Goal: Transaction & Acquisition: Purchase product/service

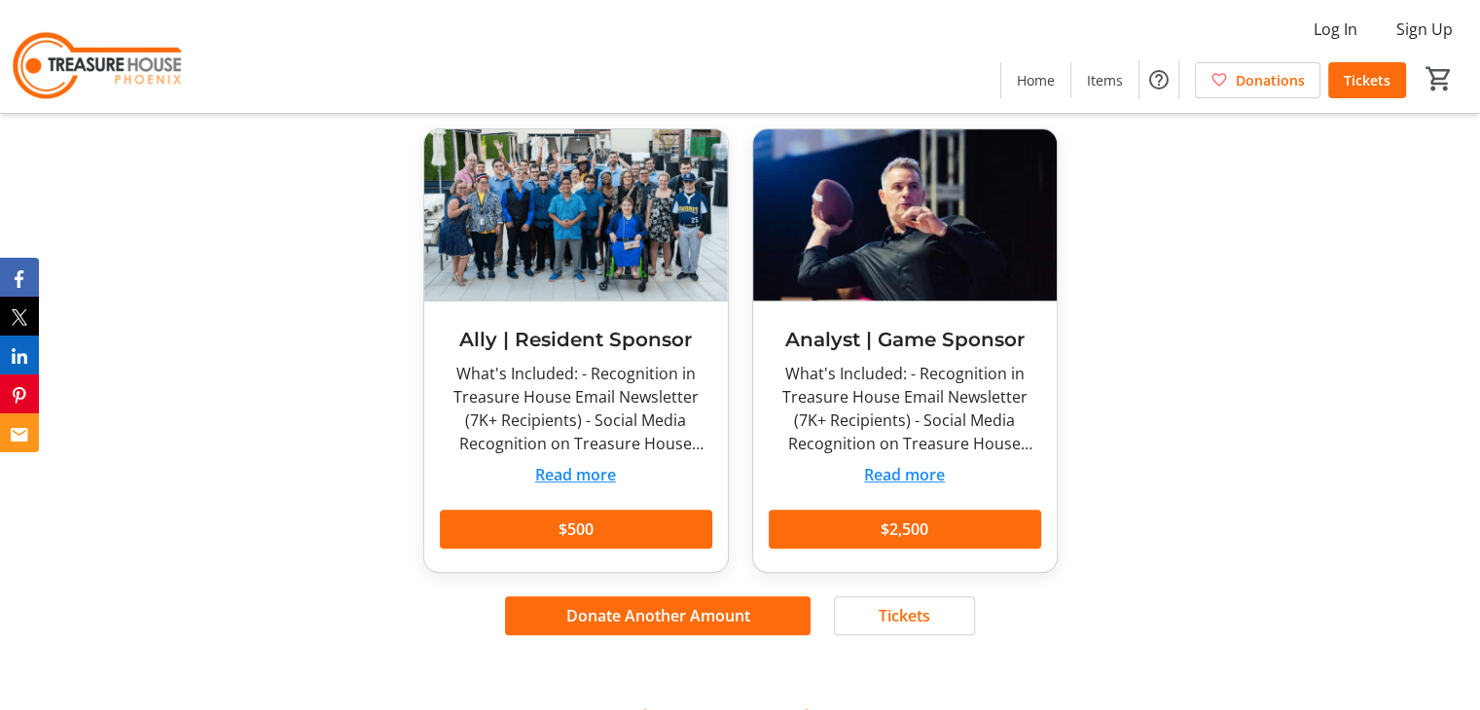
scroll to position [684, 0]
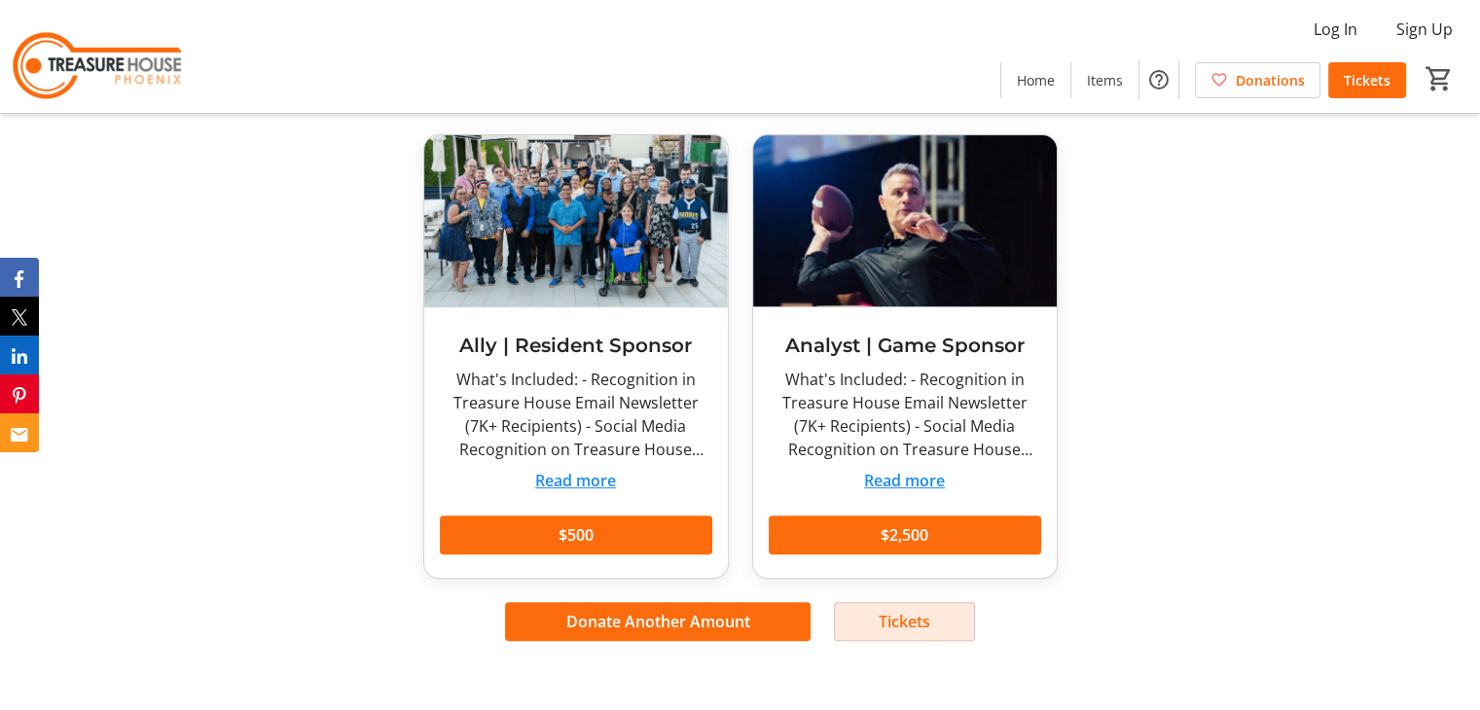
click at [904, 616] on span "Tickets" at bounding box center [904, 621] width 52 height 23
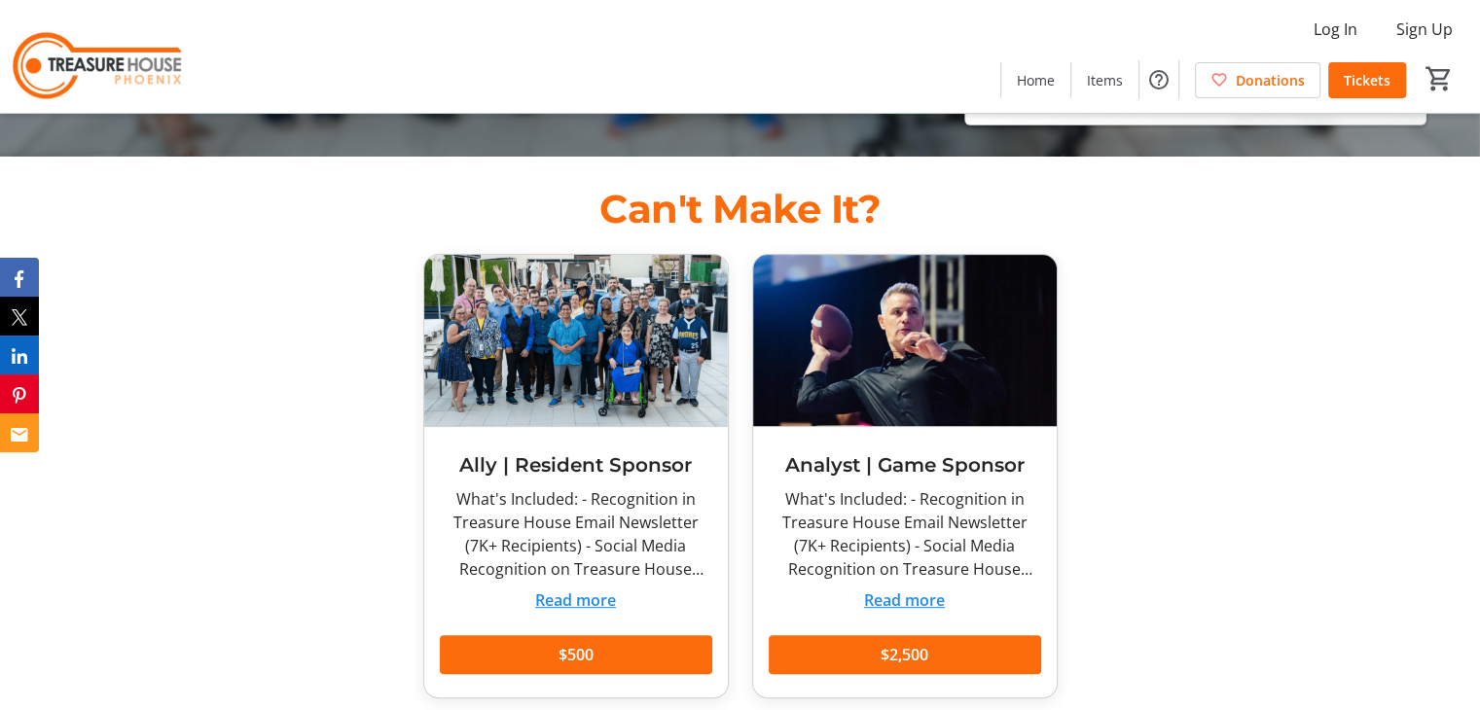
scroll to position [684, 0]
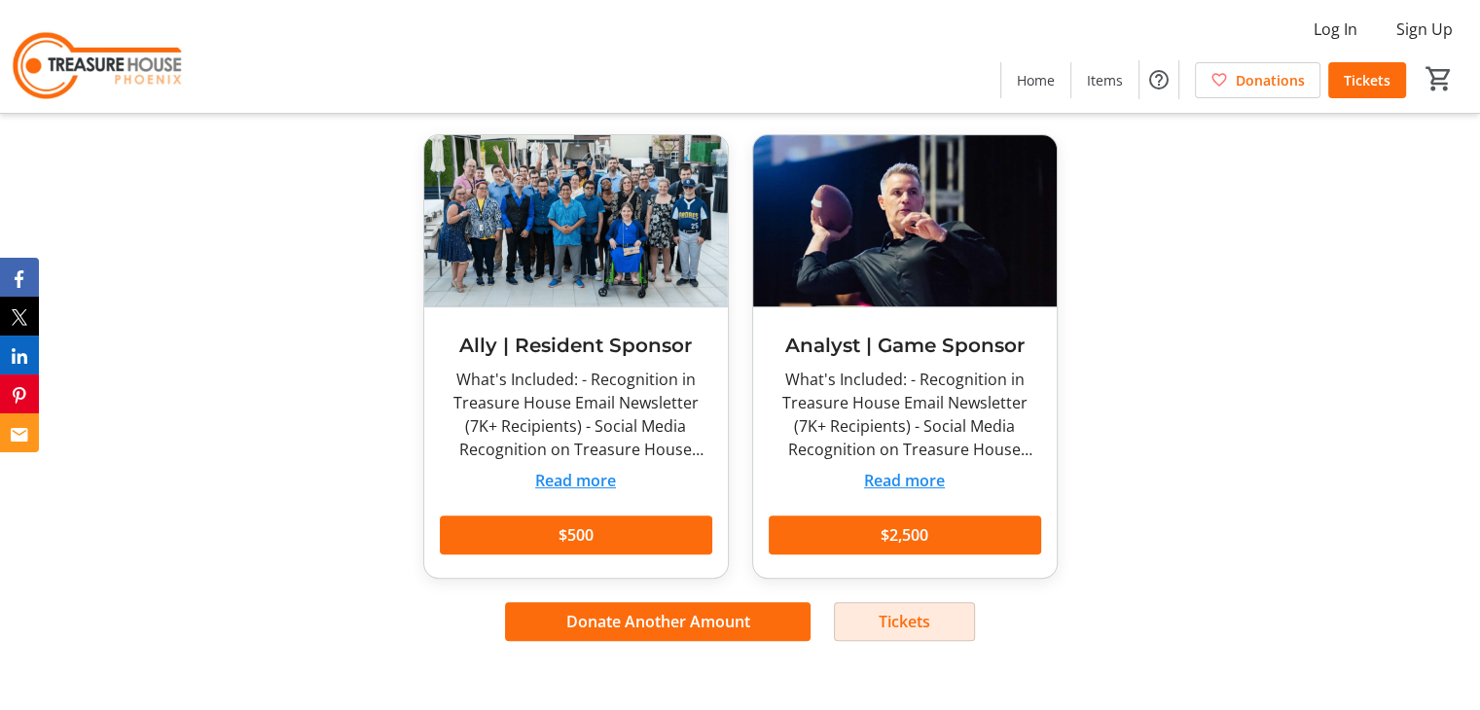
click at [875, 616] on span at bounding box center [904, 621] width 139 height 47
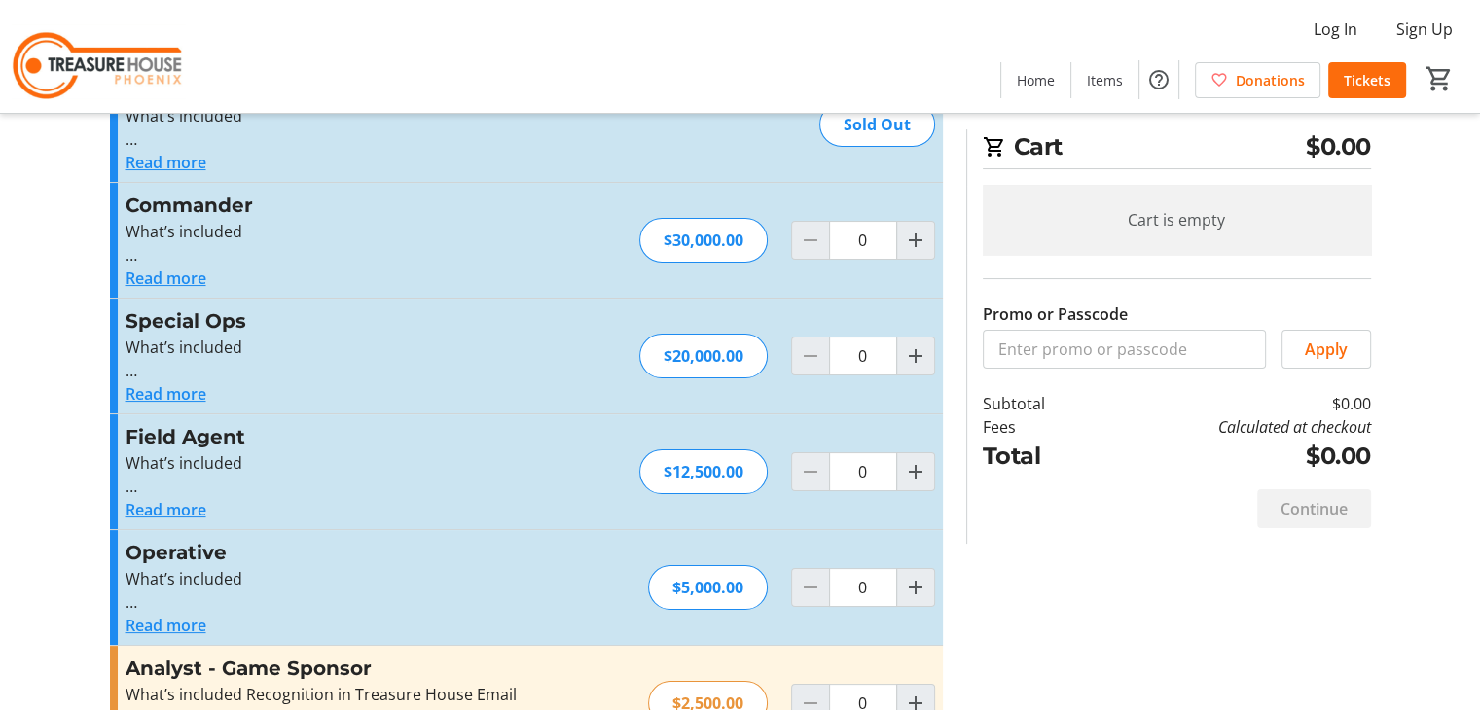
scroll to position [195, 0]
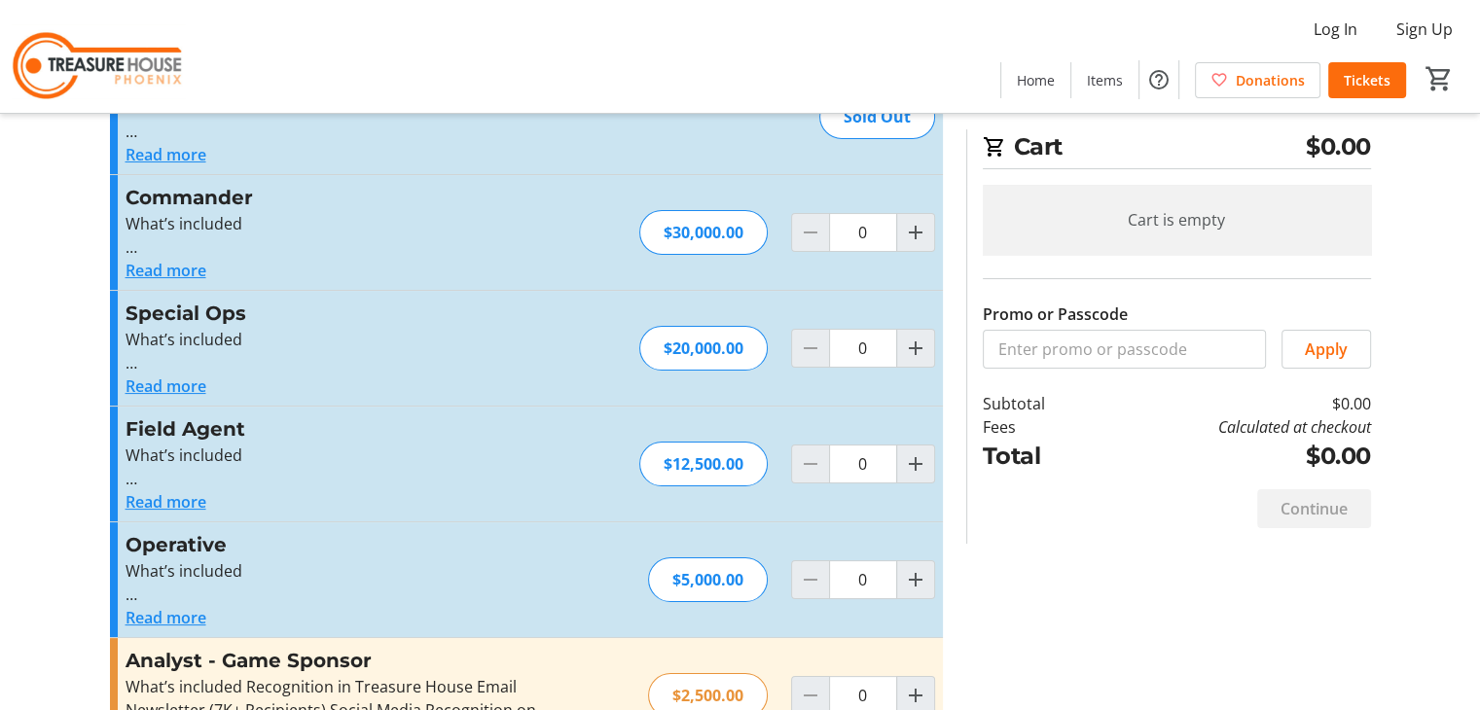
click at [158, 499] on button "Read more" at bounding box center [165, 501] width 81 height 23
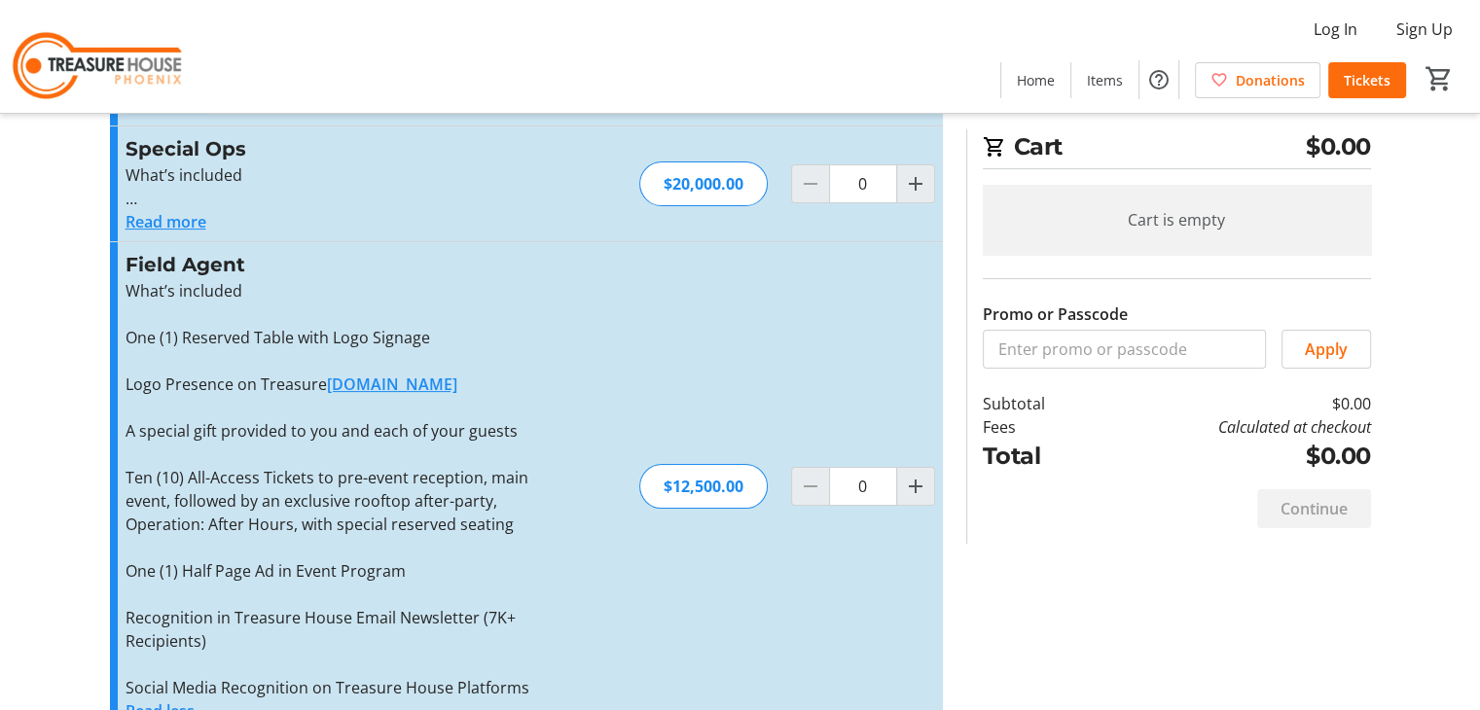
scroll to position [389, 0]
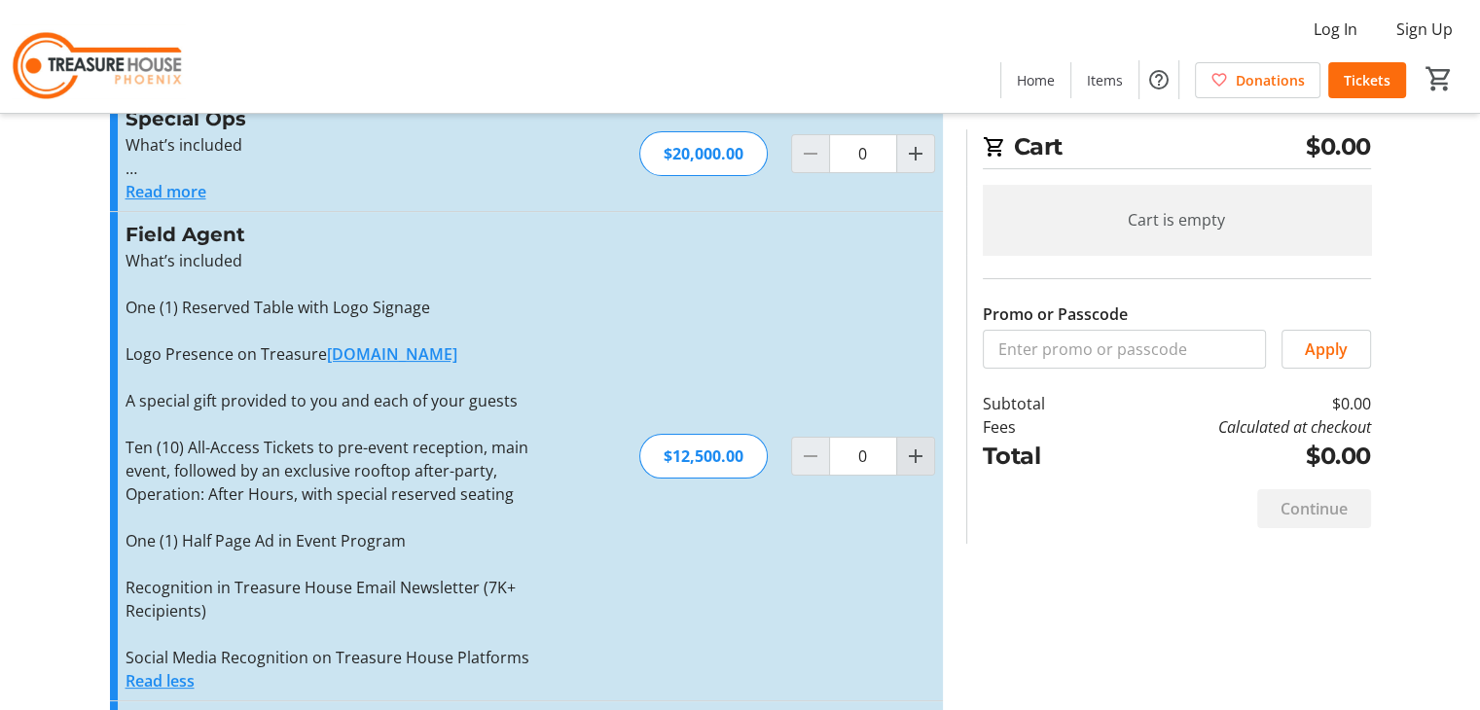
click at [918, 445] on mat-icon "Increment by one" at bounding box center [915, 456] width 23 height 23
type input "1"
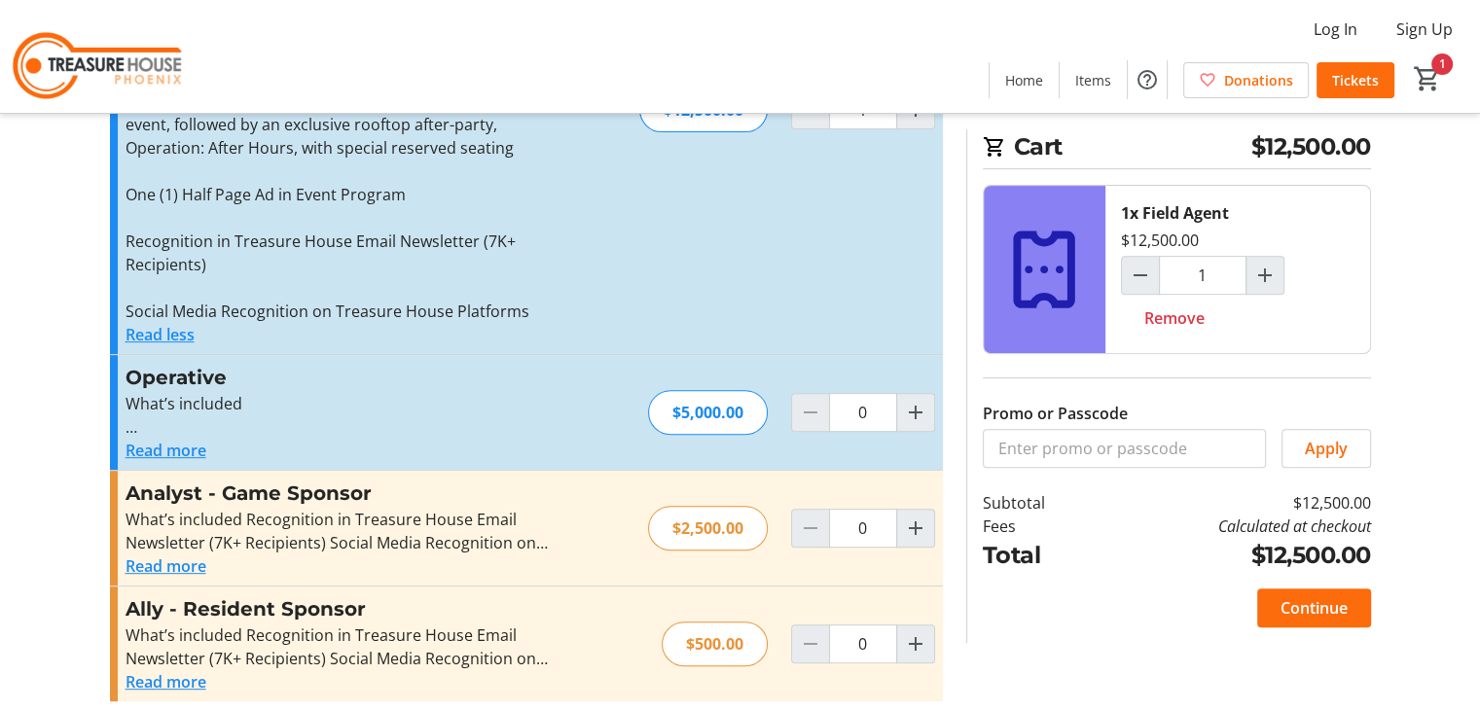
scroll to position [748, 0]
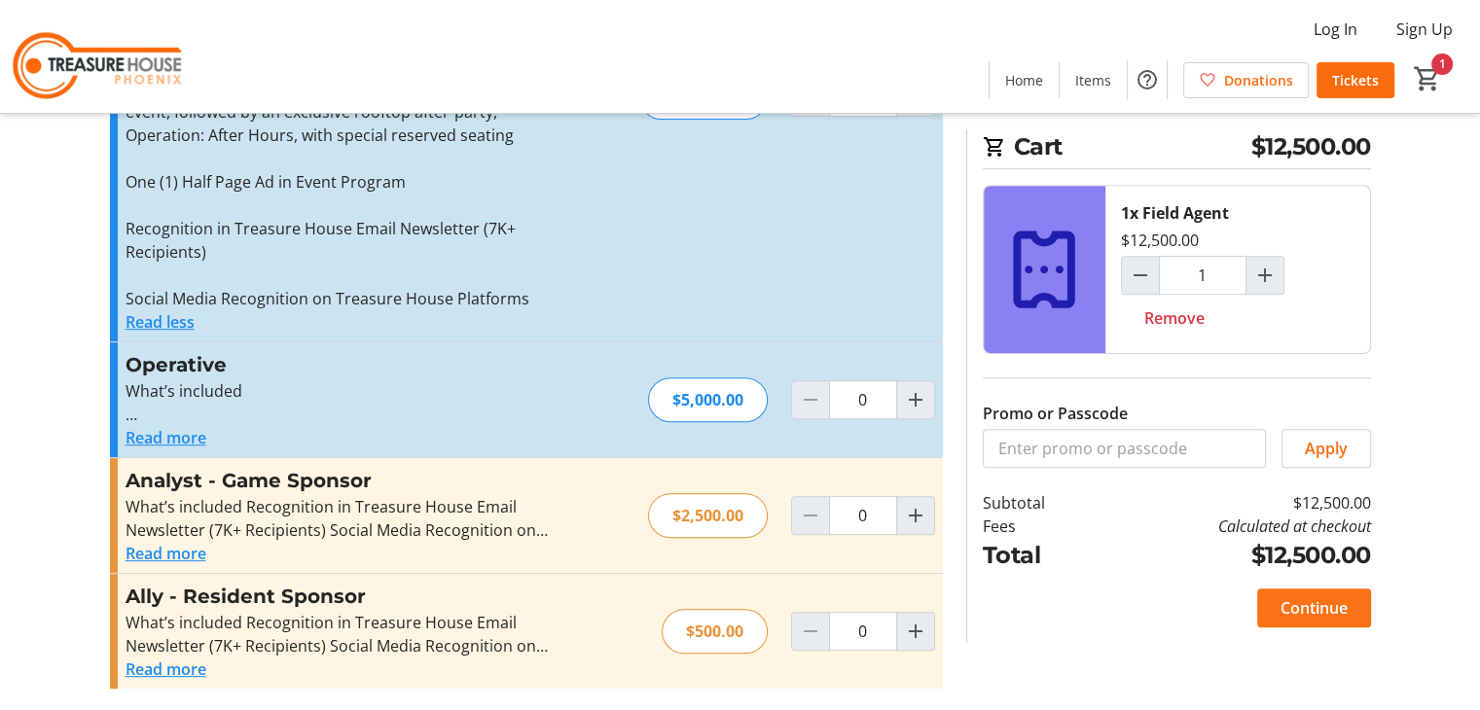
click at [1350, 606] on span at bounding box center [1314, 608] width 114 height 47
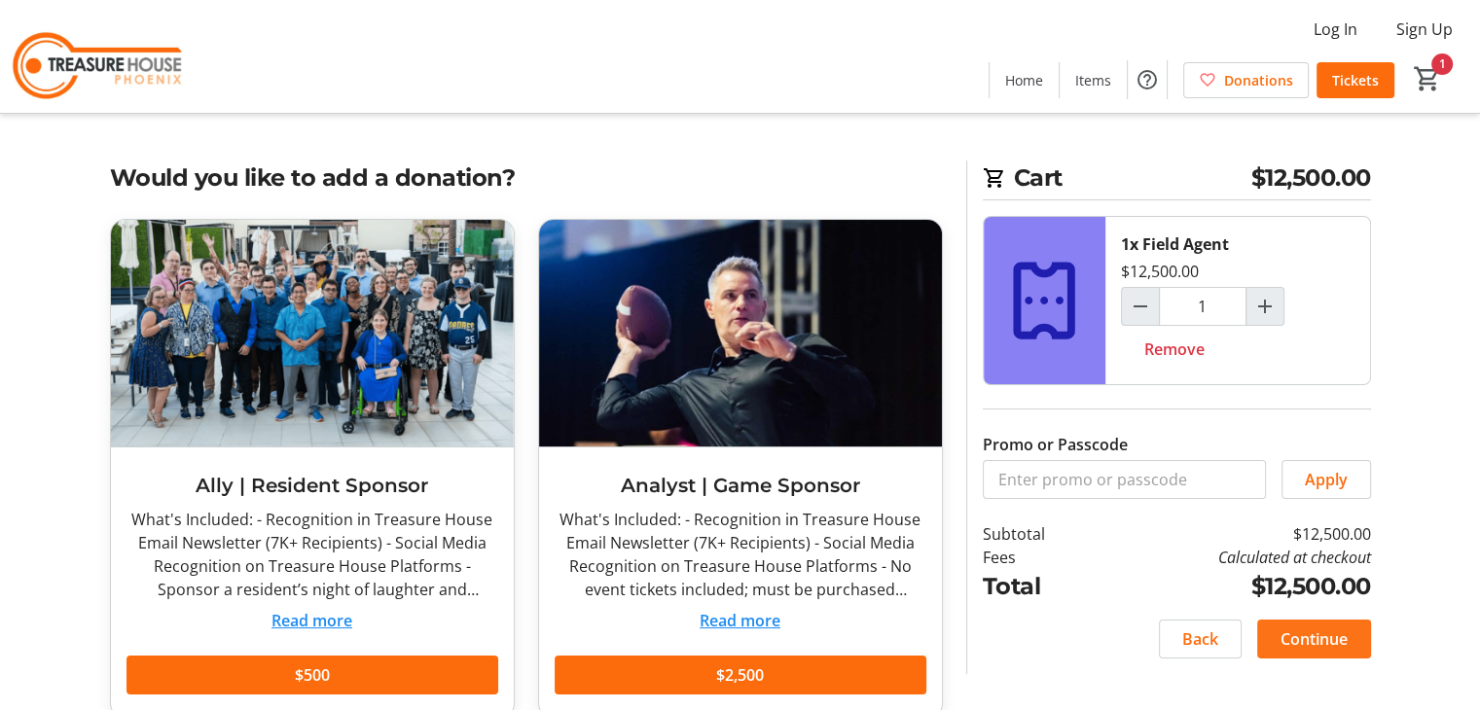
click at [1317, 630] on span "Continue" at bounding box center [1313, 638] width 67 height 23
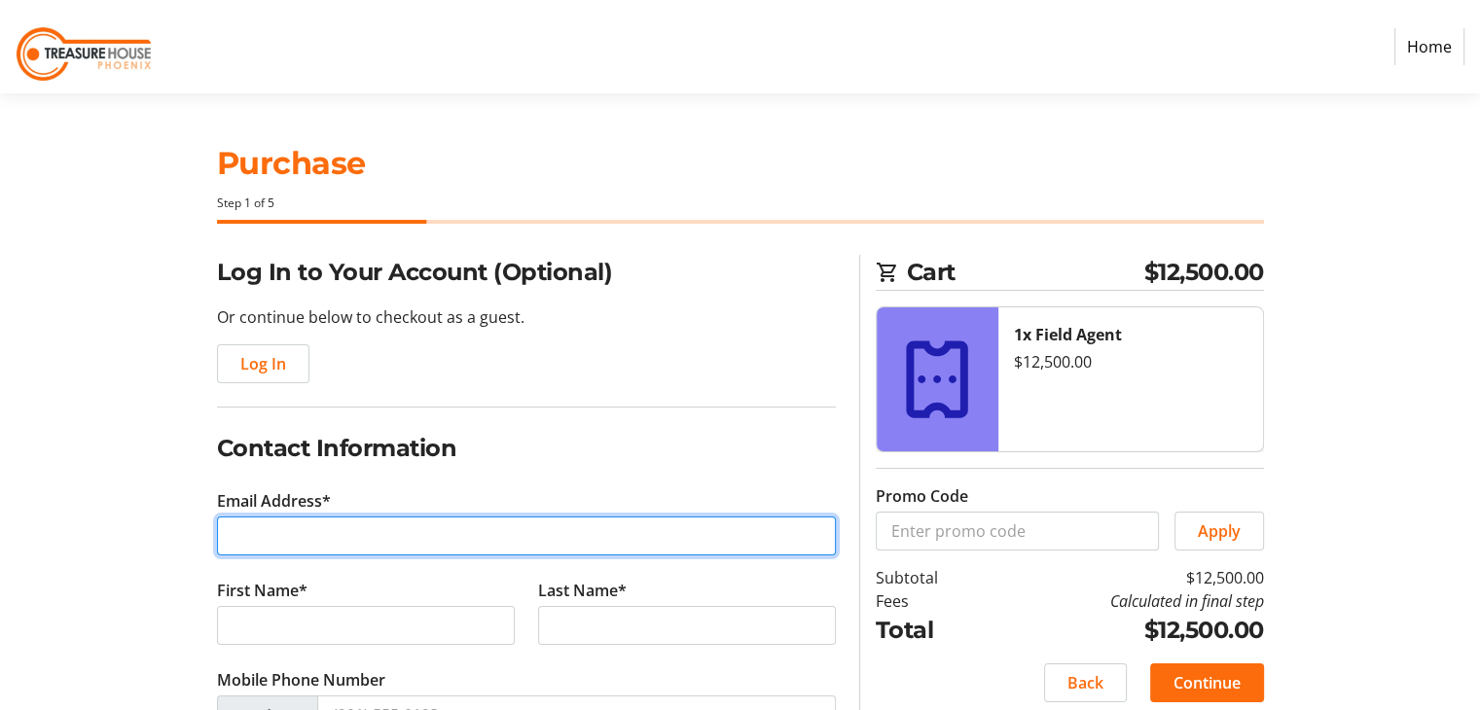
click at [296, 531] on input "Email Address*" at bounding box center [526, 536] width 619 height 39
type input "[EMAIL_ADDRESS][DOMAIN_NAME]"
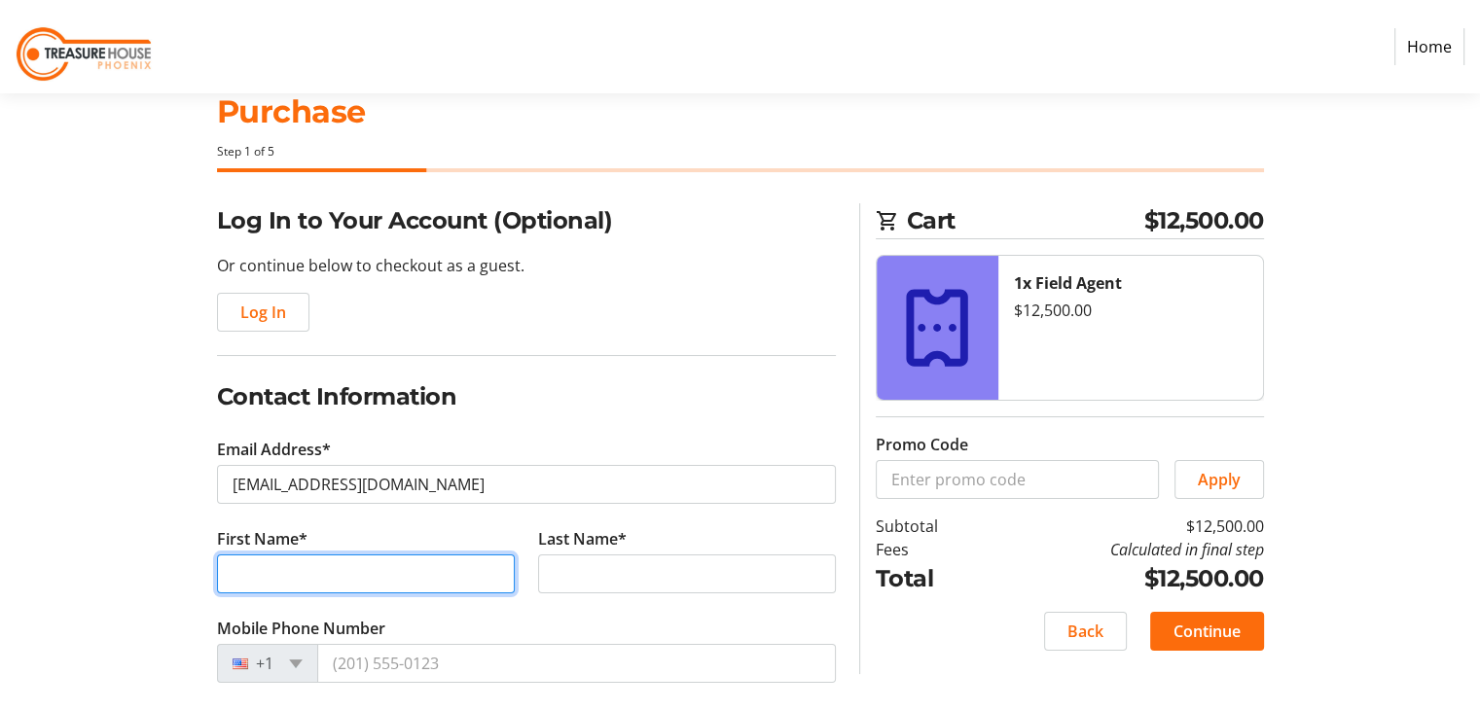
scroll to position [97, 0]
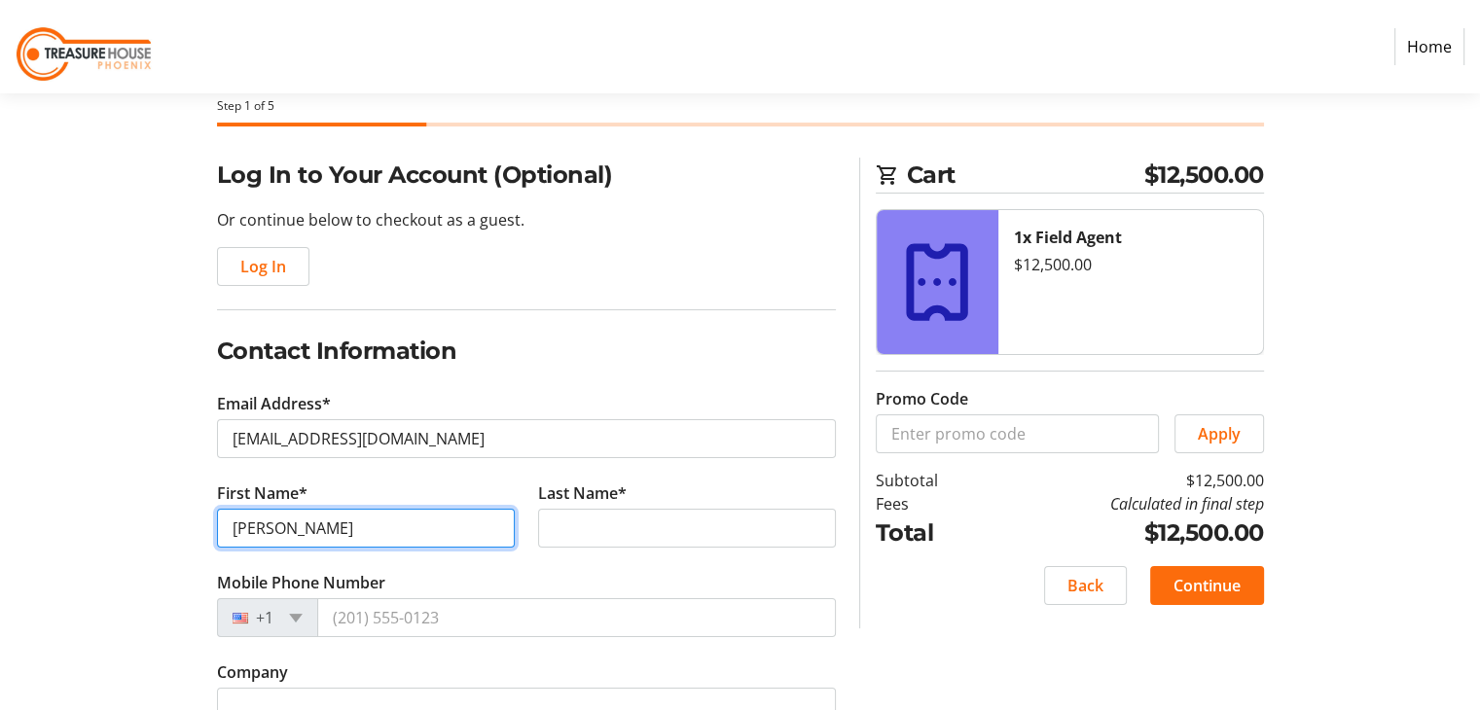
type input "[PERSON_NAME]"
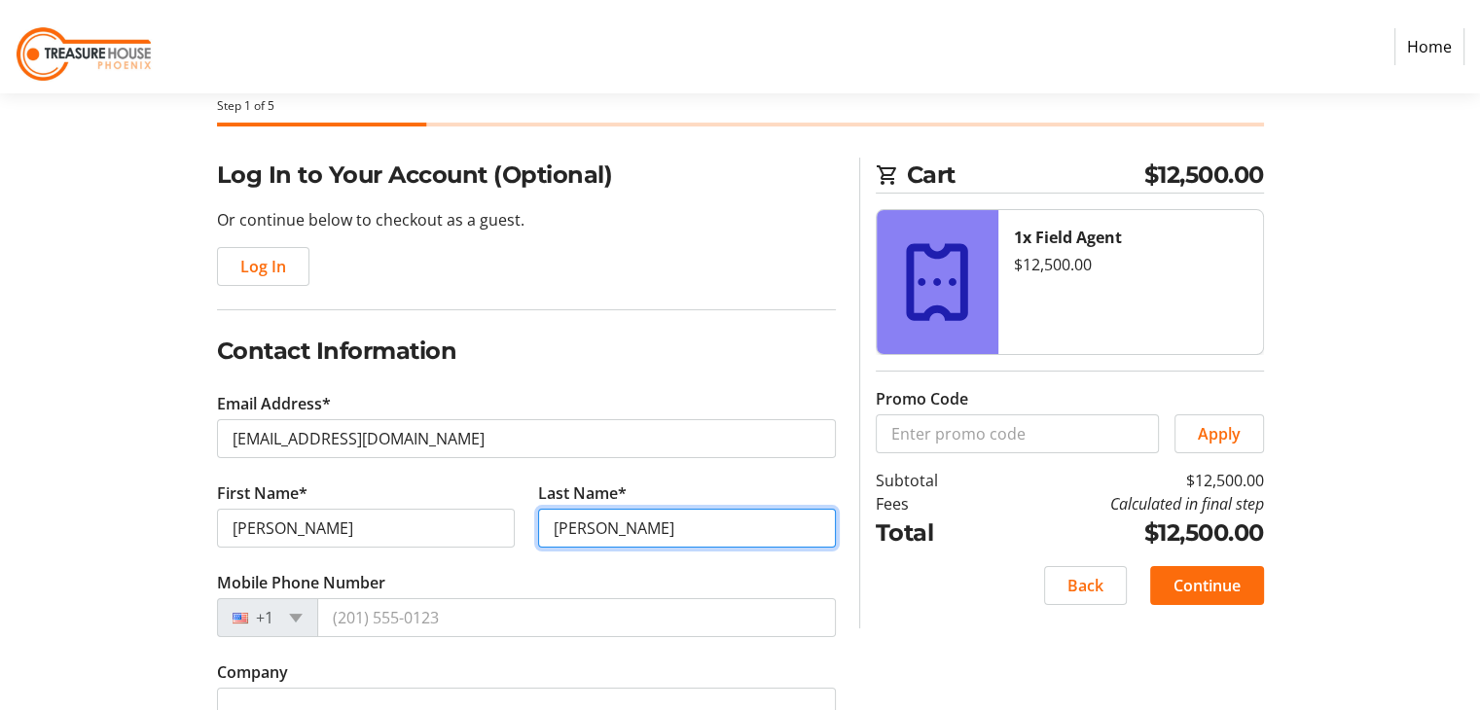
type input "[PERSON_NAME]"
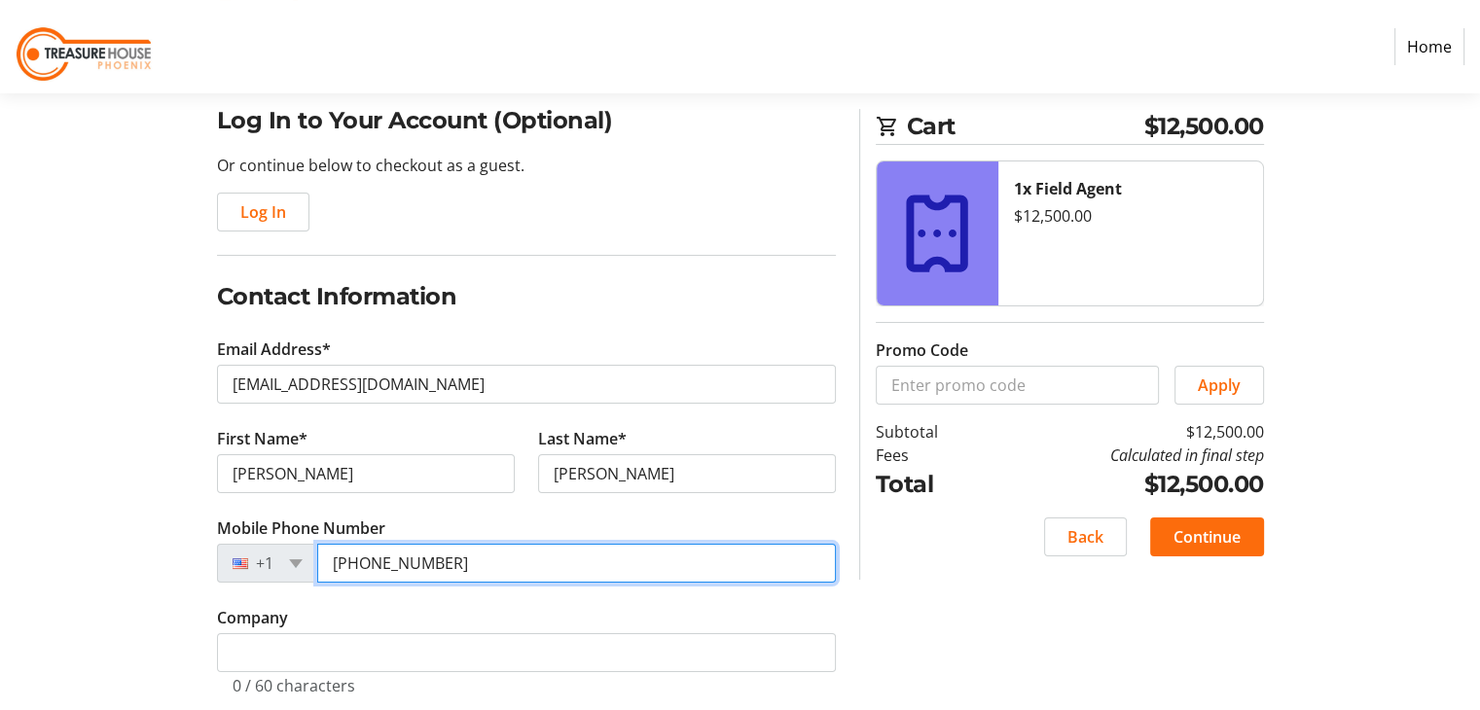
scroll to position [183, 0]
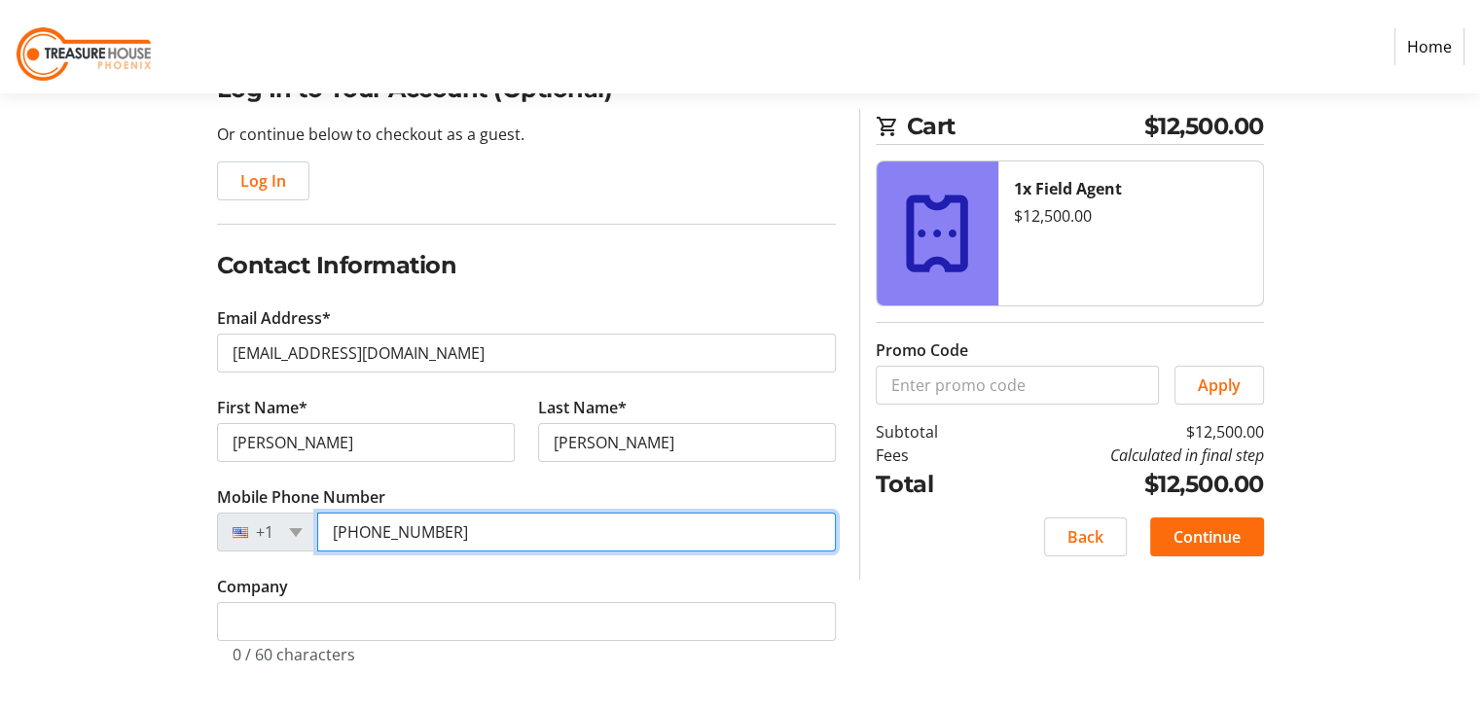
type input "[PHONE_NUMBER]"
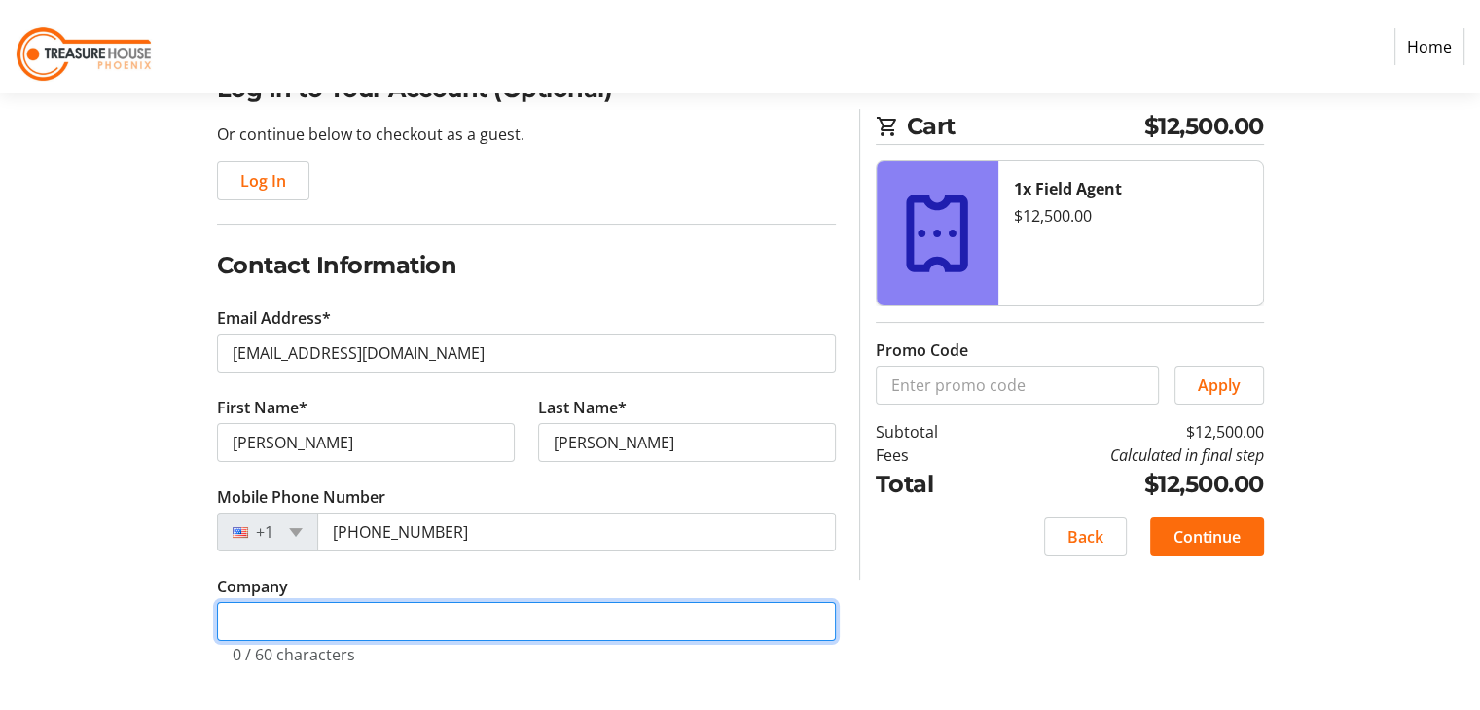
click at [360, 619] on input "Company" at bounding box center [526, 621] width 619 height 39
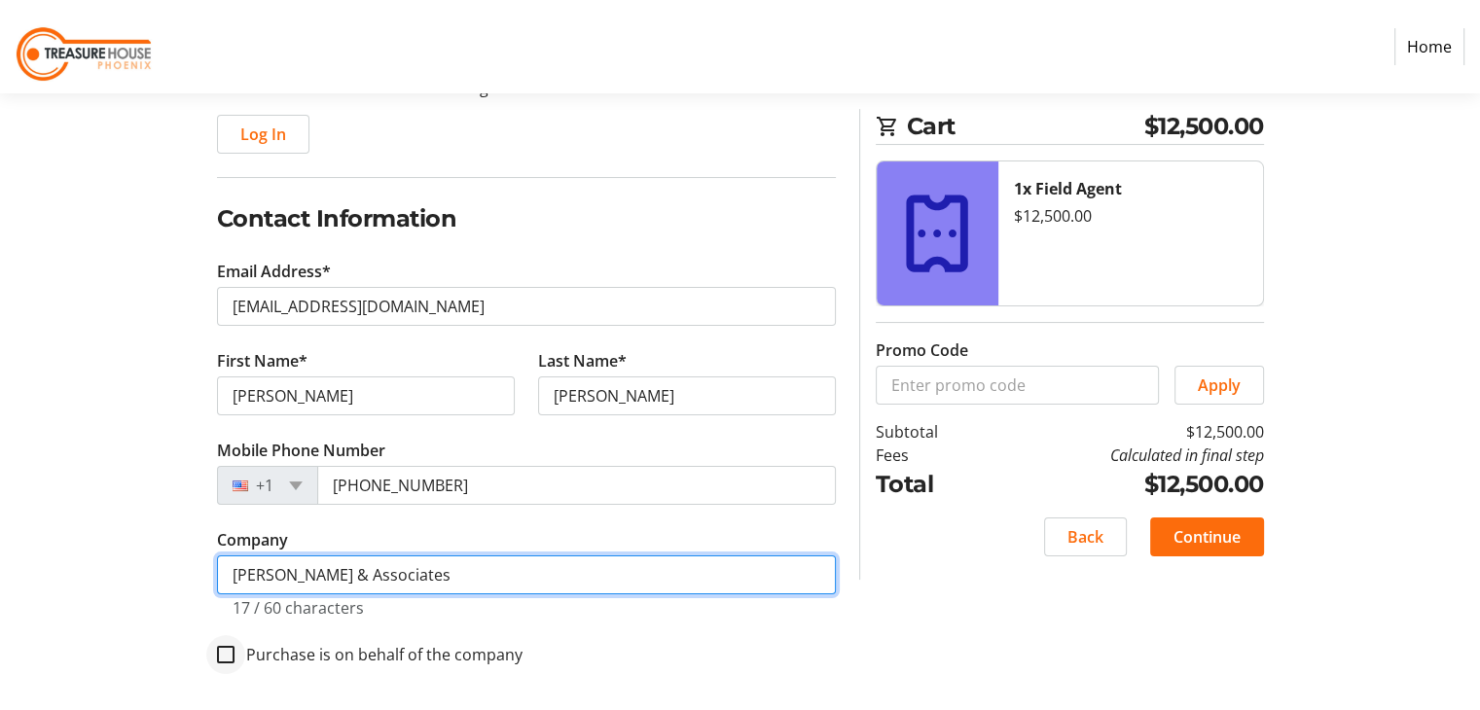
type input "[PERSON_NAME] & Associates"
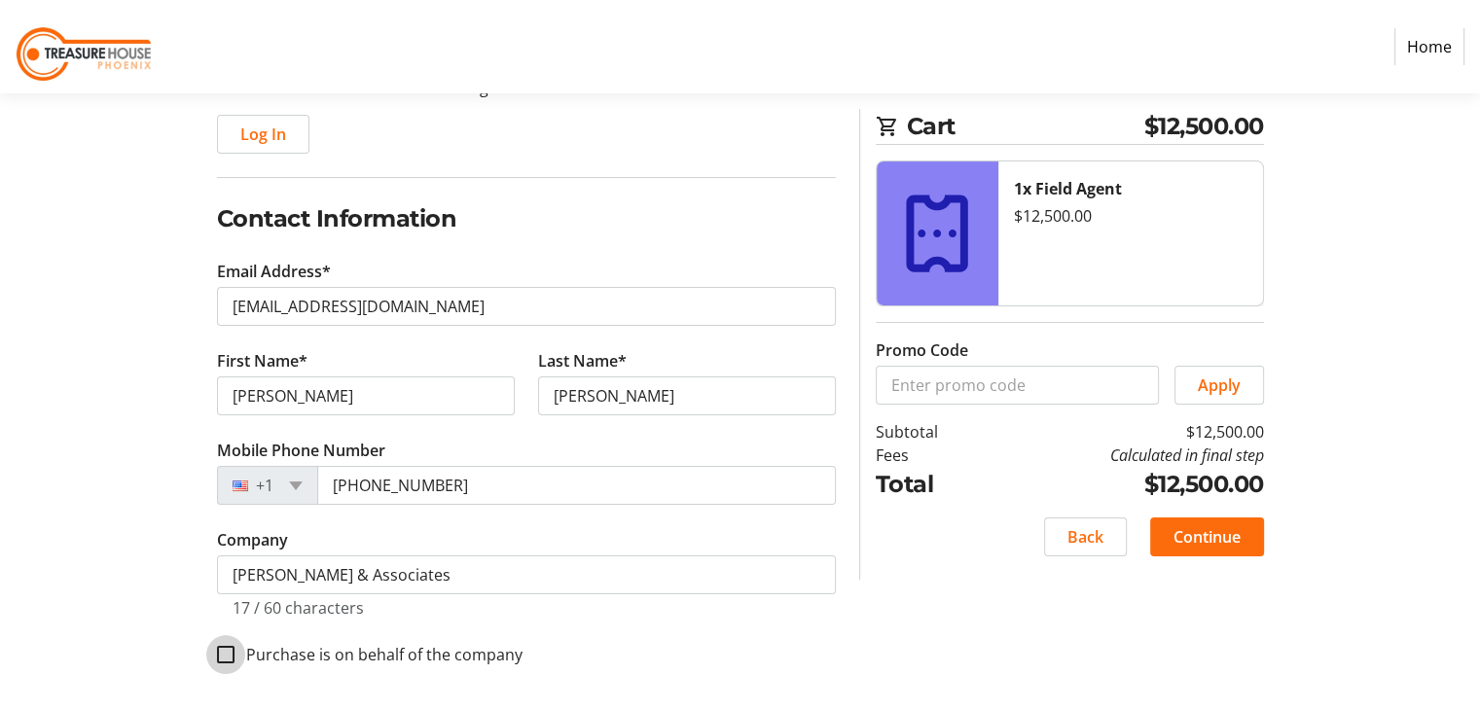
click at [228, 651] on input "Purchase is on behalf of the company" at bounding box center [226, 655] width 18 height 18
checkbox input "true"
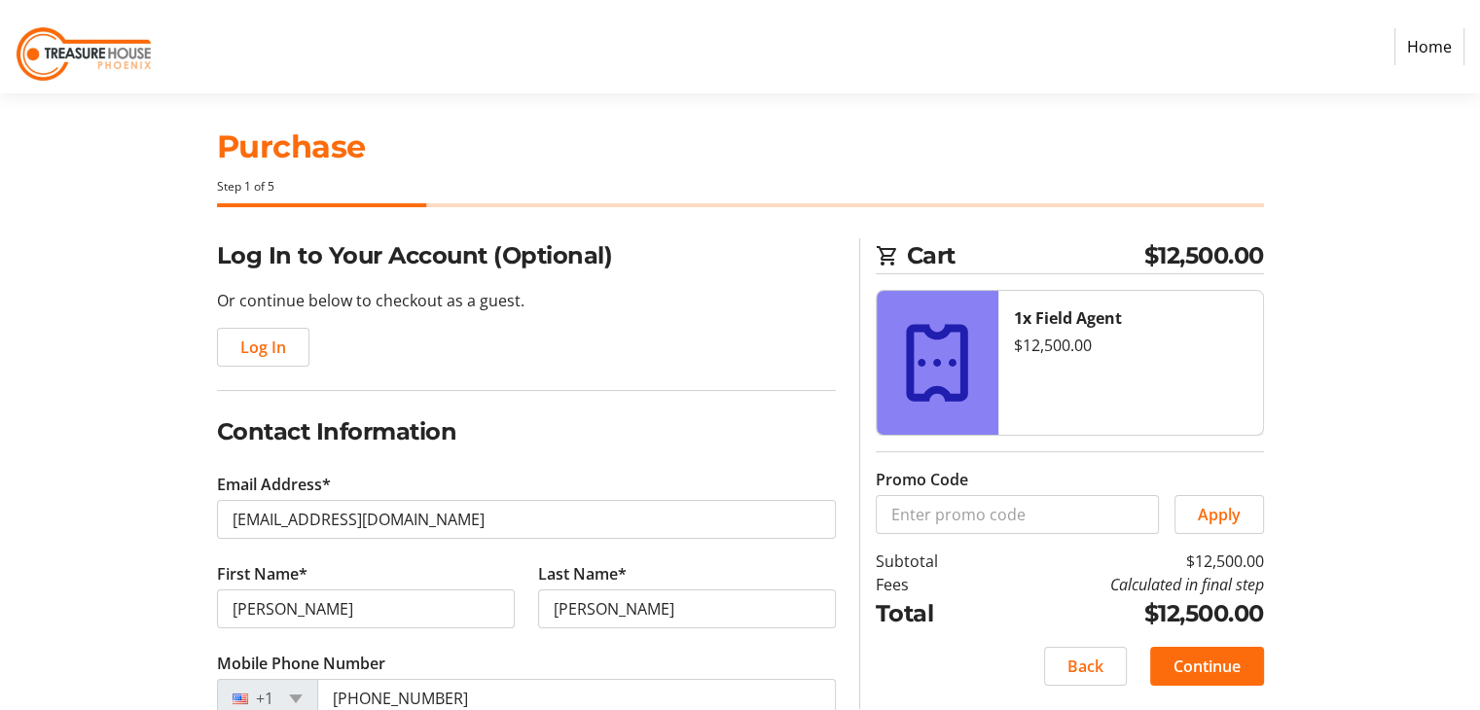
scroll to position [0, 0]
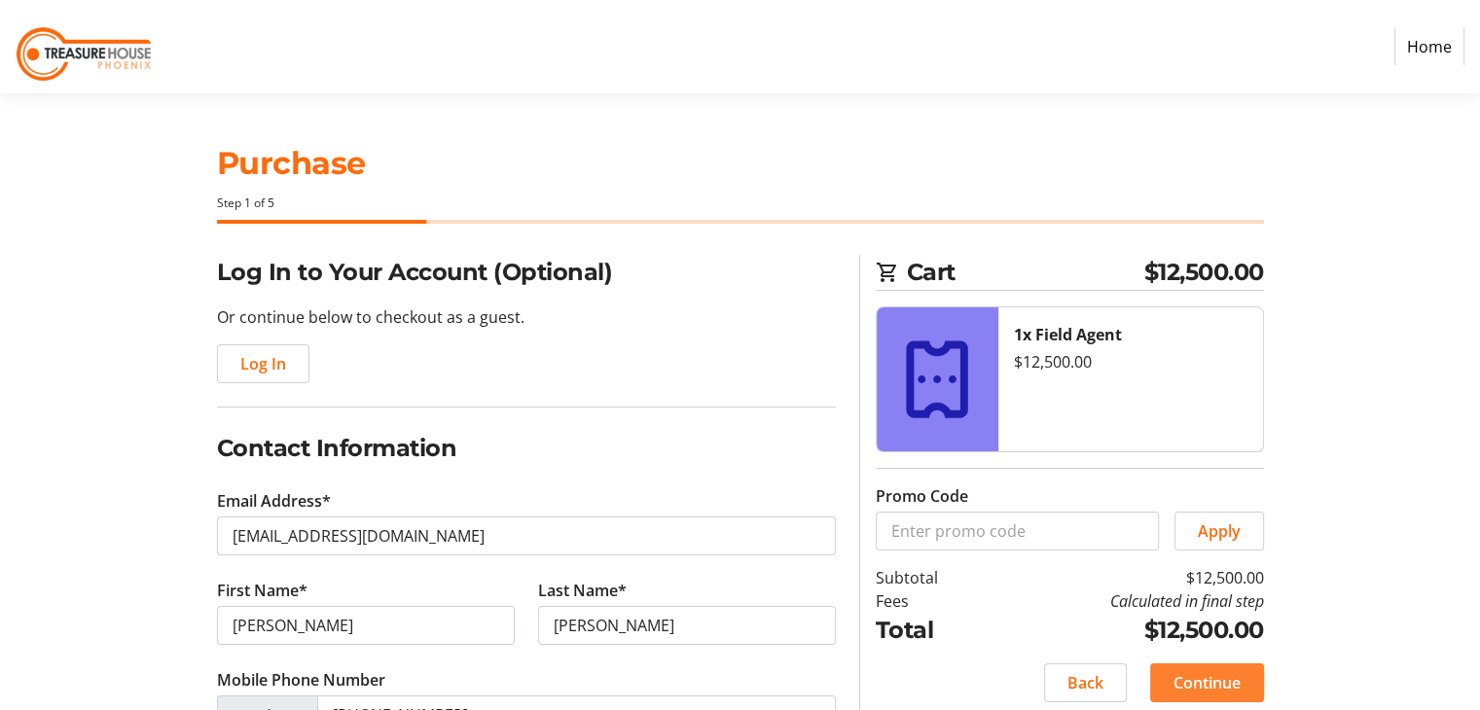
click at [1222, 680] on span "Continue" at bounding box center [1206, 682] width 67 height 23
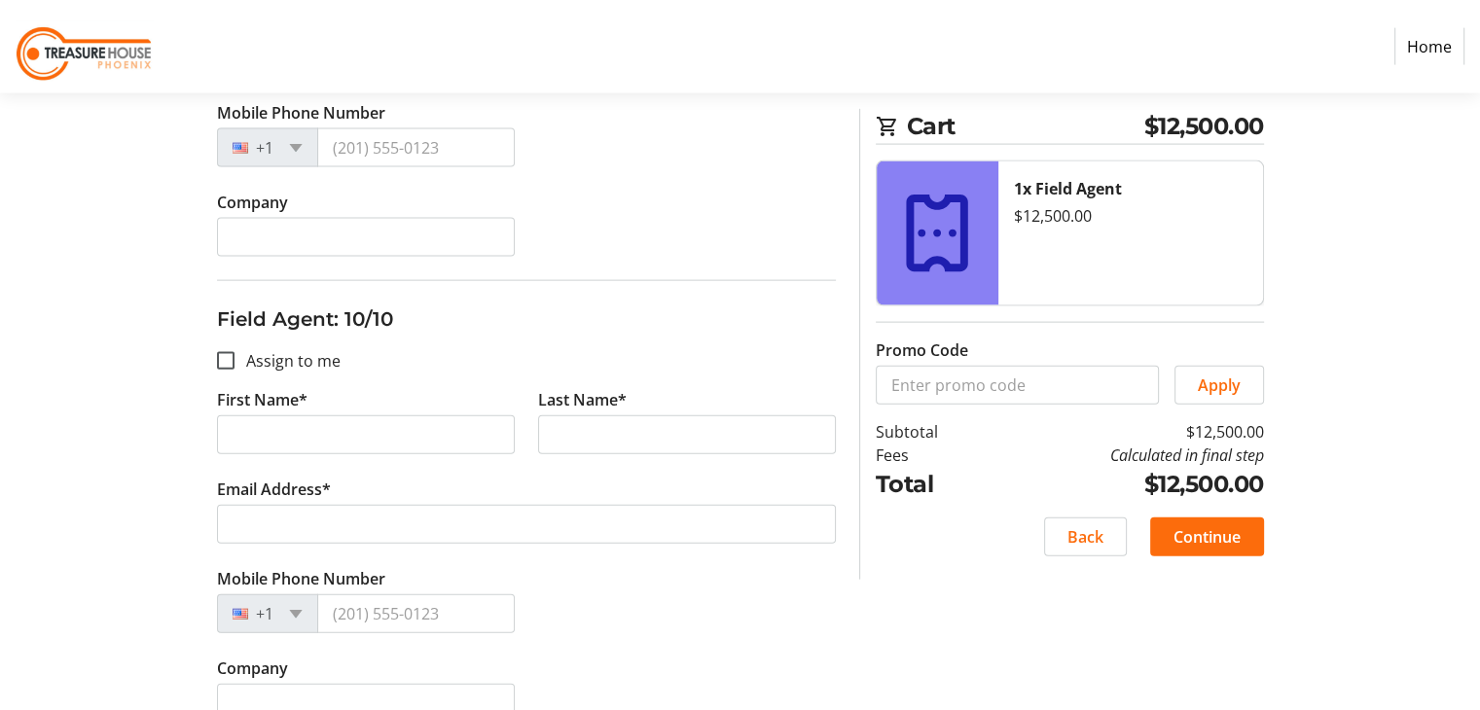
scroll to position [4280, 0]
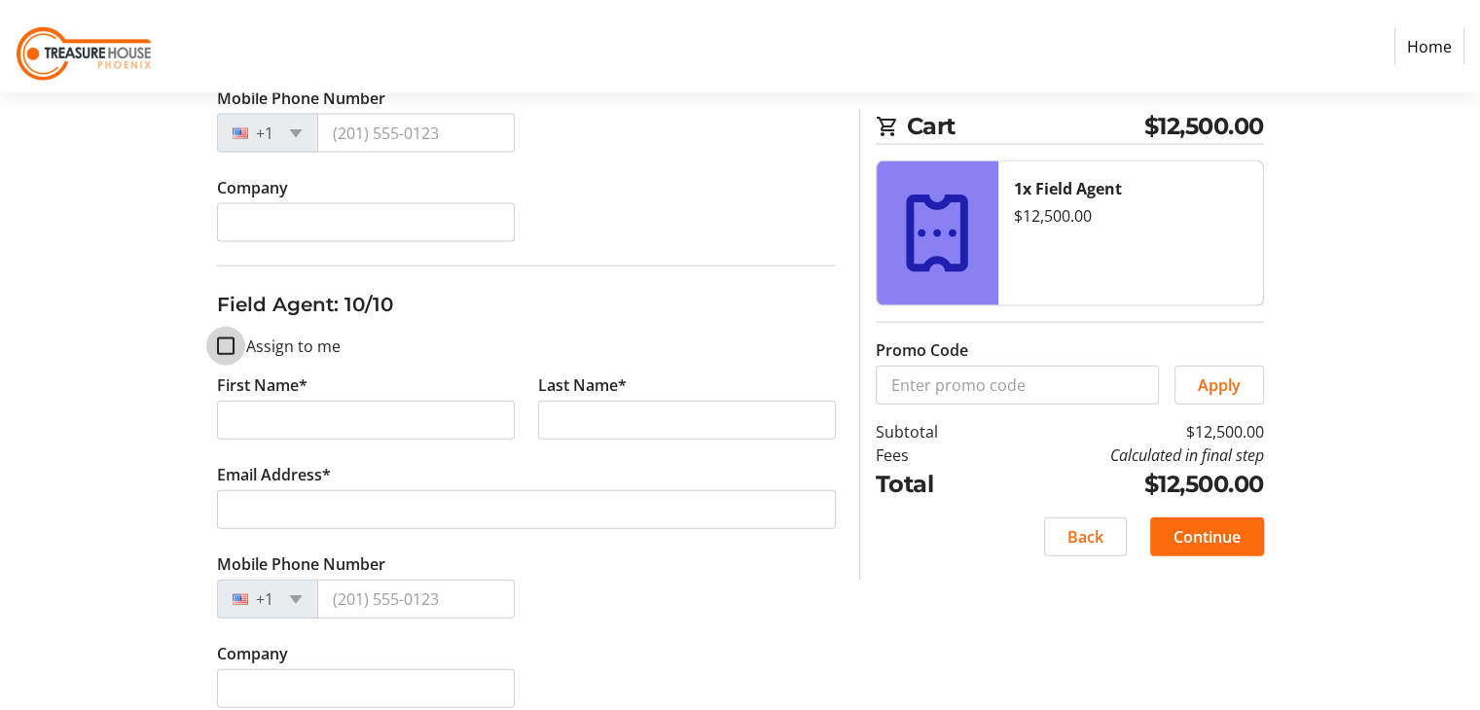
click at [226, 340] on input "Assign to me" at bounding box center [226, 347] width 18 height 18
checkbox input "true"
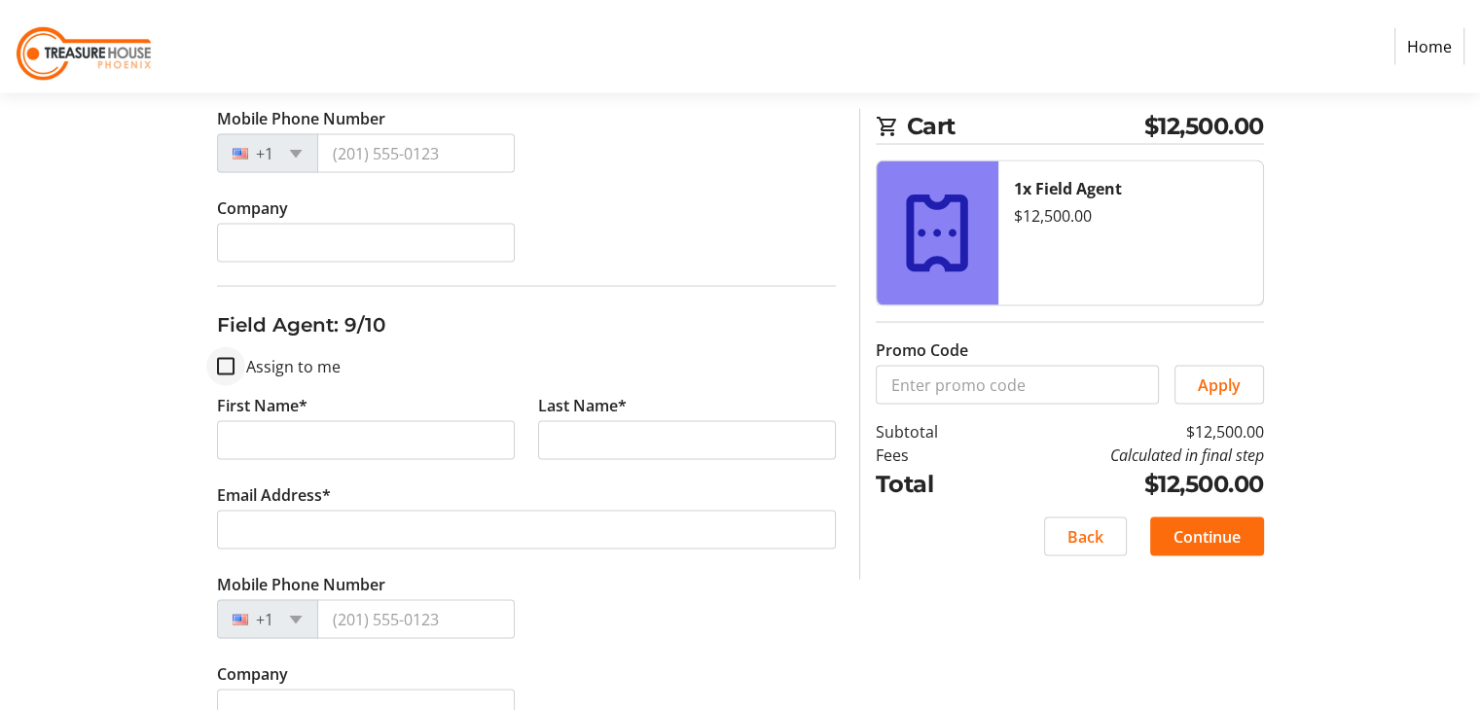
type input "[PERSON_NAME]"
type input "[EMAIL_ADDRESS][DOMAIN_NAME]"
type input "[PHONE_NUMBER]"
type input "[PERSON_NAME] & Associates"
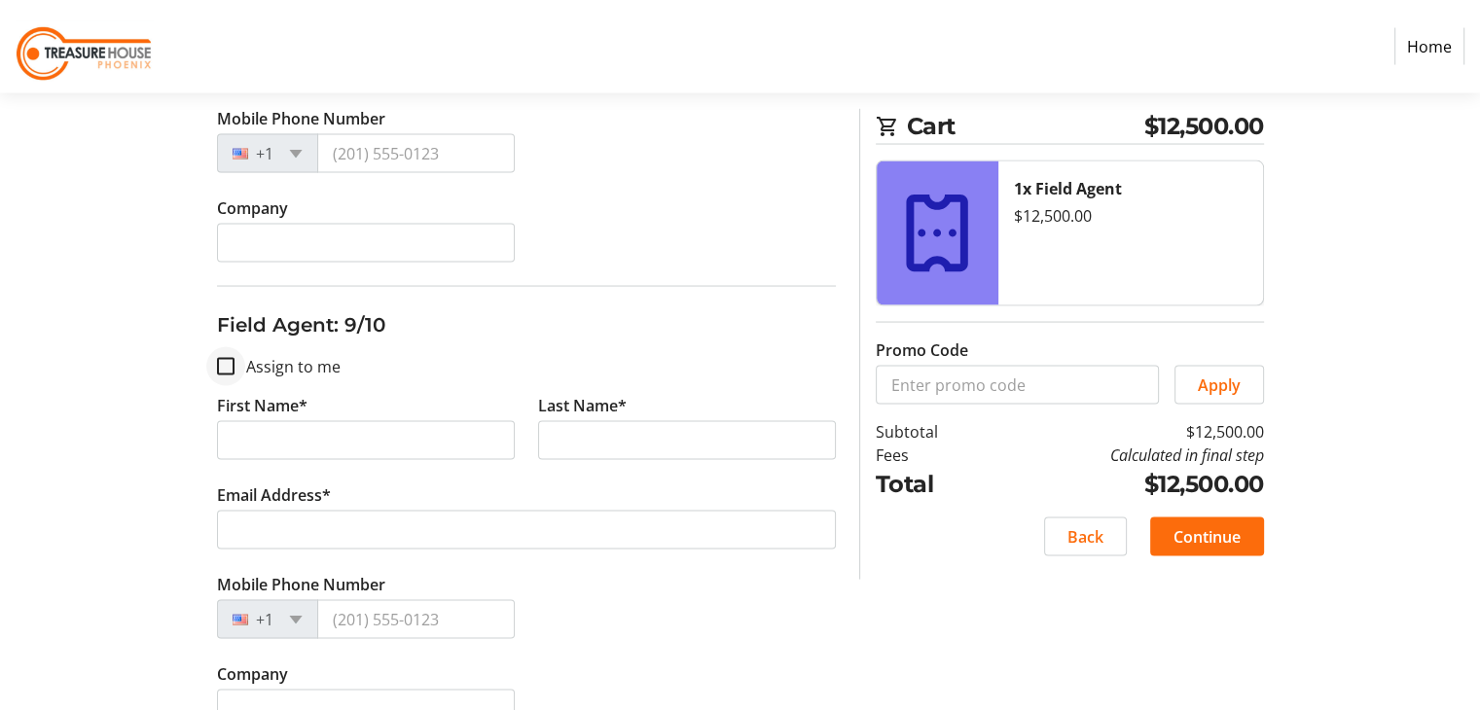
click at [214, 358] on div at bounding box center [225, 366] width 47 height 47
checkbox input "true"
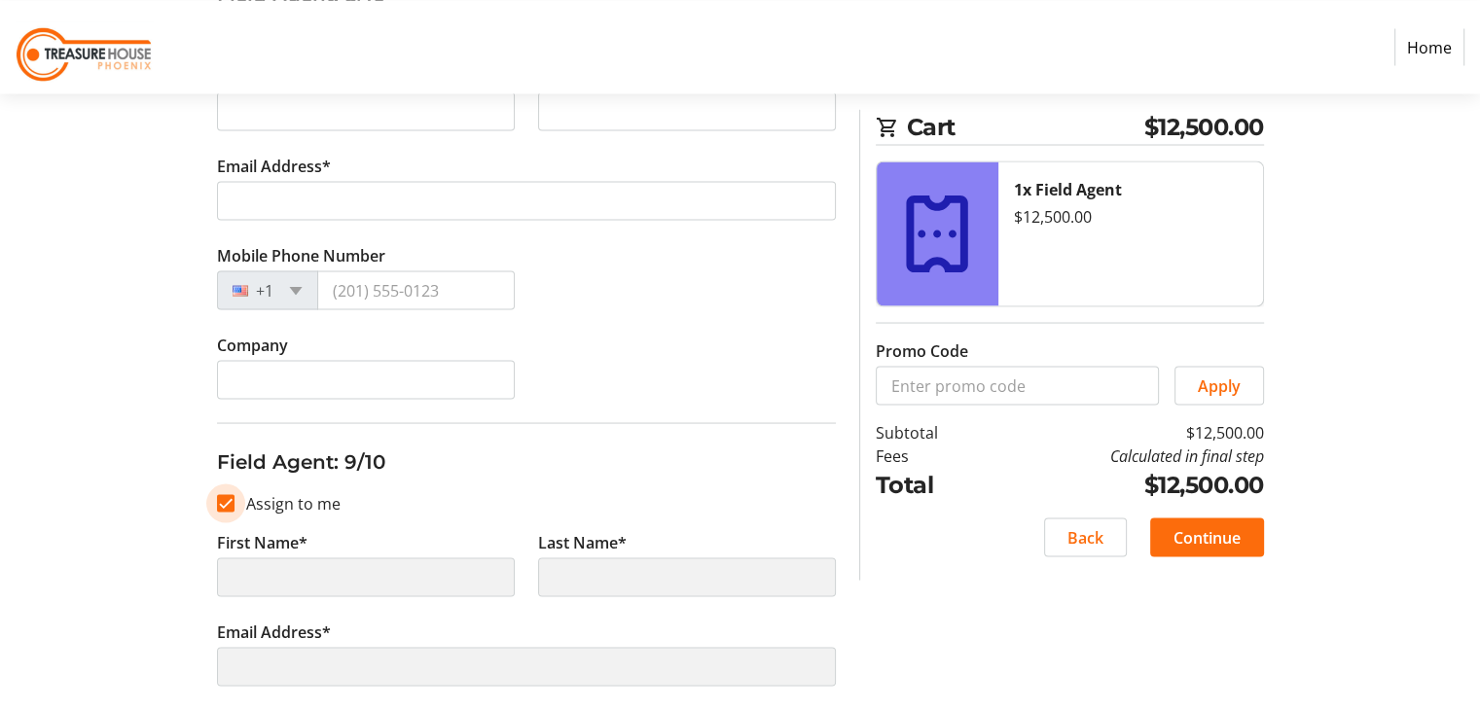
scroll to position [3405, 0]
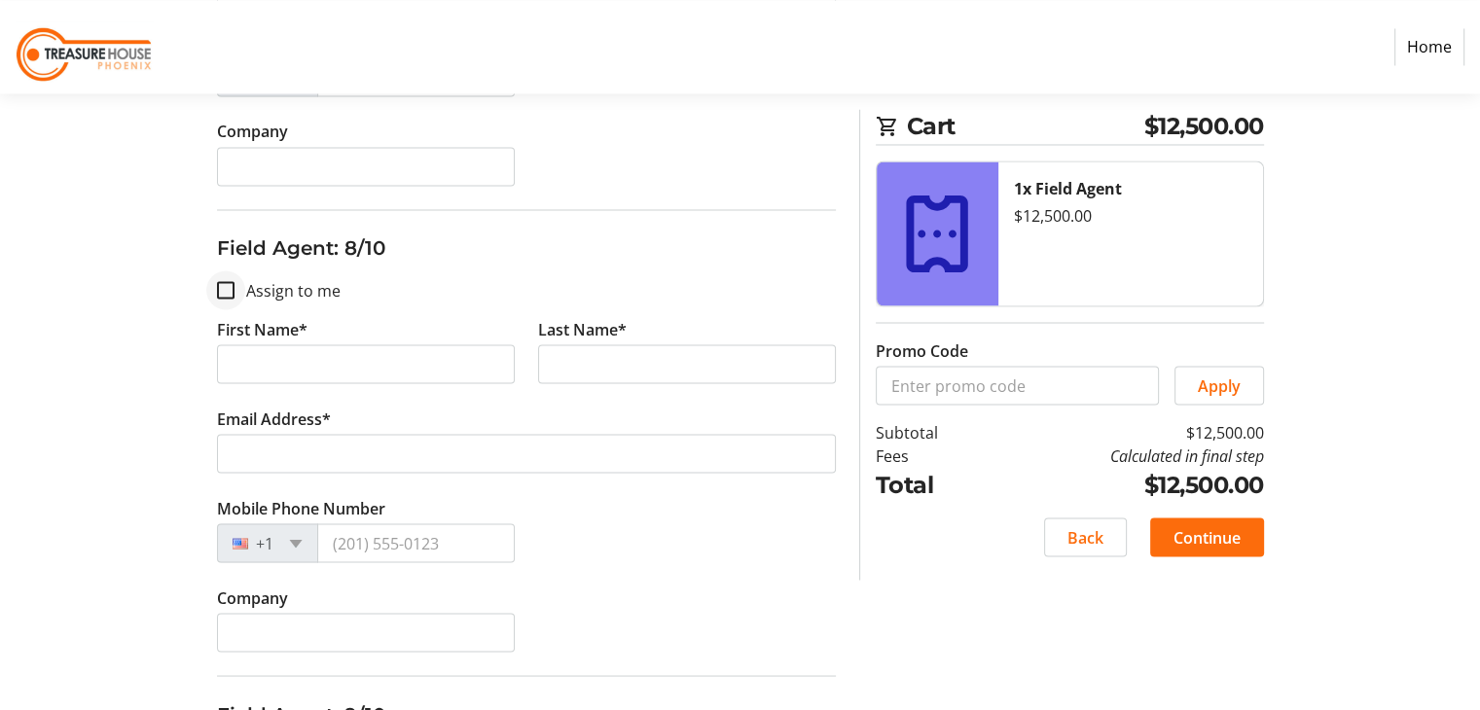
type input "[PERSON_NAME]"
type input "[EMAIL_ADDRESS][DOMAIN_NAME]"
type input "[PHONE_NUMBER]"
type input "[PERSON_NAME] & Associates"
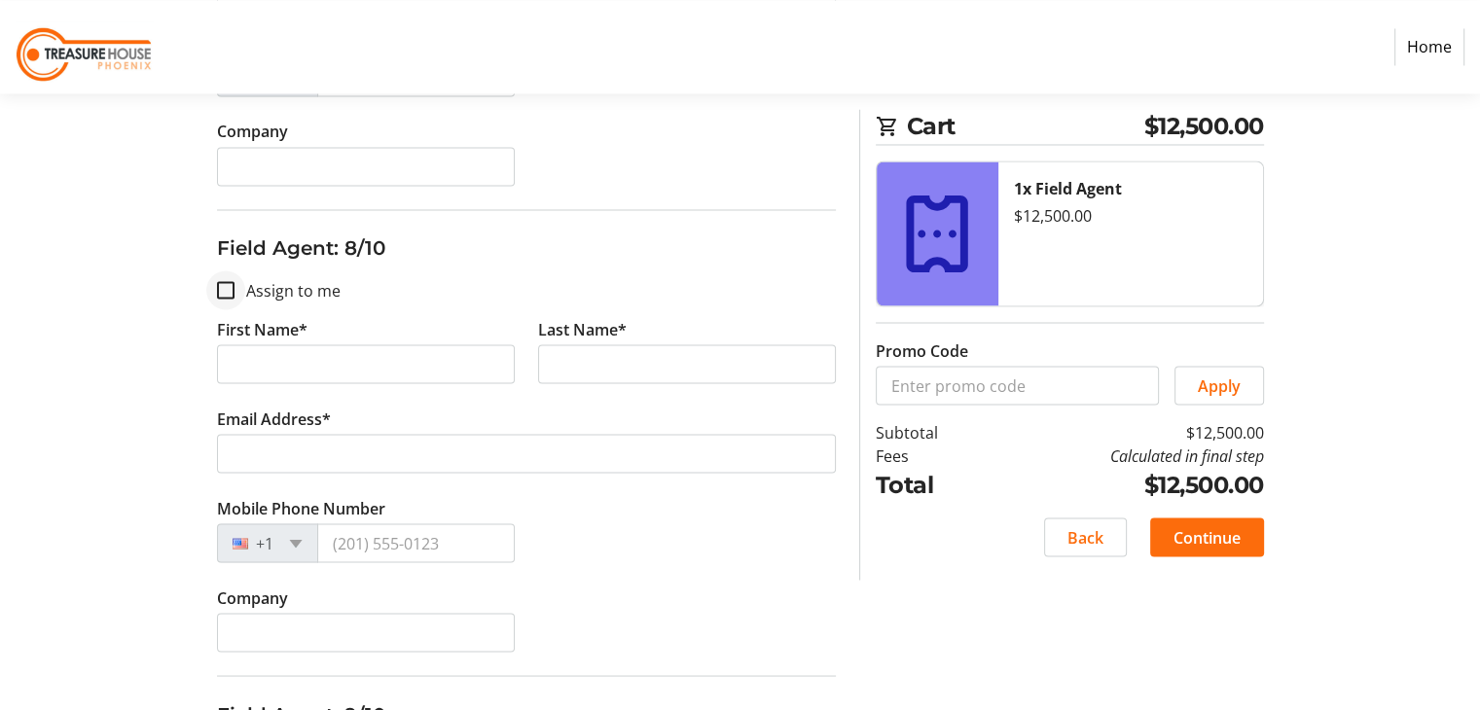
click at [238, 287] on div at bounding box center [225, 290] width 47 height 47
checkbox input "true"
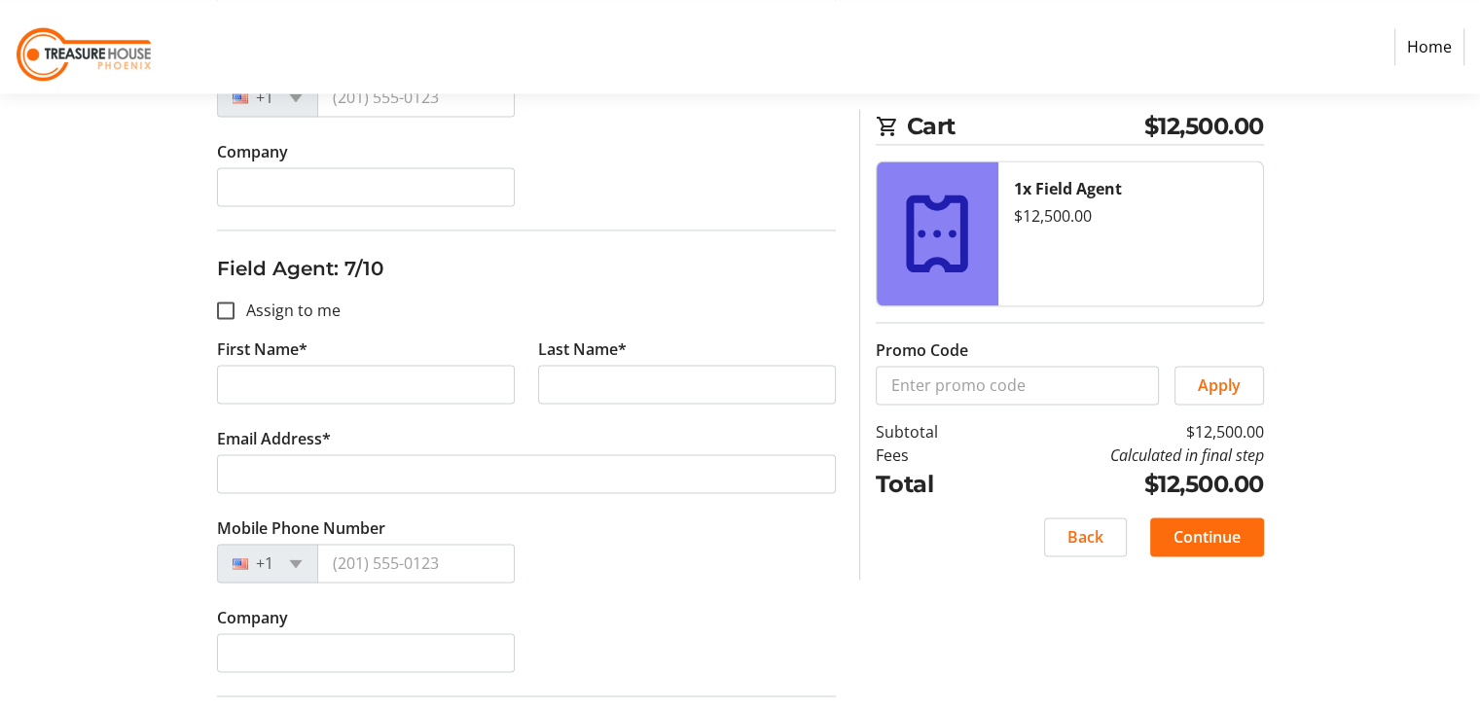
scroll to position [2918, 0]
type input "[PERSON_NAME]"
type input "[EMAIL_ADDRESS][DOMAIN_NAME]"
type input "[PHONE_NUMBER]"
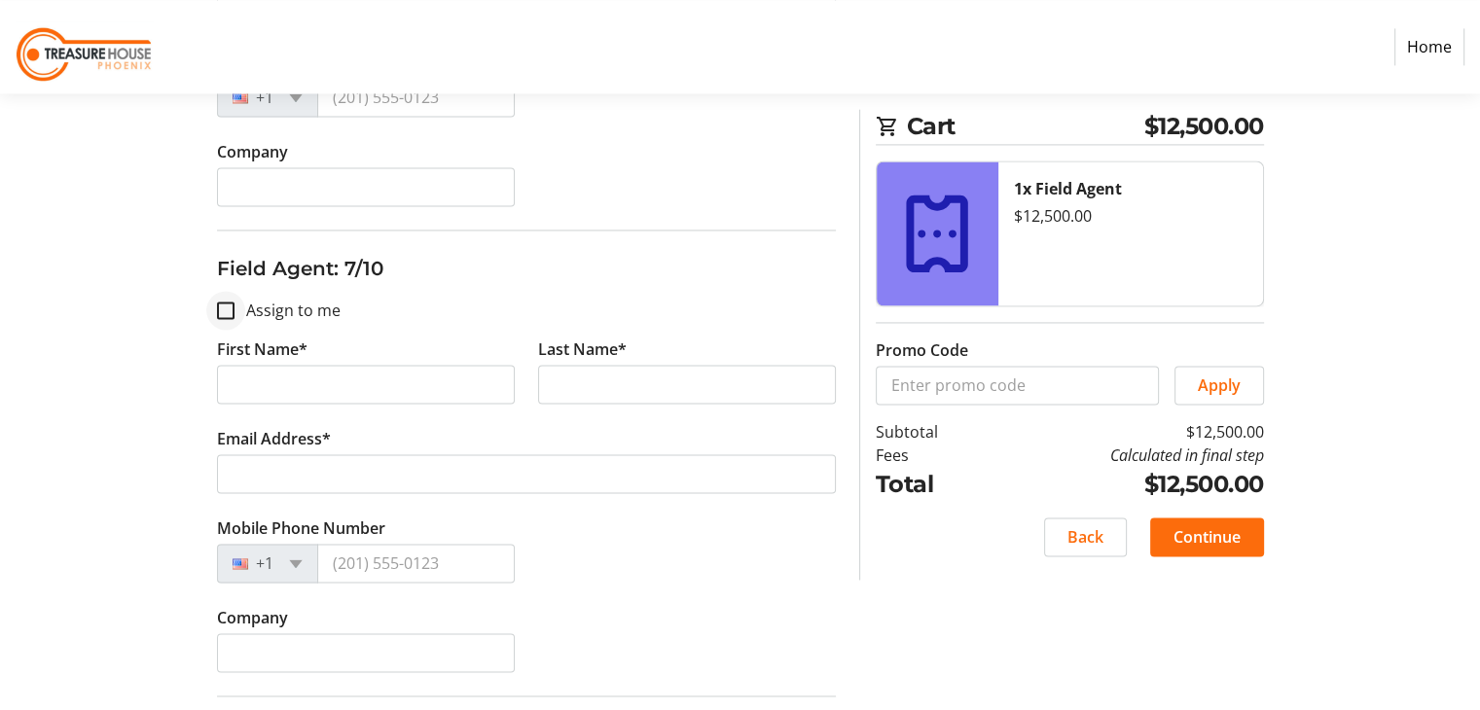
type input "[PERSON_NAME] & Associates"
click at [230, 302] on input "Assign to me" at bounding box center [226, 311] width 18 height 18
checkbox input "true"
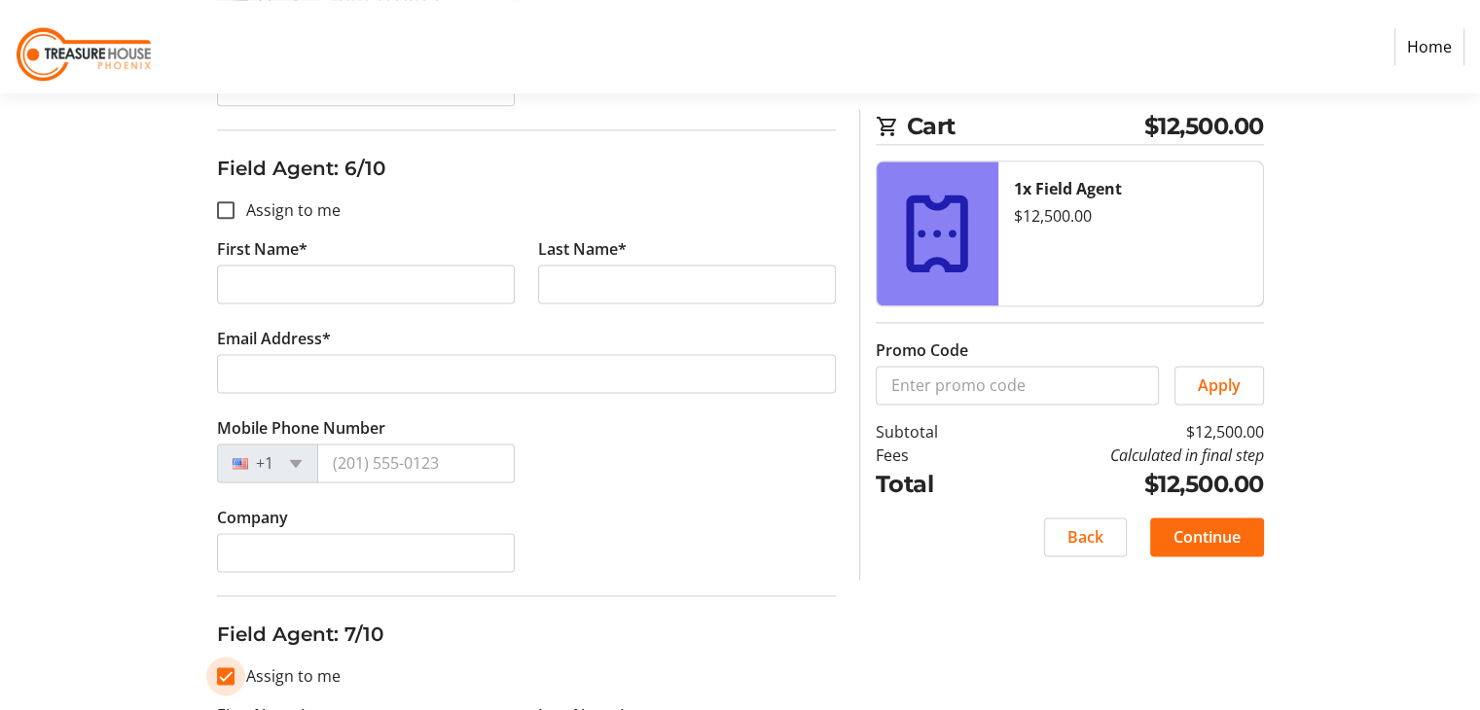
scroll to position [2529, 0]
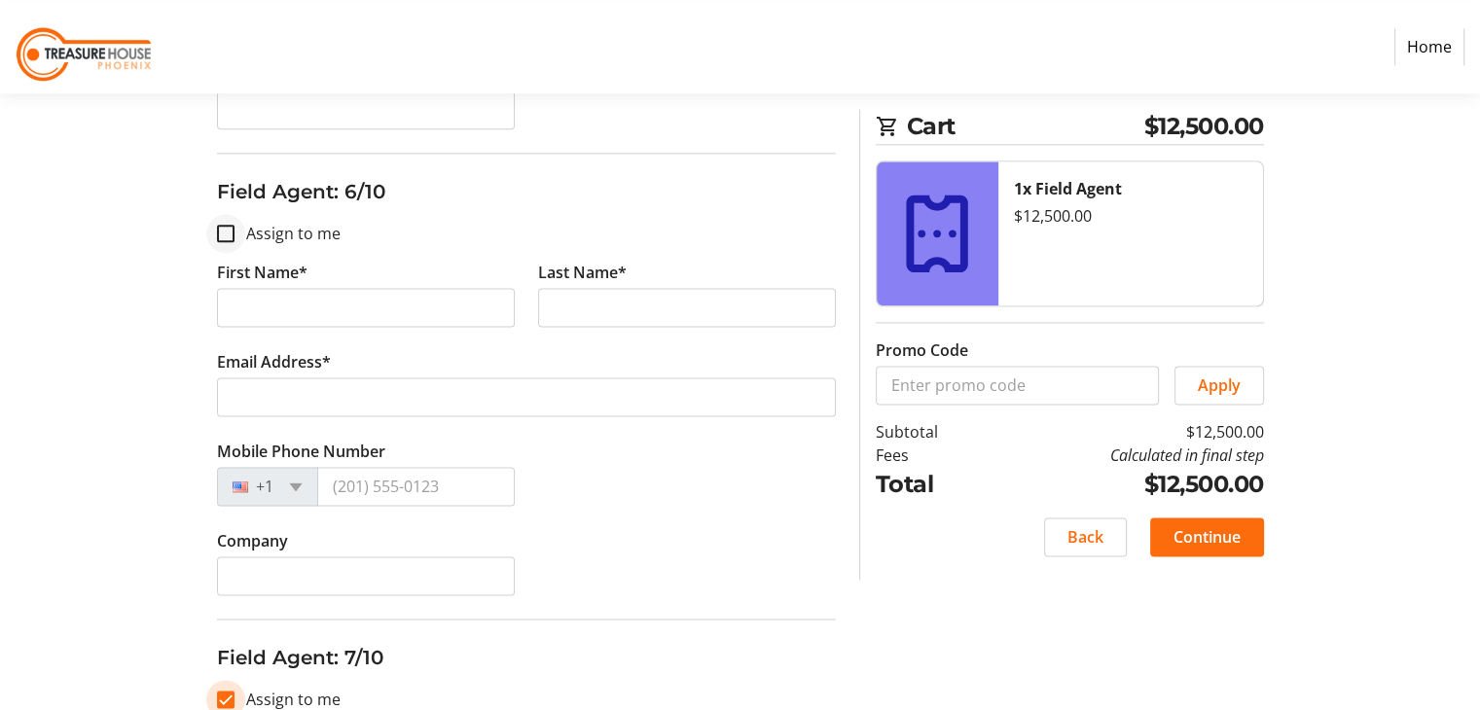
type input "[PERSON_NAME]"
type input "[EMAIL_ADDRESS][DOMAIN_NAME]"
type input "[PHONE_NUMBER]"
type input "[PERSON_NAME] & Associates"
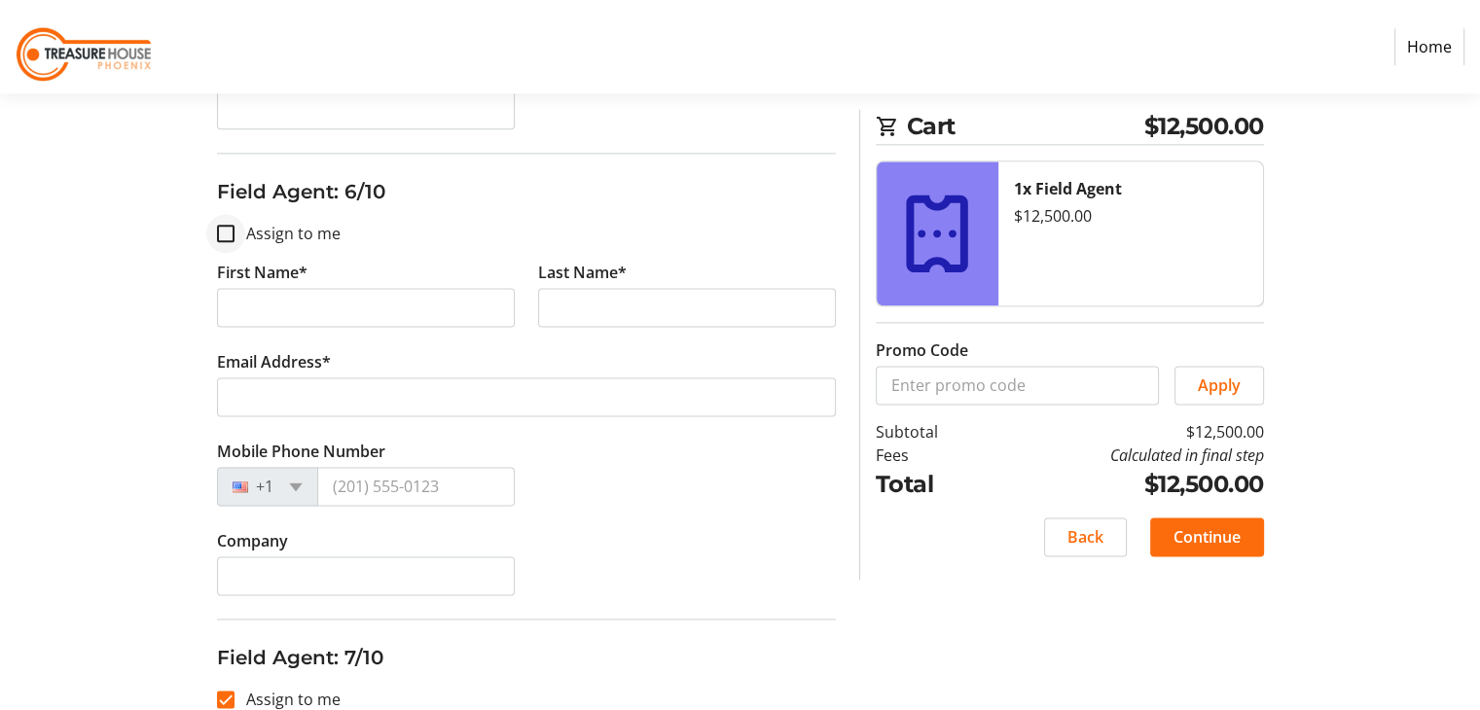
click at [235, 219] on div at bounding box center [225, 233] width 47 height 47
checkbox input "true"
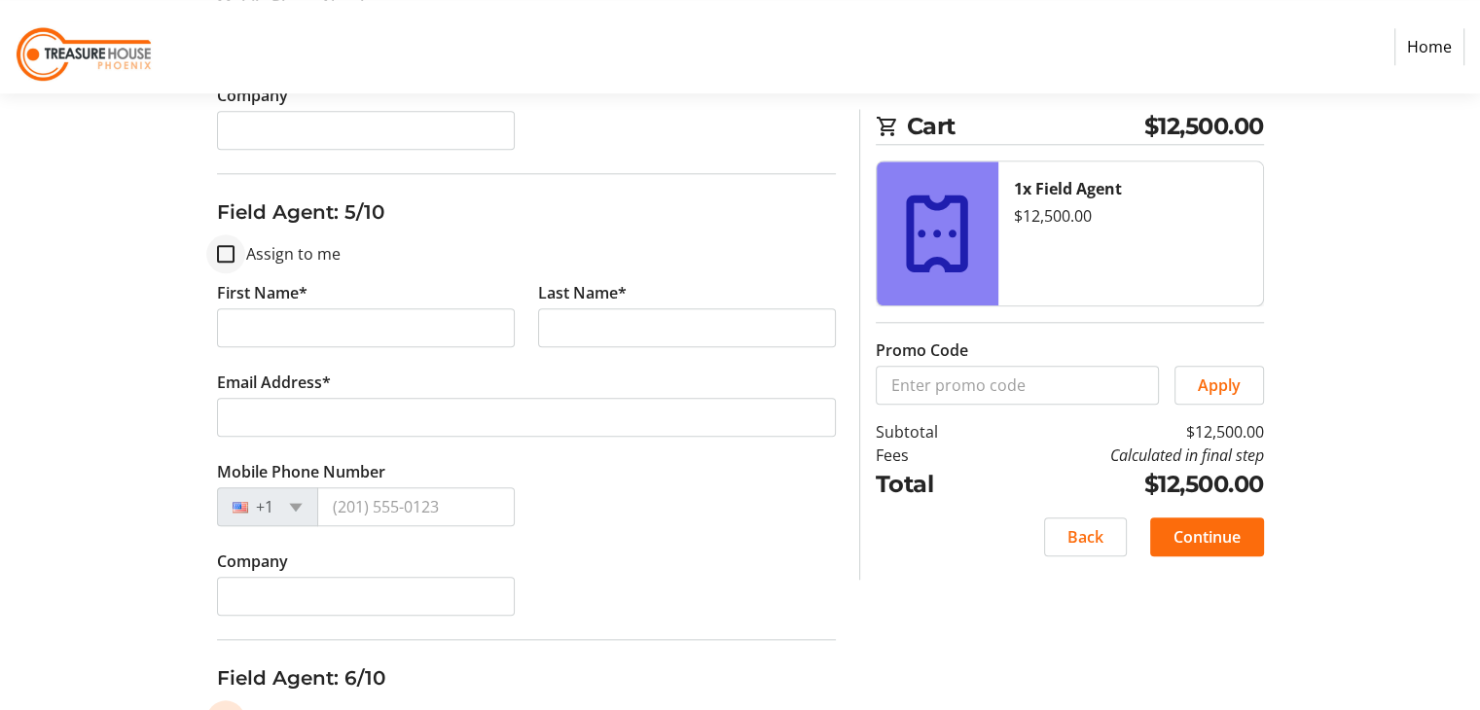
type input "[PERSON_NAME]"
type input "[EMAIL_ADDRESS][DOMAIN_NAME]"
type input "[PHONE_NUMBER]"
type input "[PERSON_NAME] & Associates"
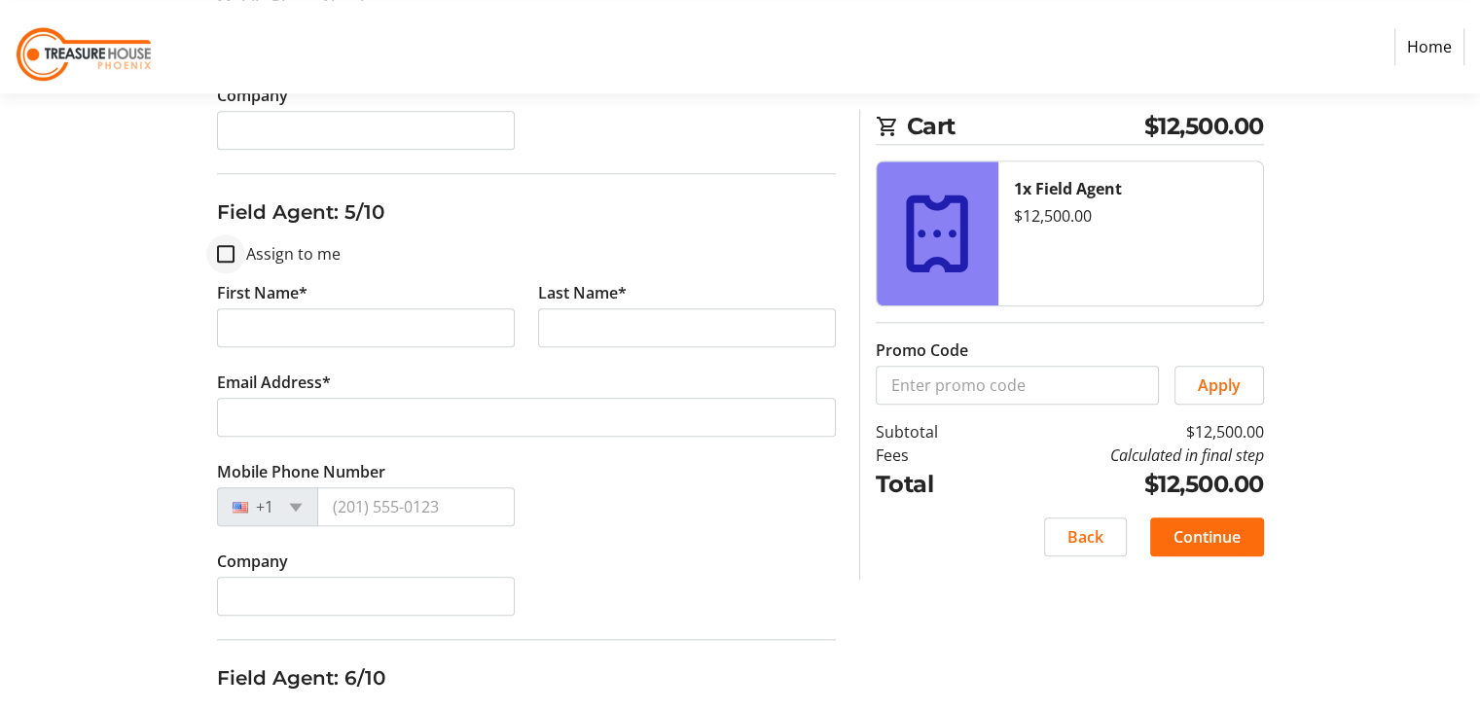
click at [248, 232] on div at bounding box center [225, 254] width 47 height 47
checkbox input "true"
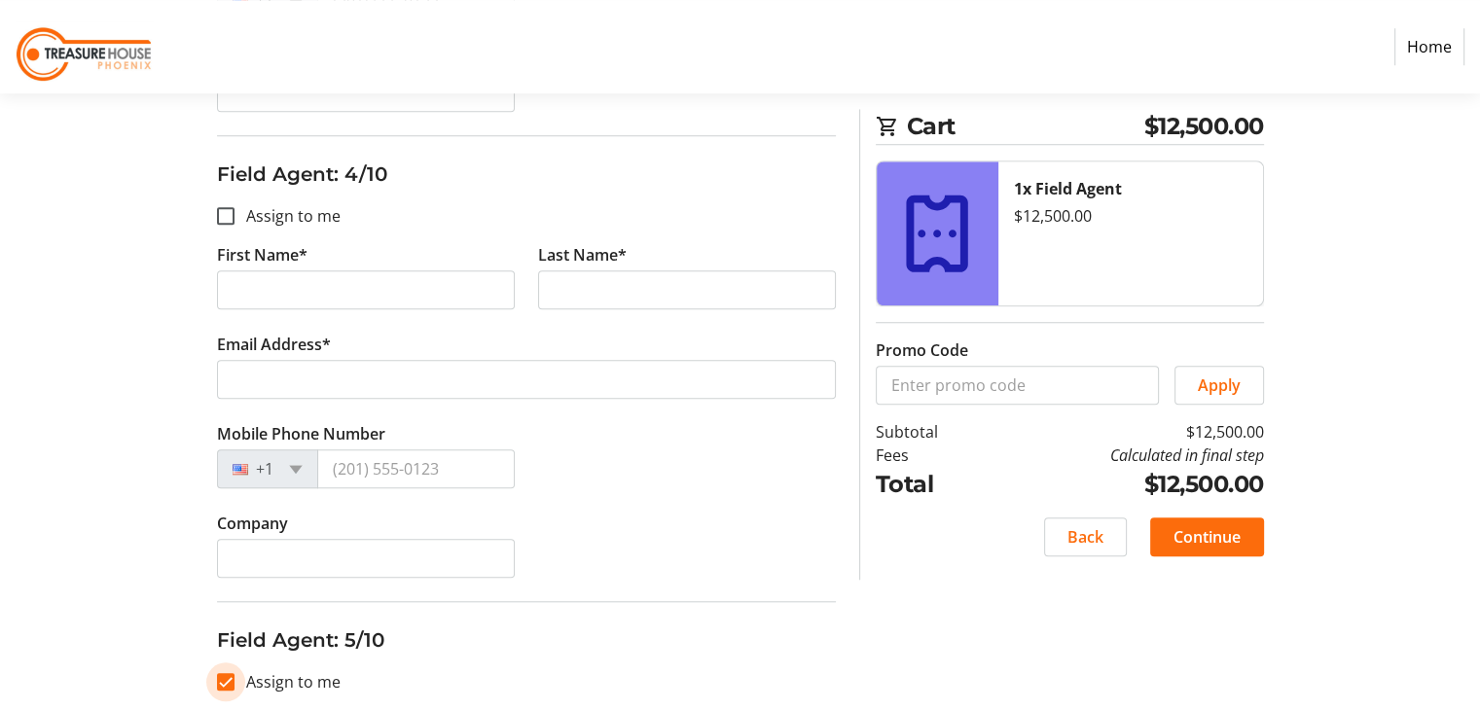
scroll to position [1556, 0]
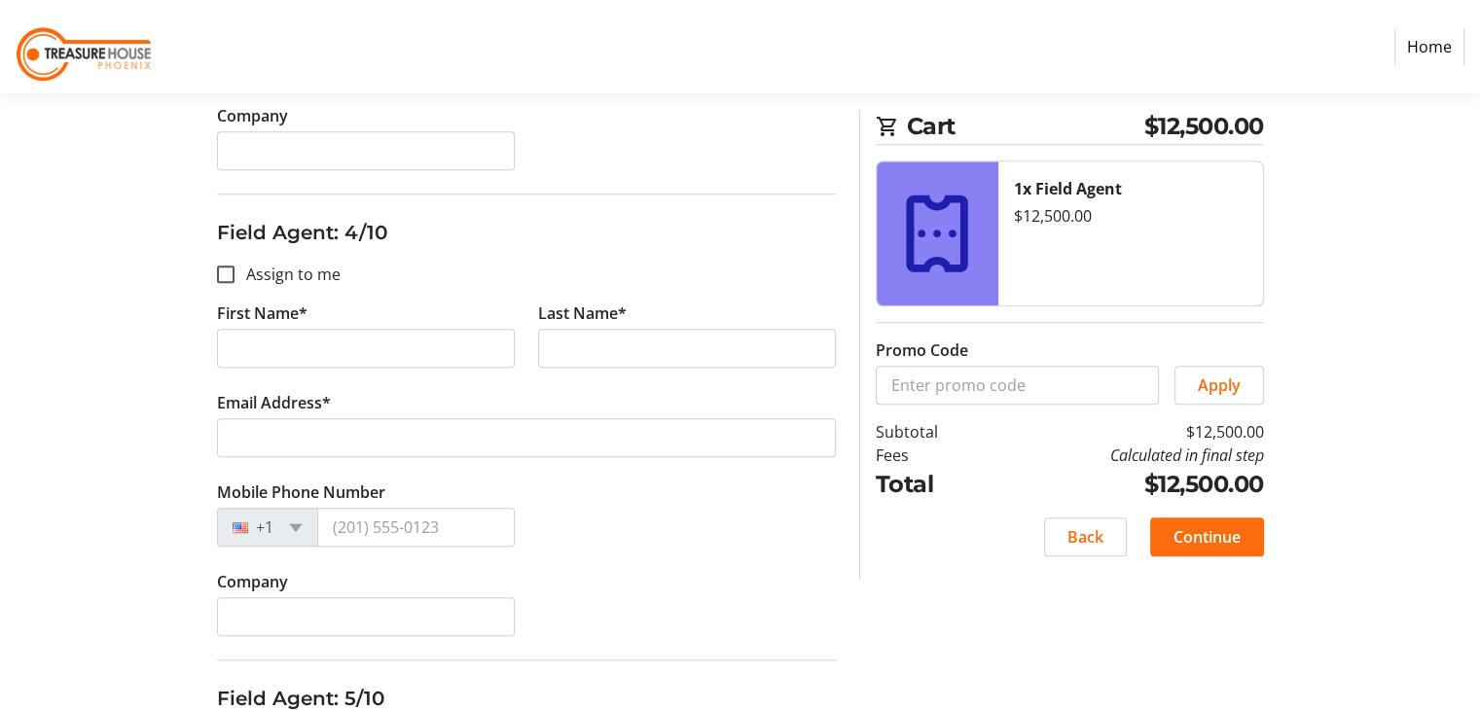
type input "[PERSON_NAME]"
type input "[EMAIL_ADDRESS][DOMAIN_NAME]"
type input "[PHONE_NUMBER]"
type input "[PERSON_NAME] & Associates"
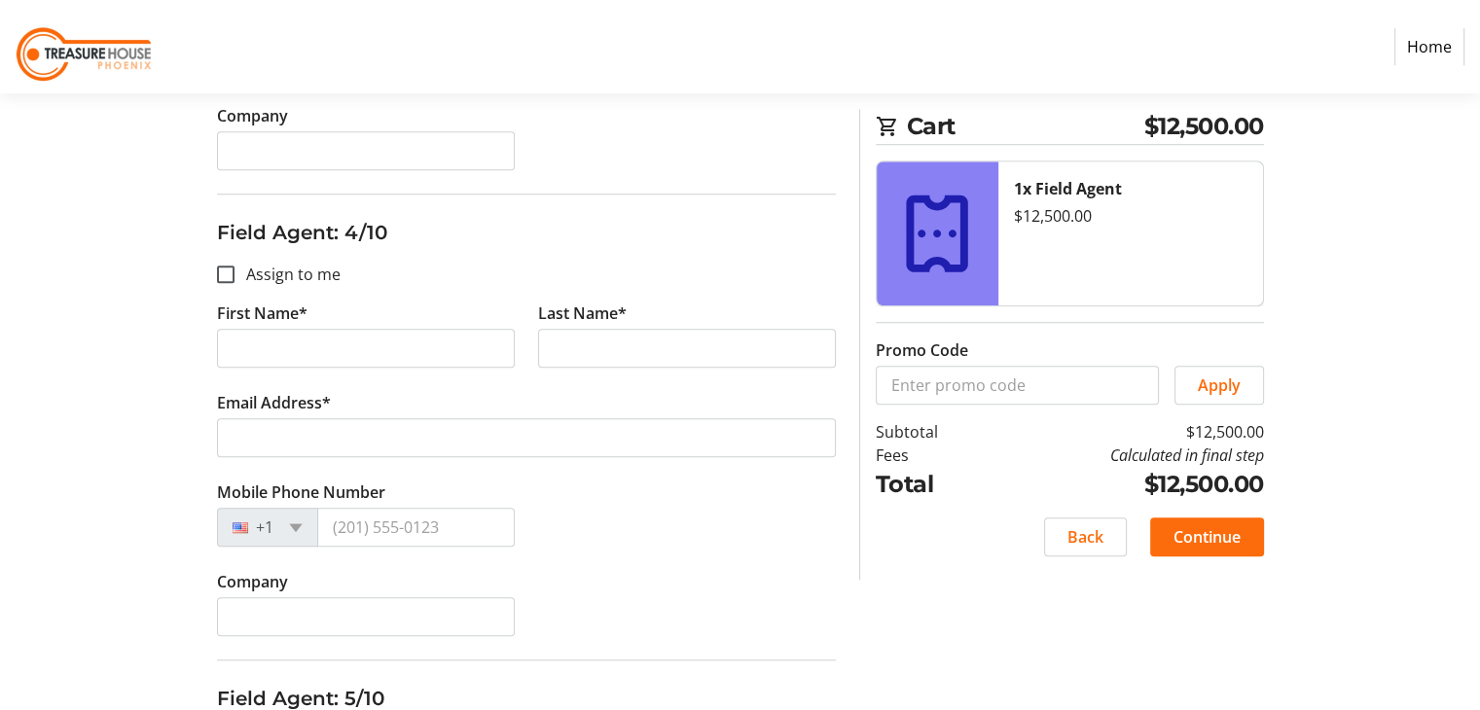
click at [838, 572] on div "Company" at bounding box center [526, 614] width 642 height 89
click at [279, 264] on label "Assign to me" at bounding box center [287, 274] width 106 height 23
click at [234, 266] on input "Assign to me" at bounding box center [226, 275] width 18 height 18
checkbox input "true"
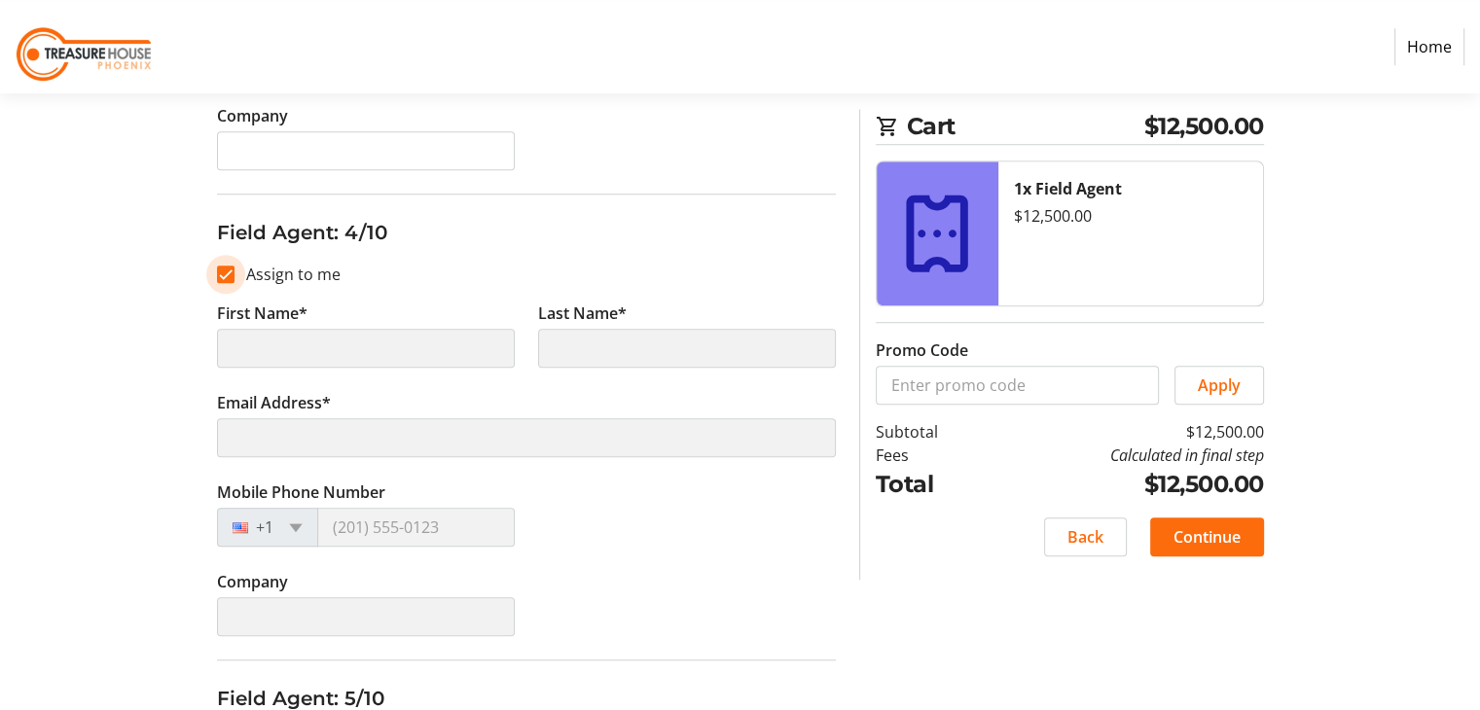
scroll to position [1167, 0]
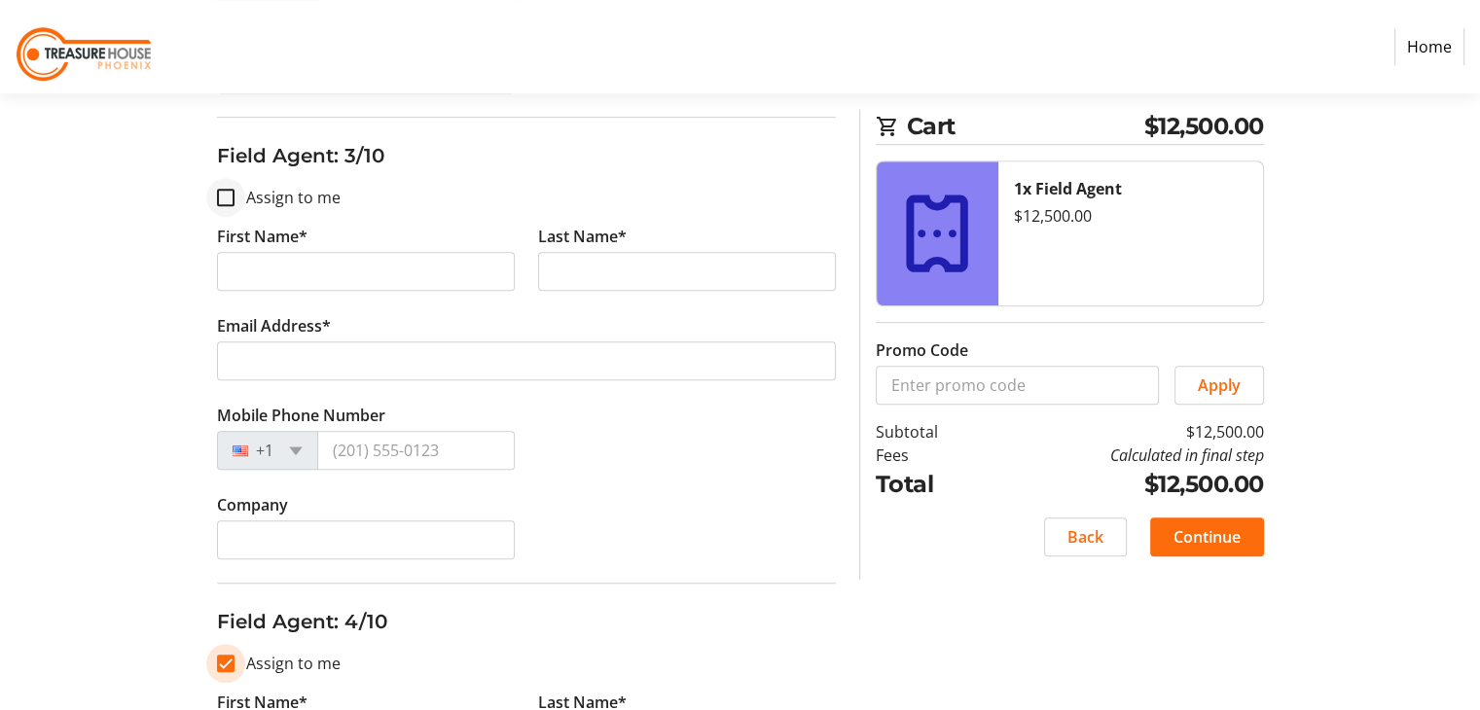
type input "[PERSON_NAME]"
type input "[EMAIL_ADDRESS][DOMAIN_NAME]"
type input "[PHONE_NUMBER]"
type input "[PERSON_NAME] & Associates"
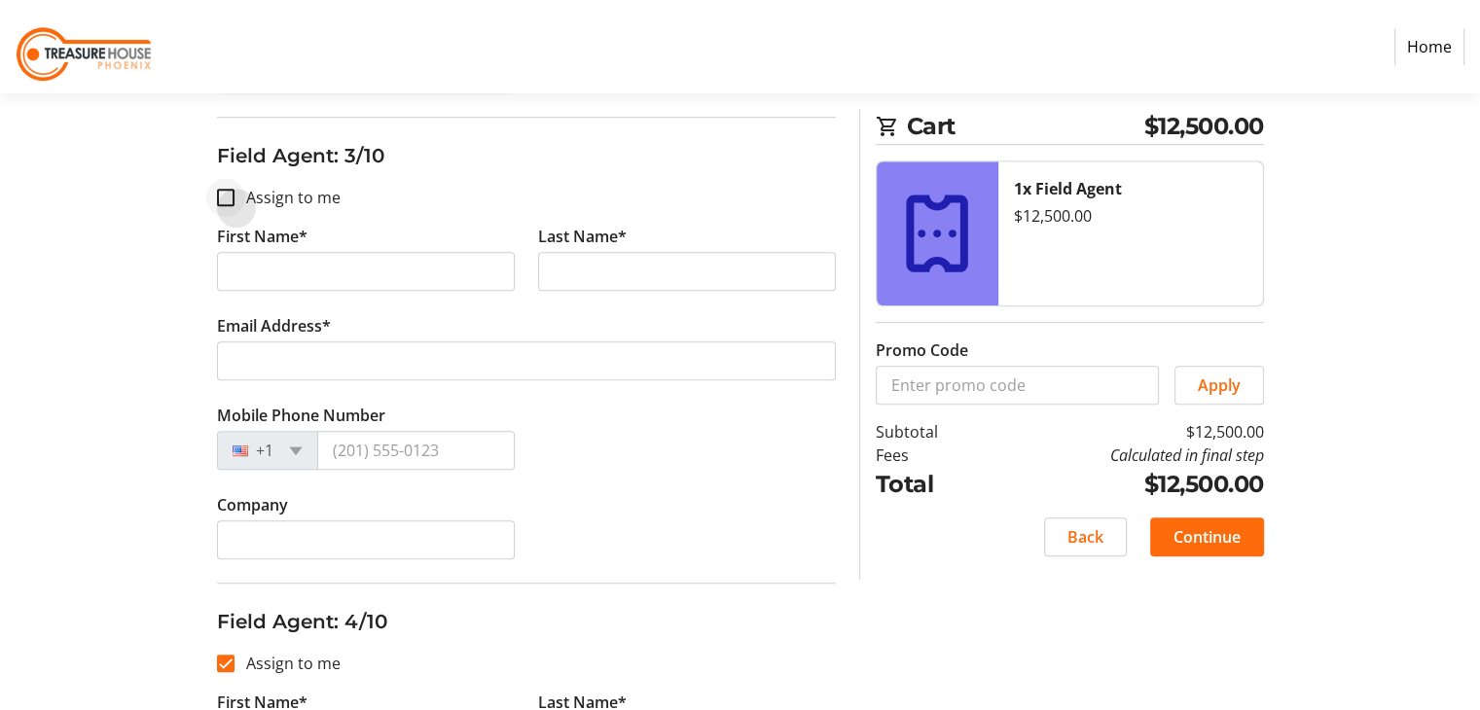
click at [245, 203] on div at bounding box center [225, 197] width 47 height 47
checkbox input "true"
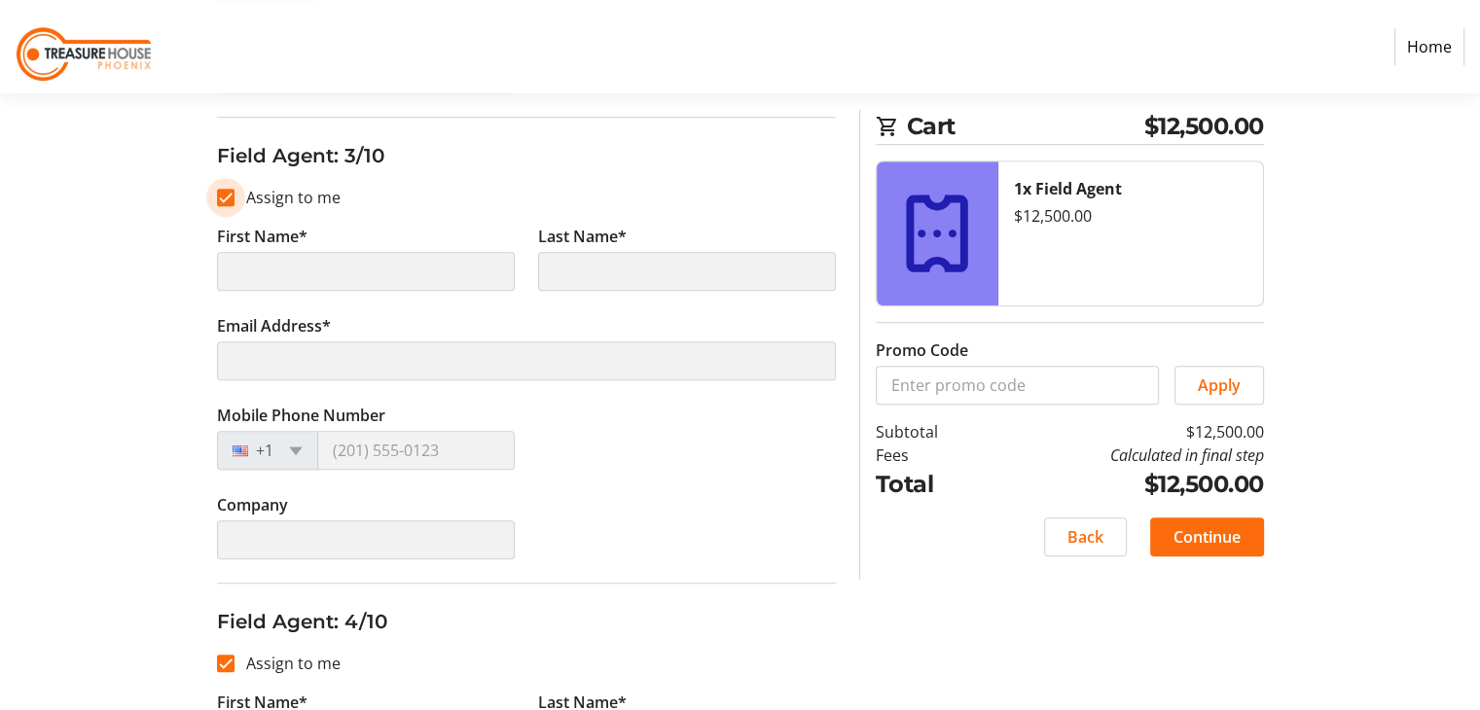
scroll to position [681, 0]
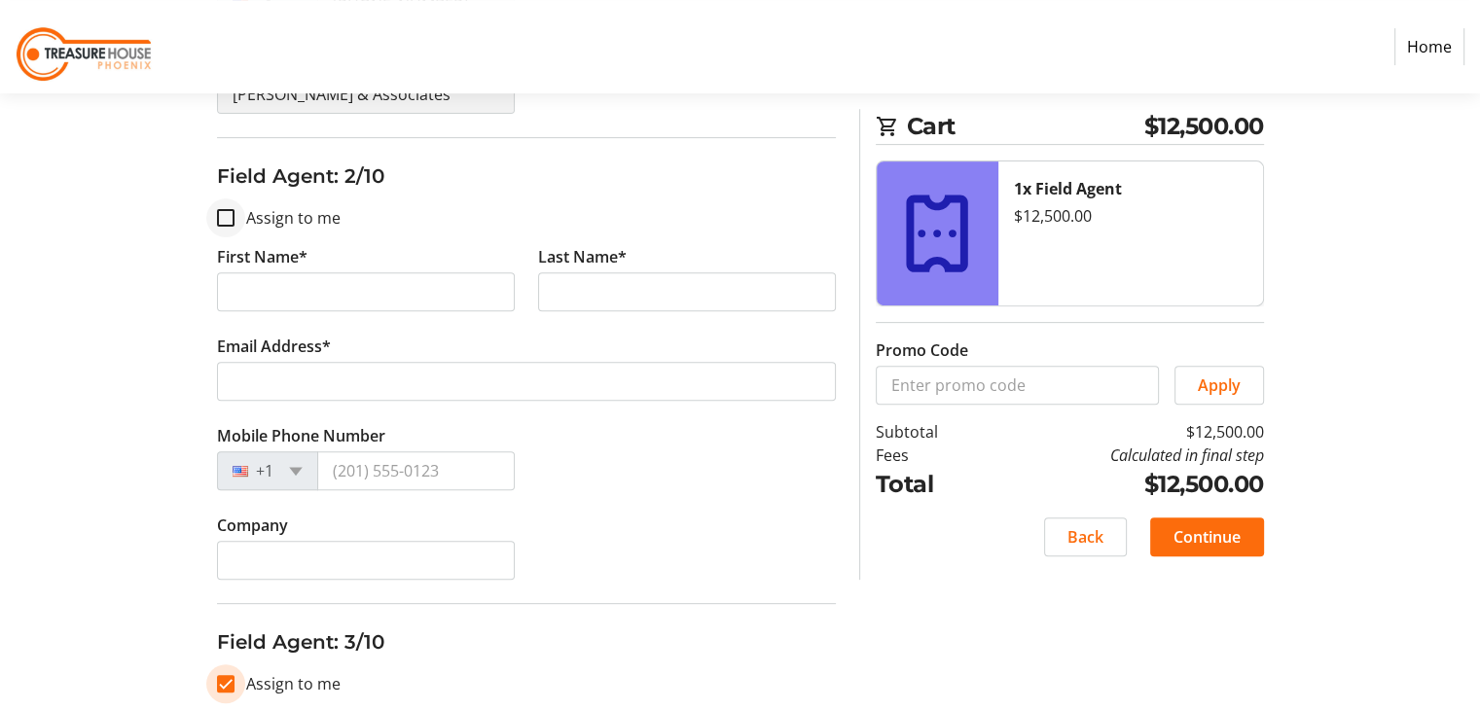
type input "[PERSON_NAME]"
type input "[EMAIL_ADDRESS][DOMAIN_NAME]"
type input "[PHONE_NUMBER]"
type input "[PERSON_NAME] & Associates"
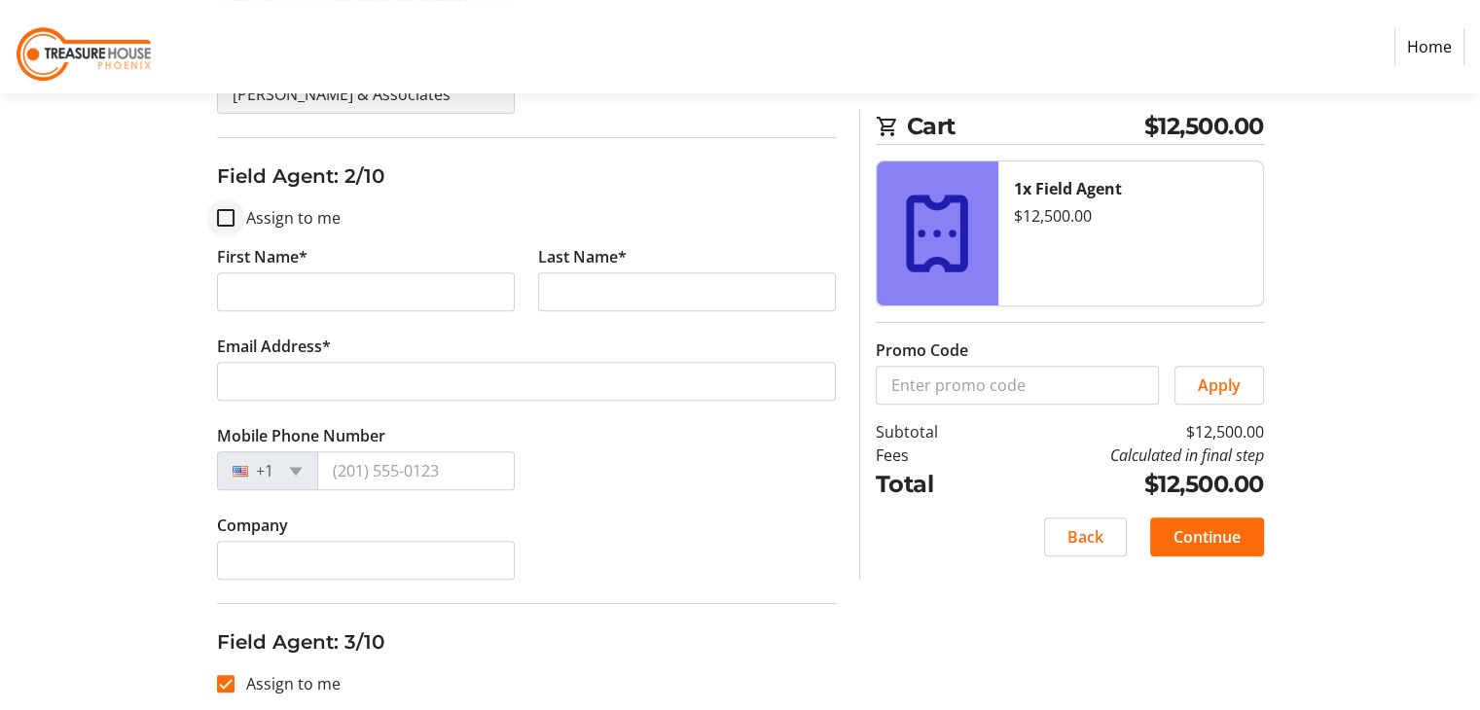
click at [233, 218] on div at bounding box center [225, 218] width 47 height 47
checkbox input "true"
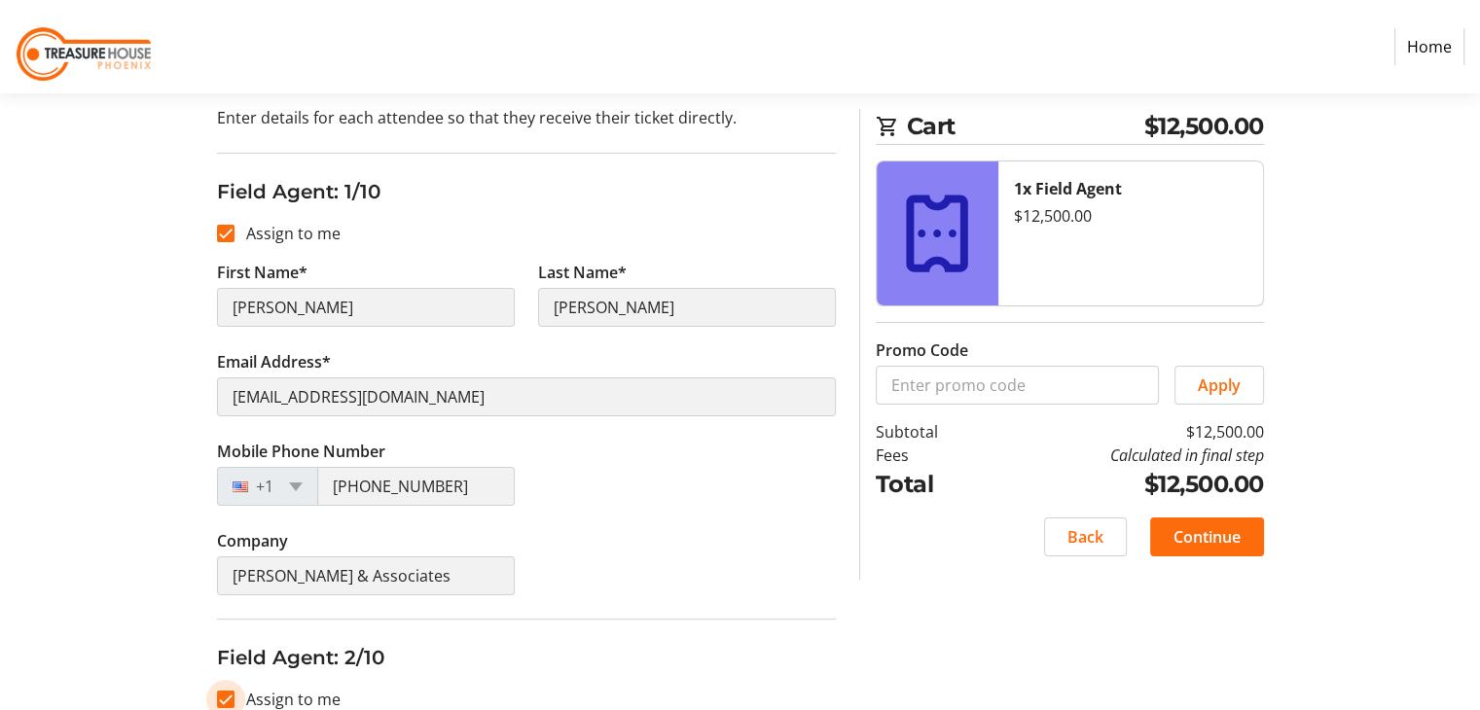
scroll to position [195, 0]
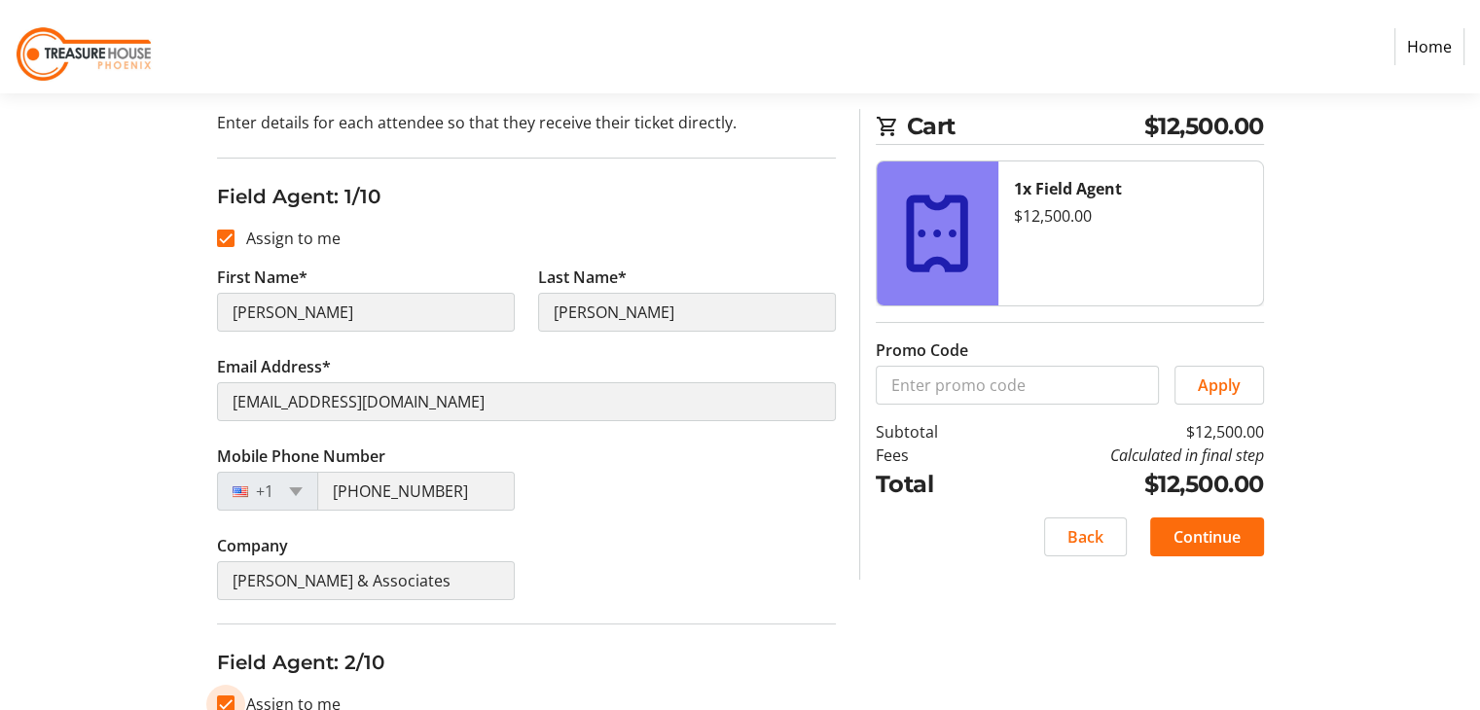
type input "[PERSON_NAME]"
type input "[EMAIL_ADDRESS][DOMAIN_NAME]"
type input "[PHONE_NUMBER]"
type input "[PERSON_NAME] & Associates"
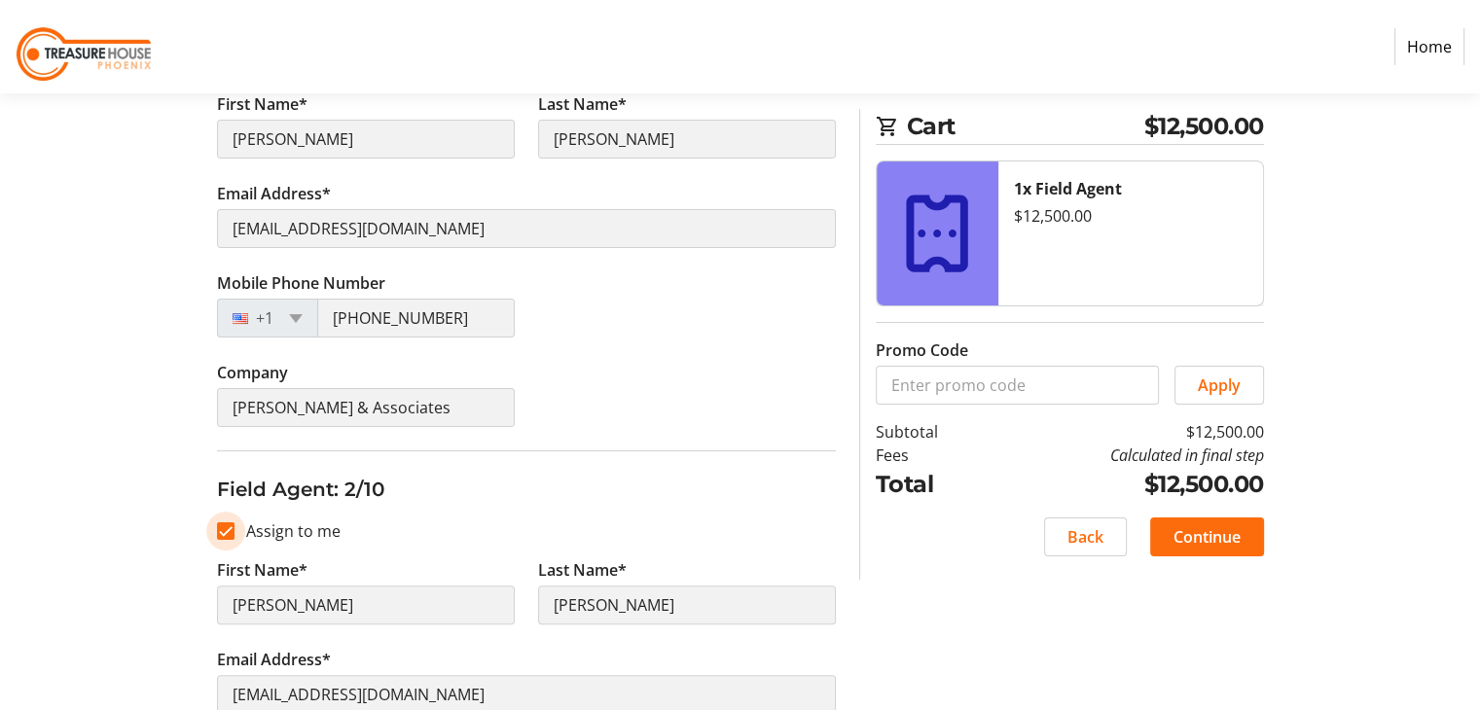
scroll to position [486, 0]
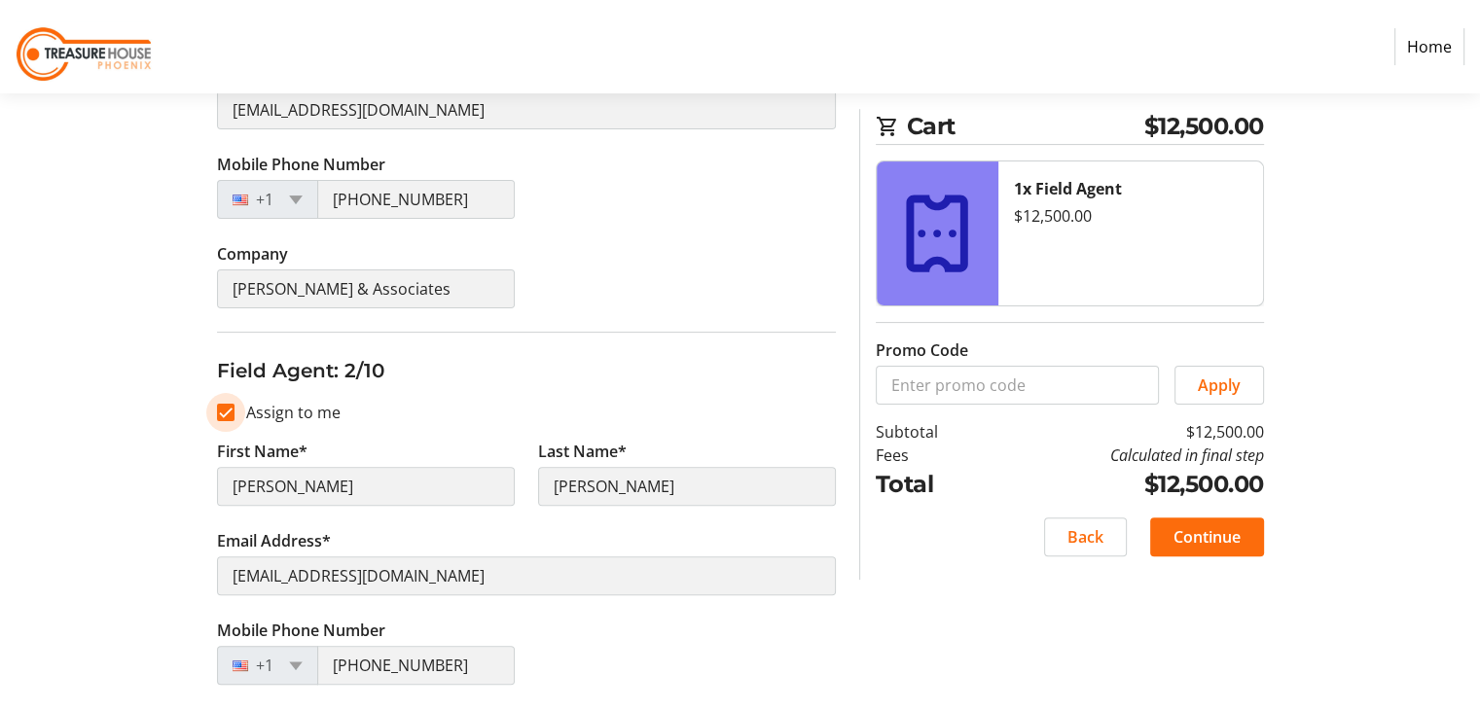
click at [217, 413] on input "Assign to me" at bounding box center [226, 413] width 18 height 18
checkbox input "false"
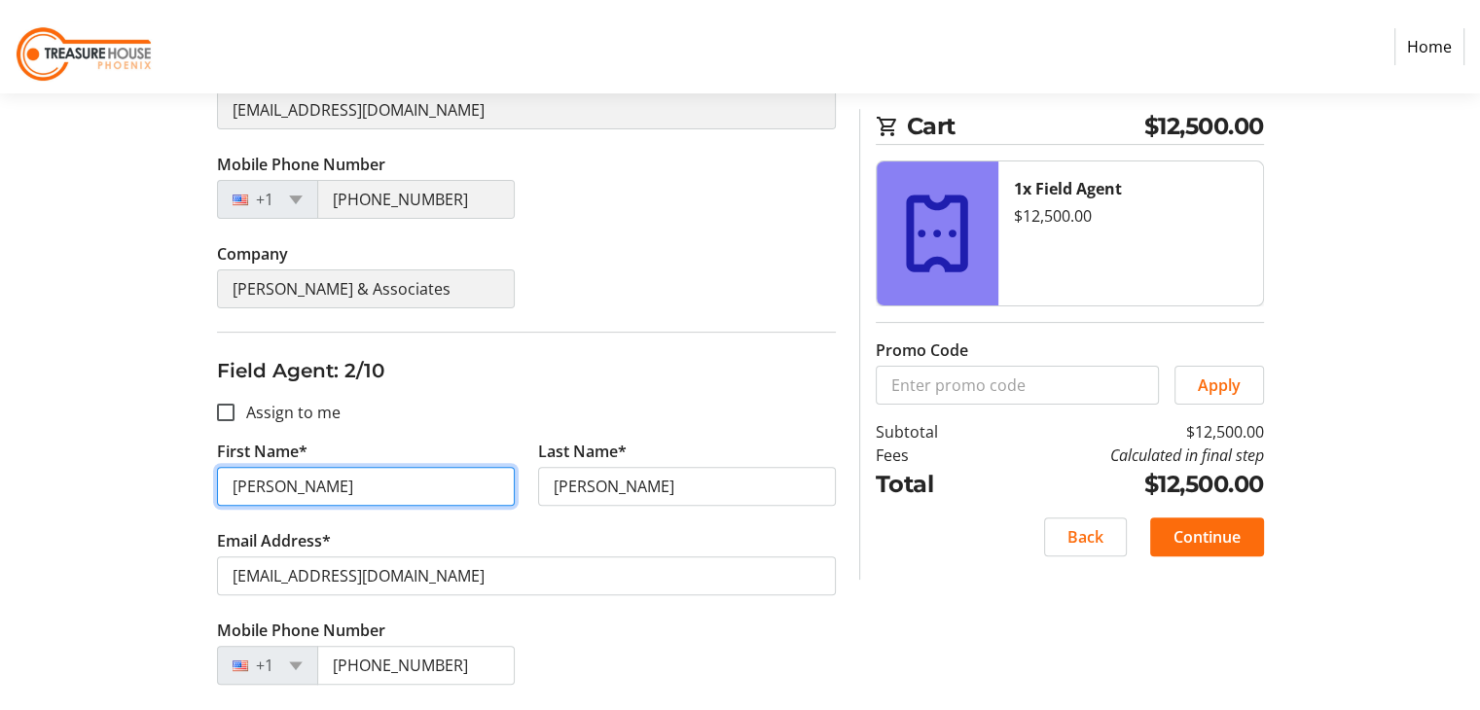
click at [270, 489] on input "[PERSON_NAME]" at bounding box center [366, 486] width 298 height 39
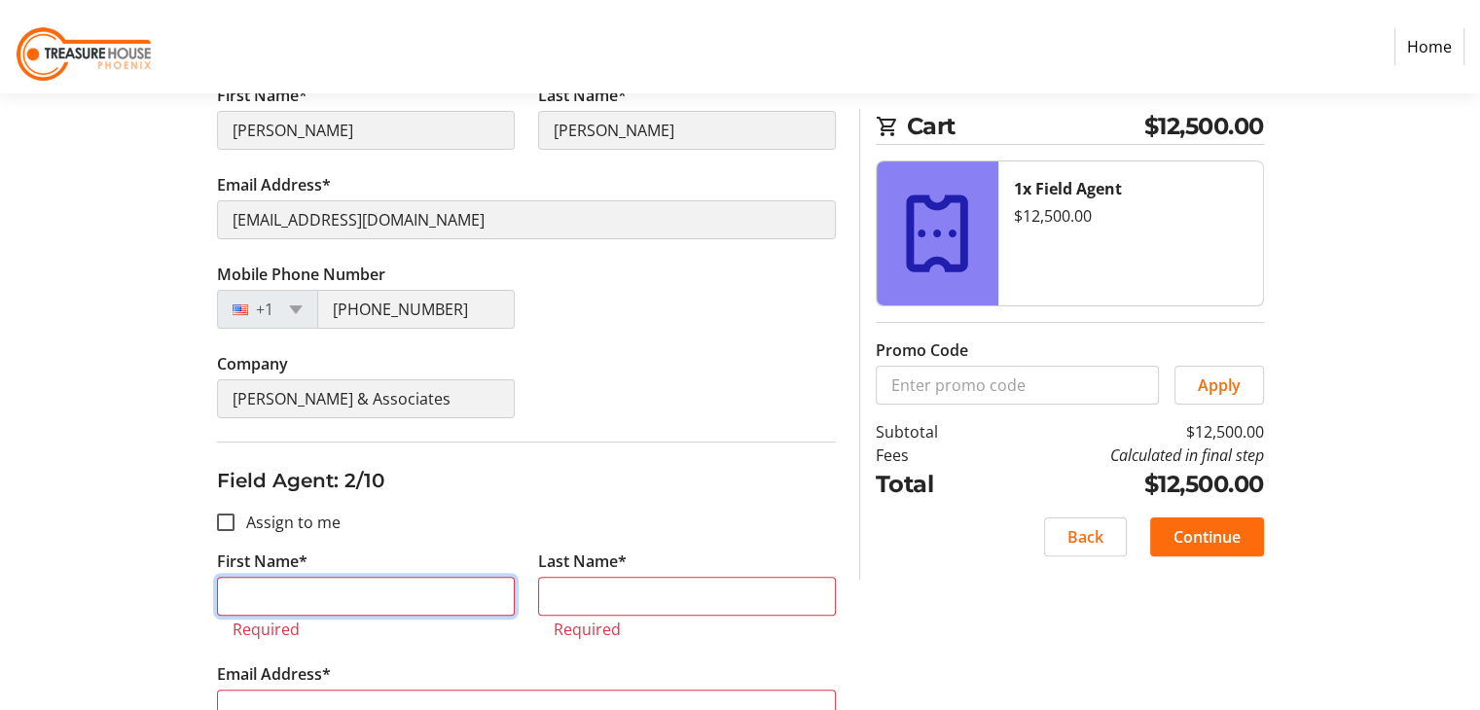
scroll to position [389, 0]
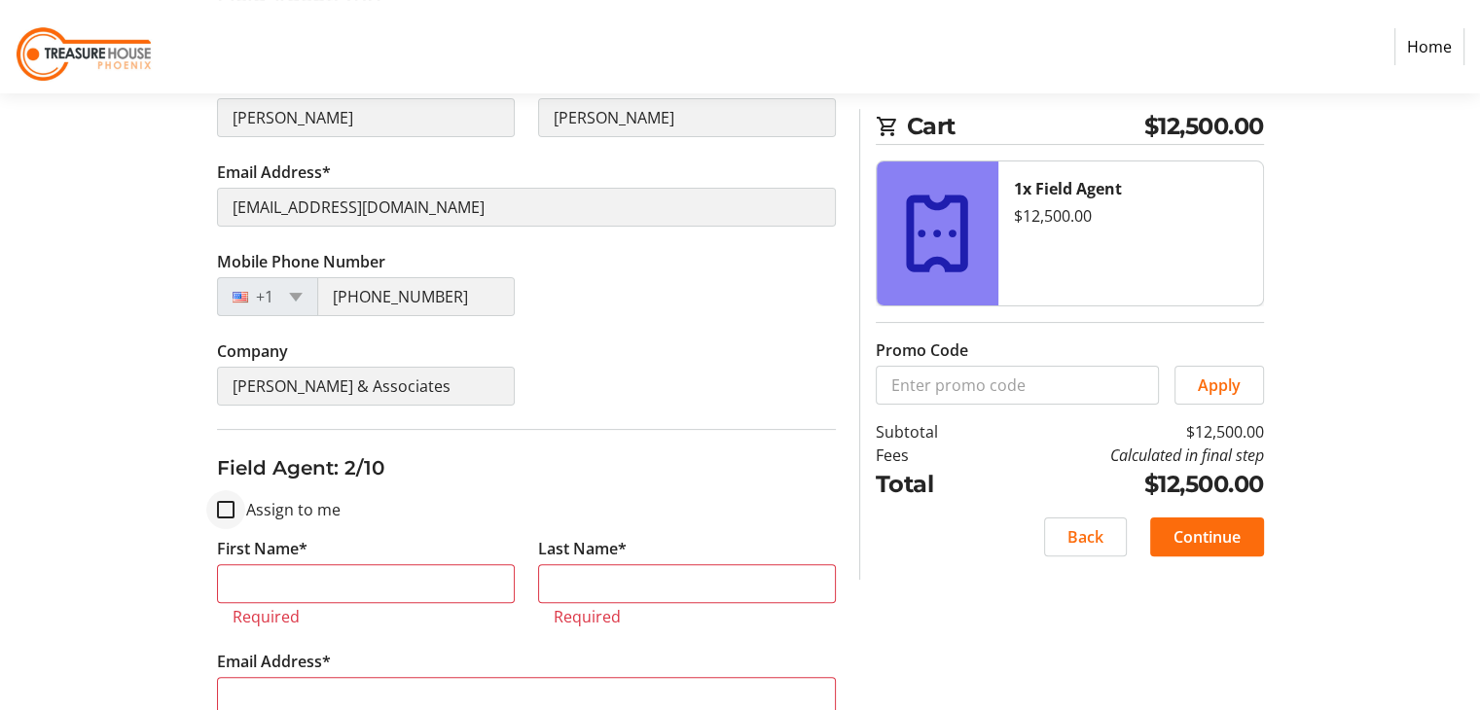
click at [242, 496] on div at bounding box center [225, 509] width 47 height 47
checkbox input "true"
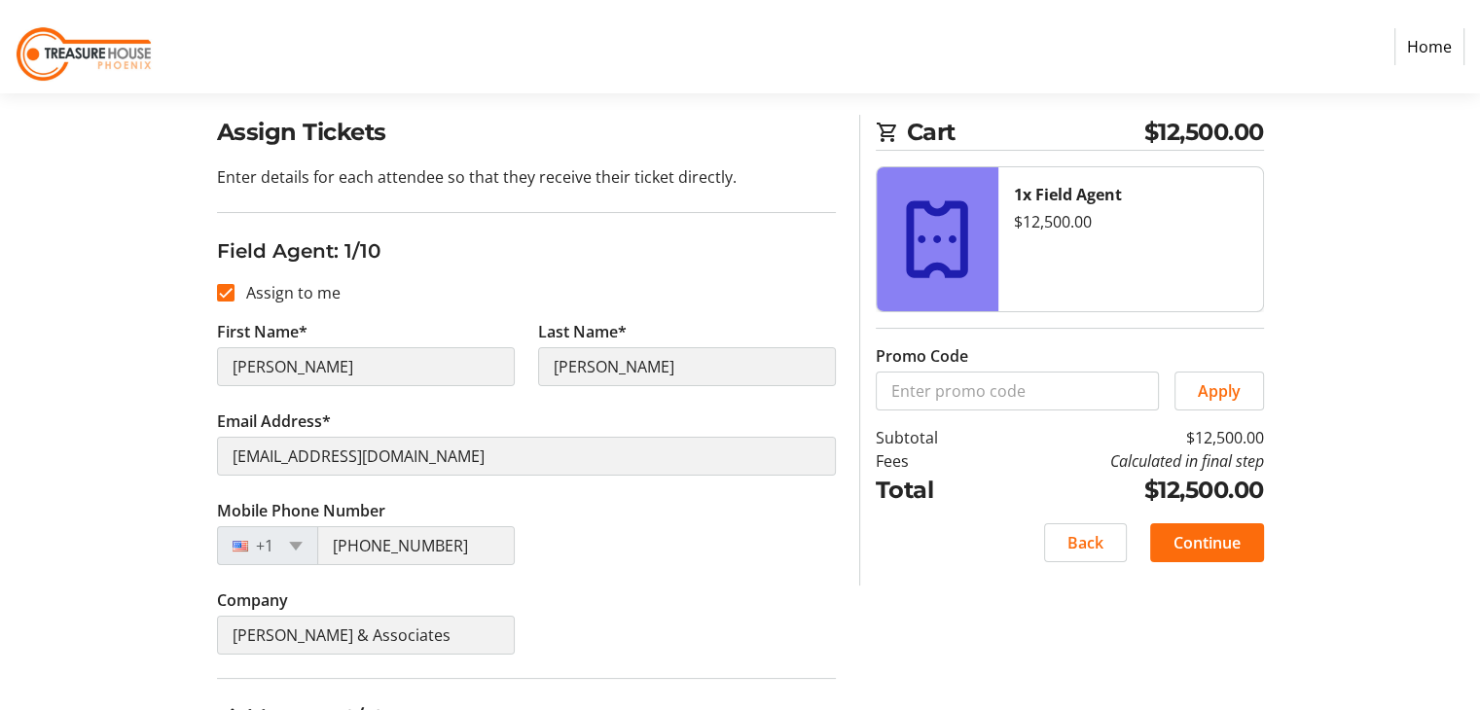
scroll to position [97, 0]
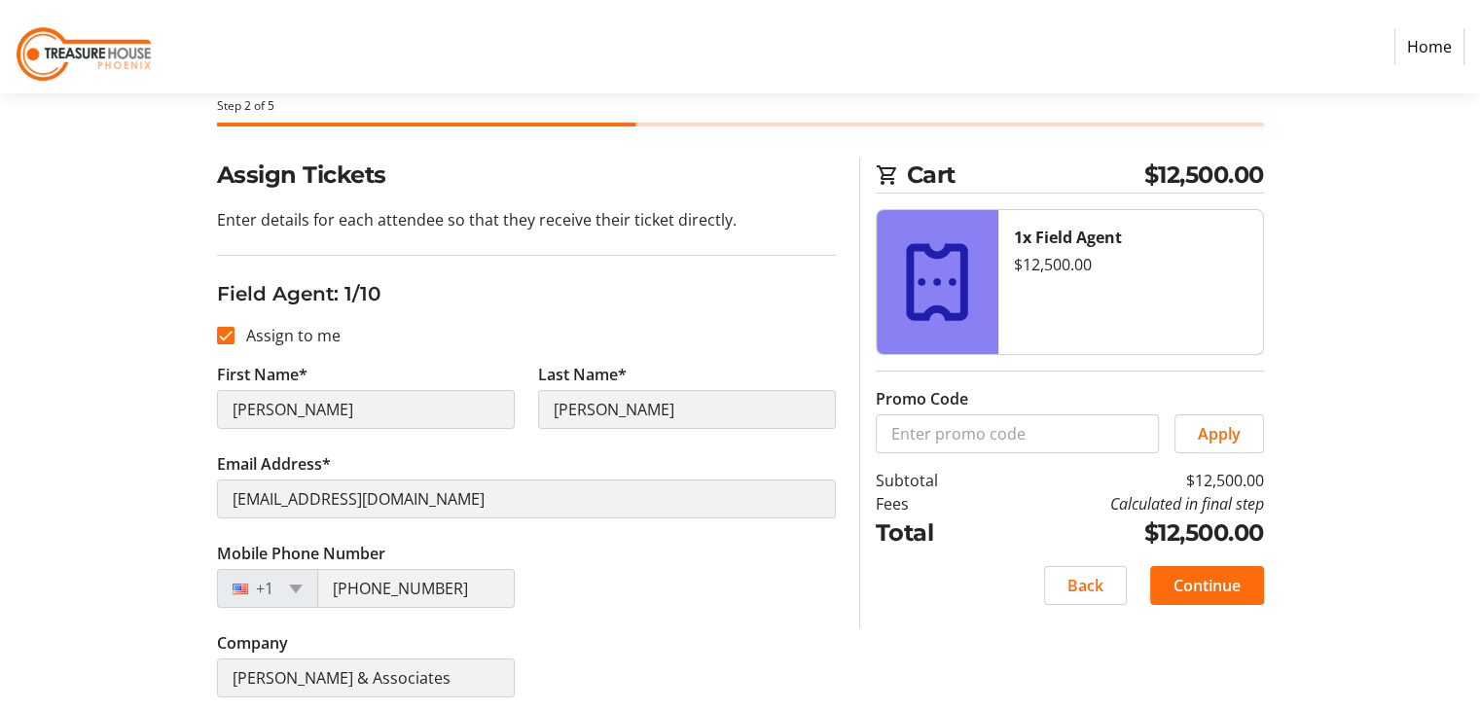
type input "[PERSON_NAME]"
type input "[EMAIL_ADDRESS][DOMAIN_NAME]"
type input "[PHONE_NUMBER]"
type input "[PERSON_NAME] & Associates"
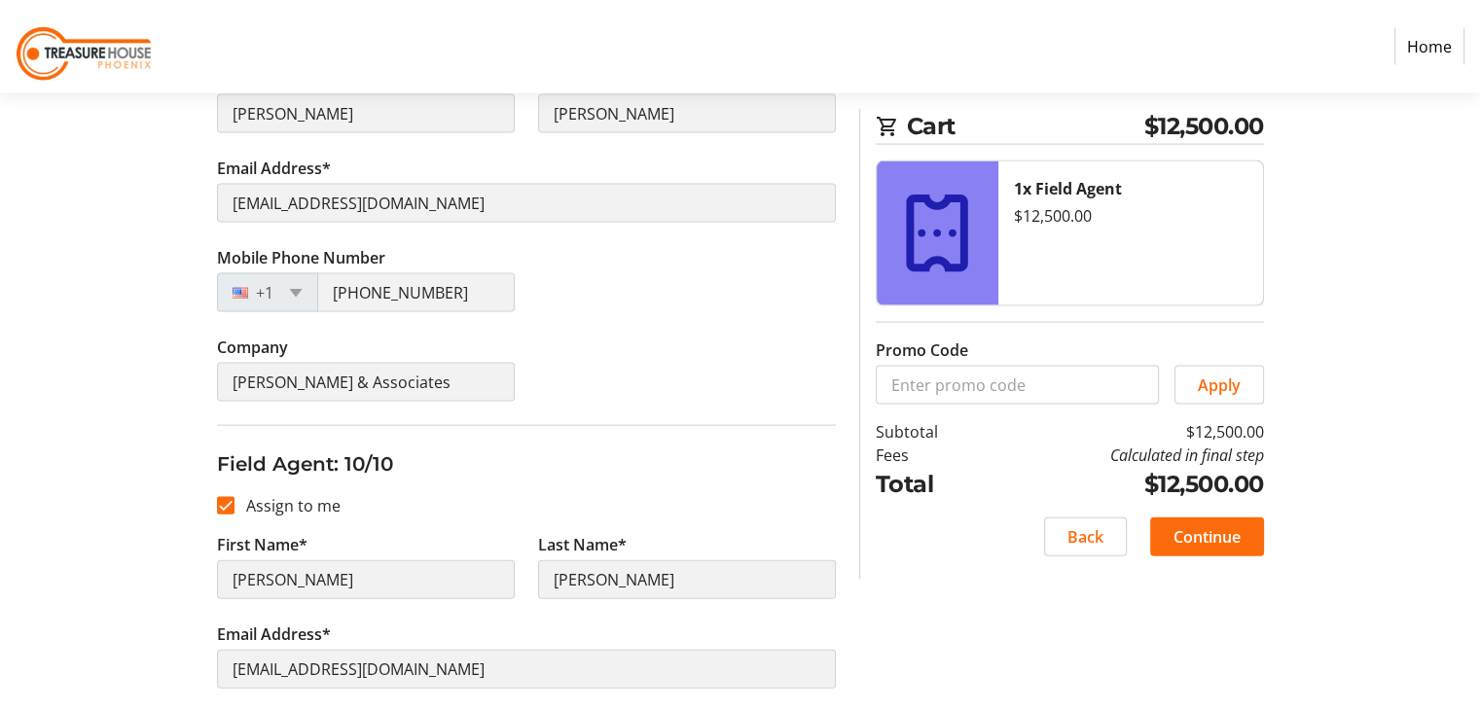
scroll to position [3996, 0]
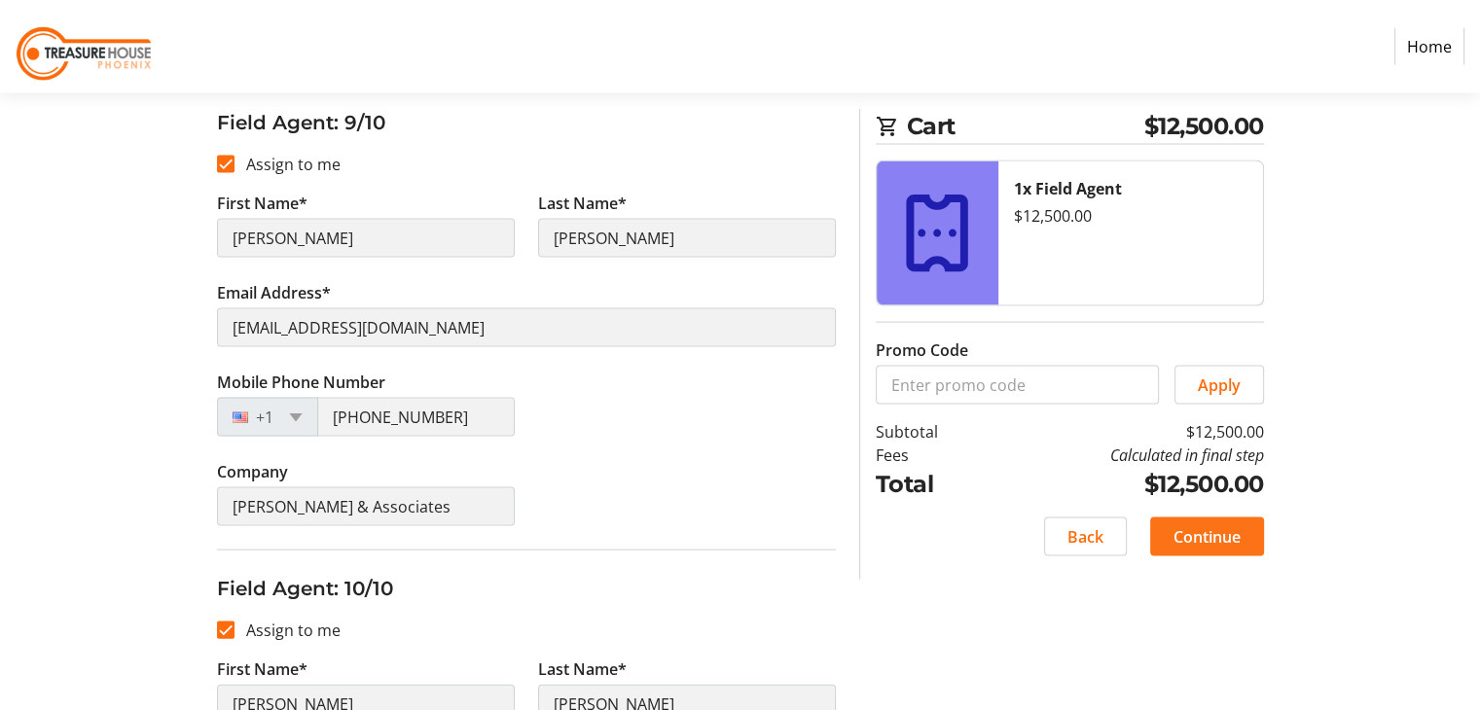
click at [1218, 535] on span "Continue" at bounding box center [1206, 536] width 67 height 23
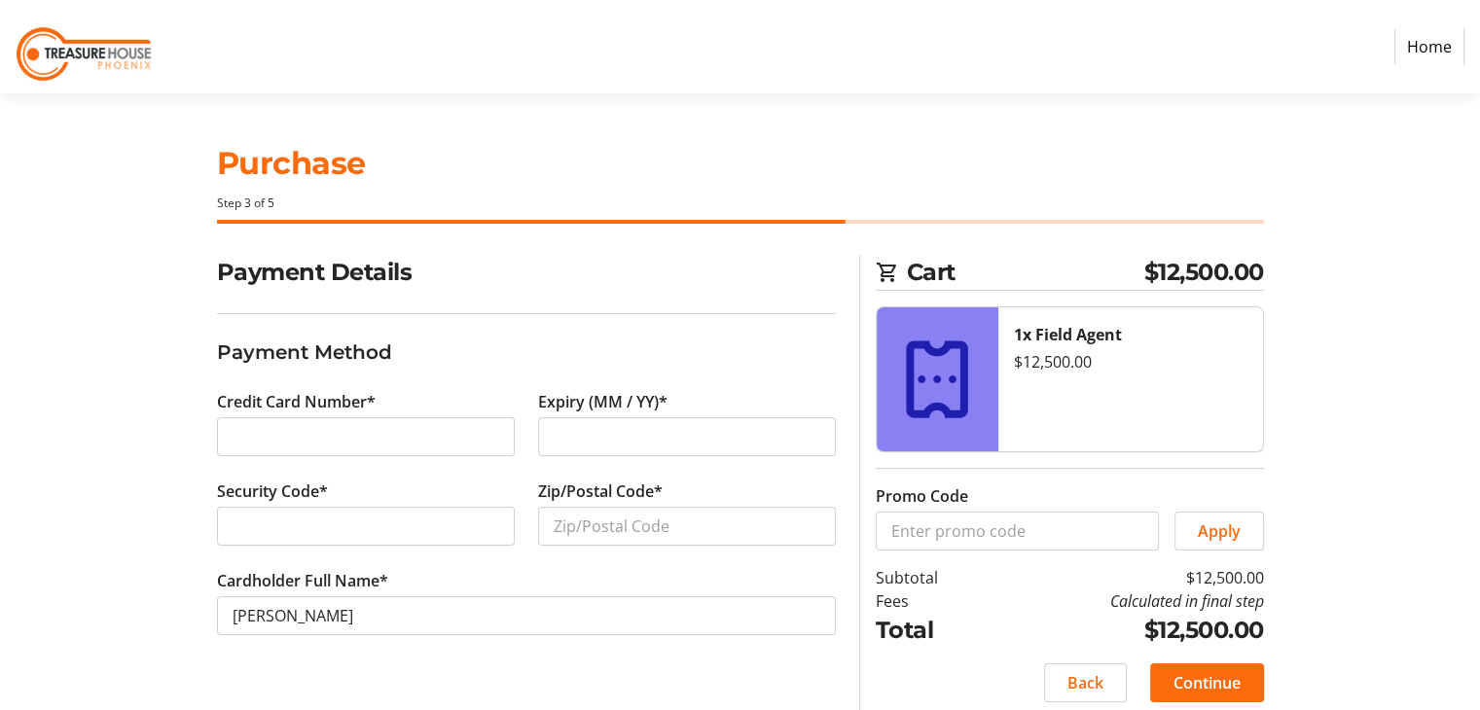
scroll to position [15, 0]
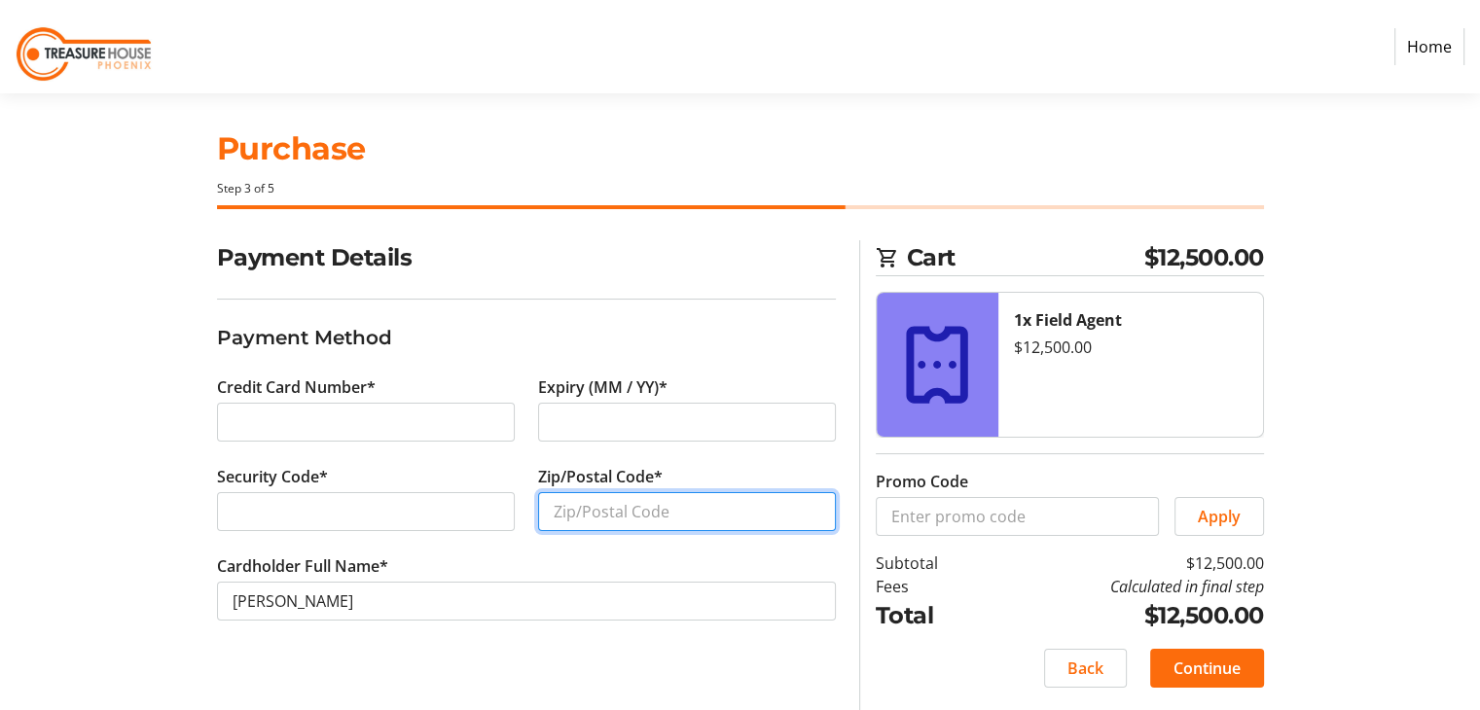
click at [619, 518] on input "Zip/Postal Code*" at bounding box center [687, 511] width 298 height 39
type input "85018"
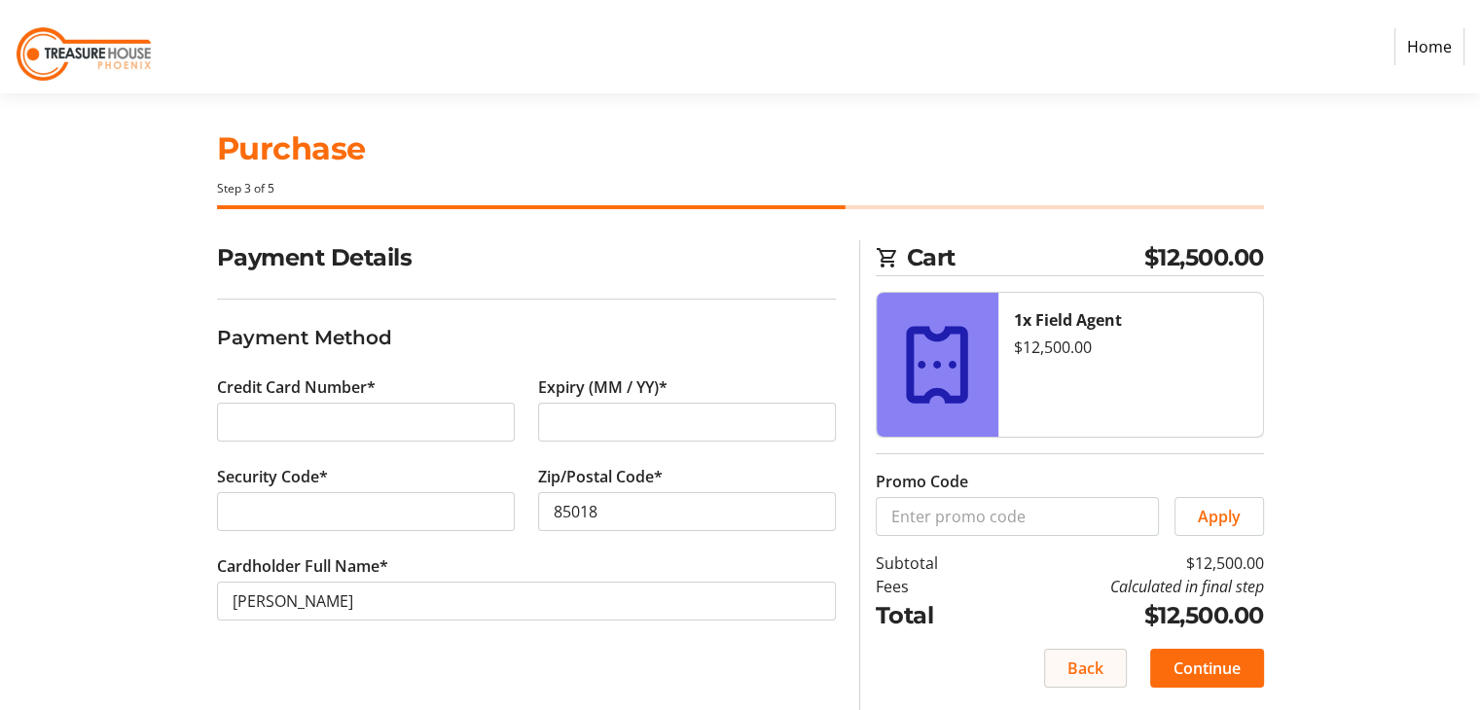
click at [1097, 664] on span "Back" at bounding box center [1085, 668] width 36 height 23
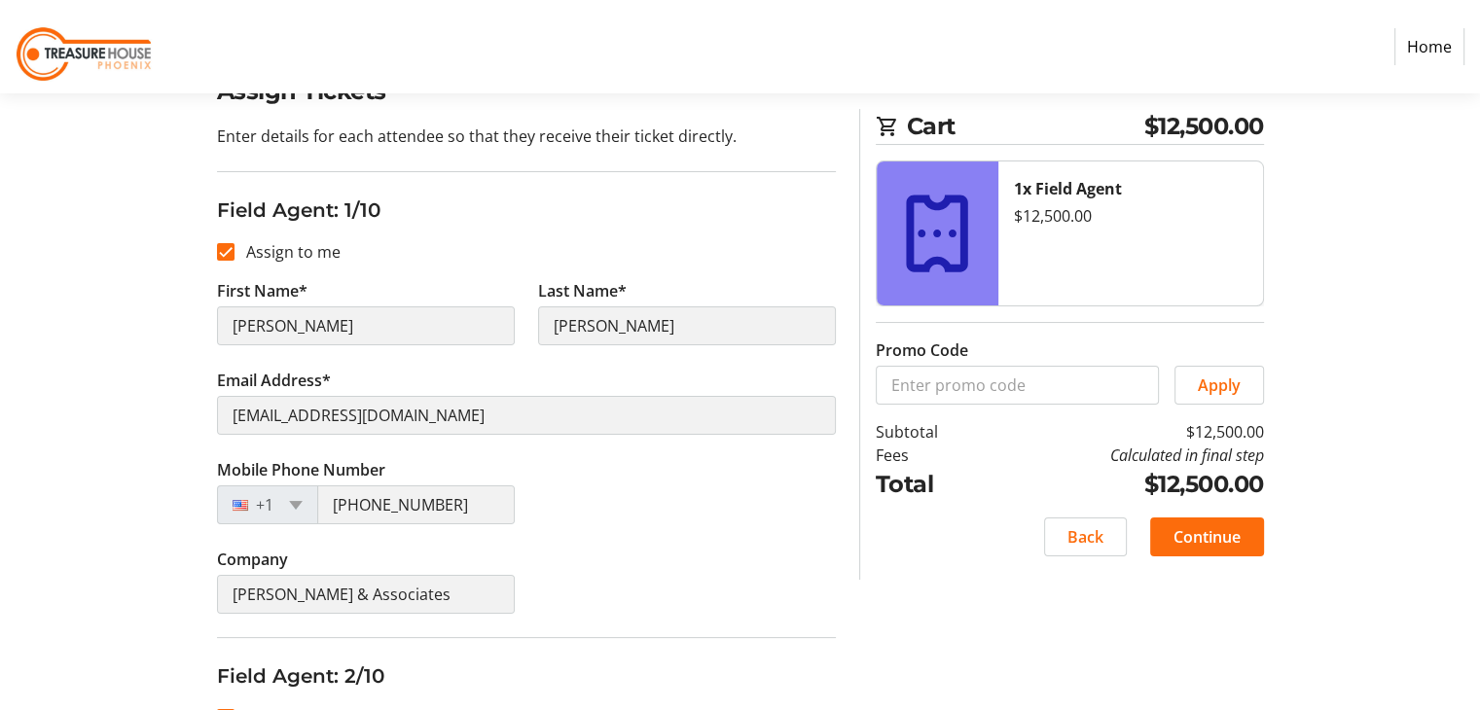
scroll to position [195, 0]
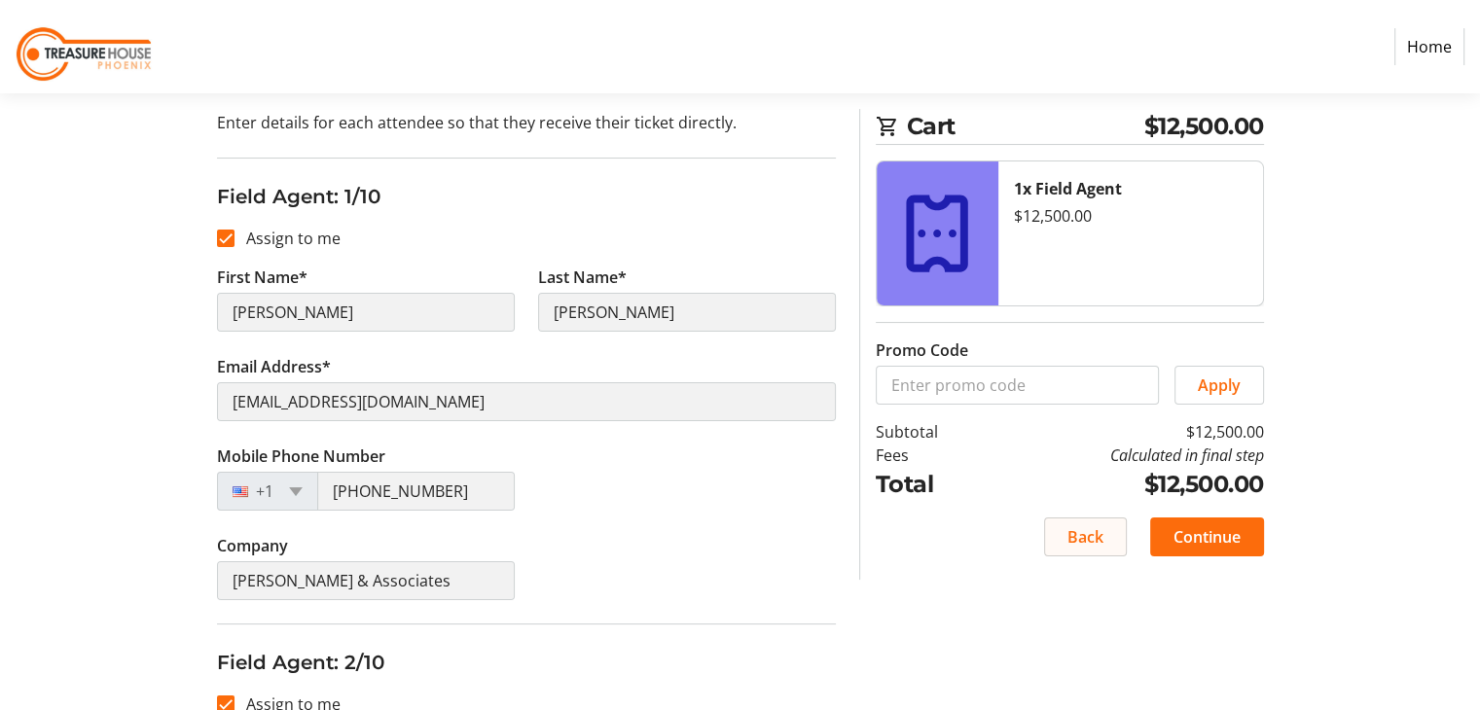
click at [1113, 545] on span at bounding box center [1085, 537] width 81 height 47
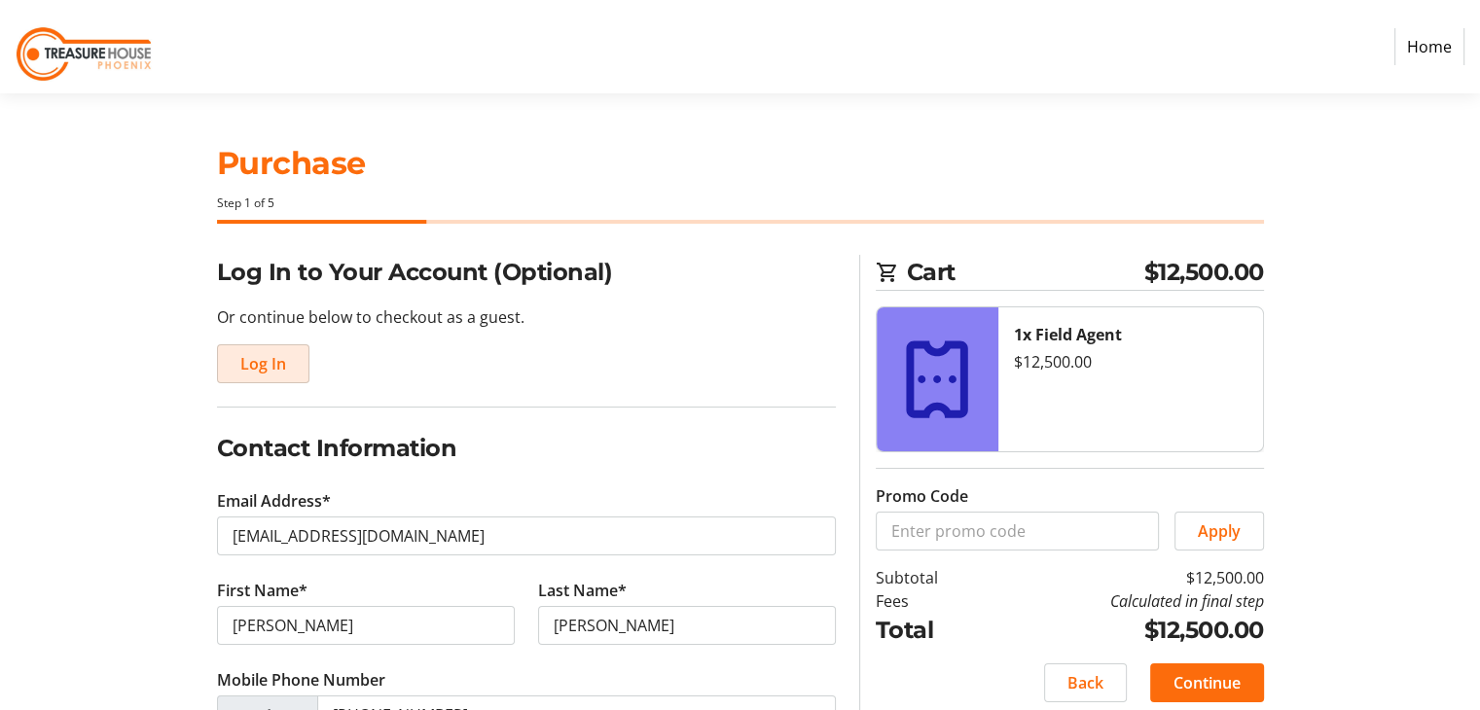
click at [265, 356] on span "Log In" at bounding box center [263, 363] width 46 height 23
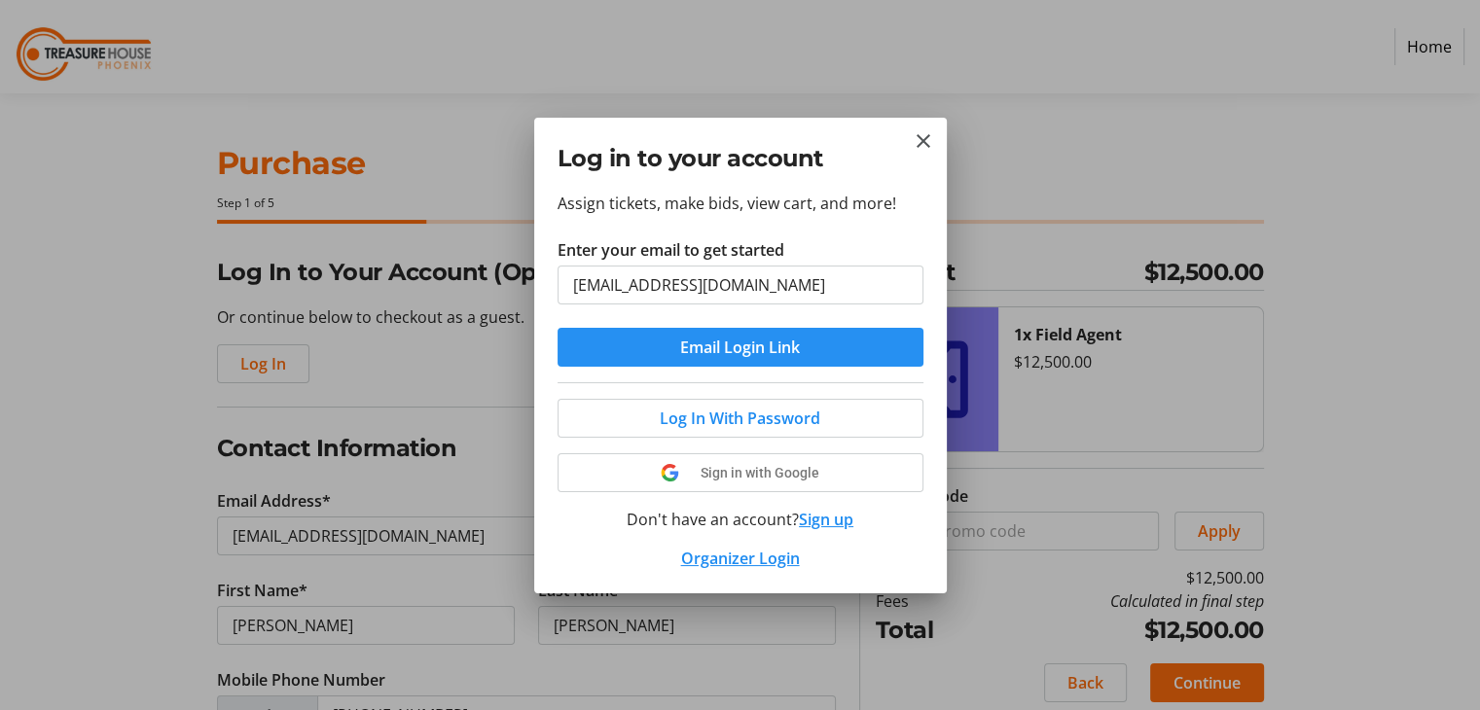
type input "[EMAIL_ADDRESS][DOMAIN_NAME]"
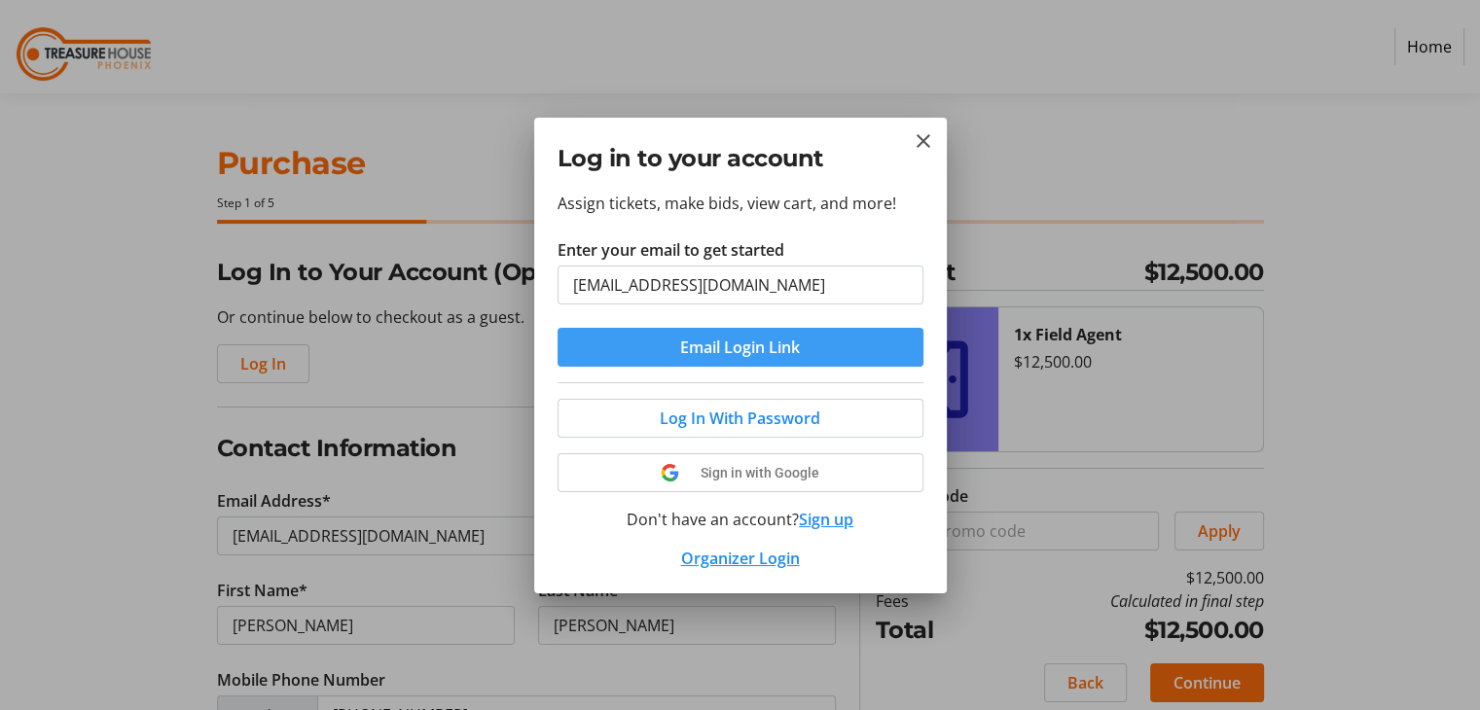
click at [810, 355] on span "submit" at bounding box center [740, 347] width 366 height 47
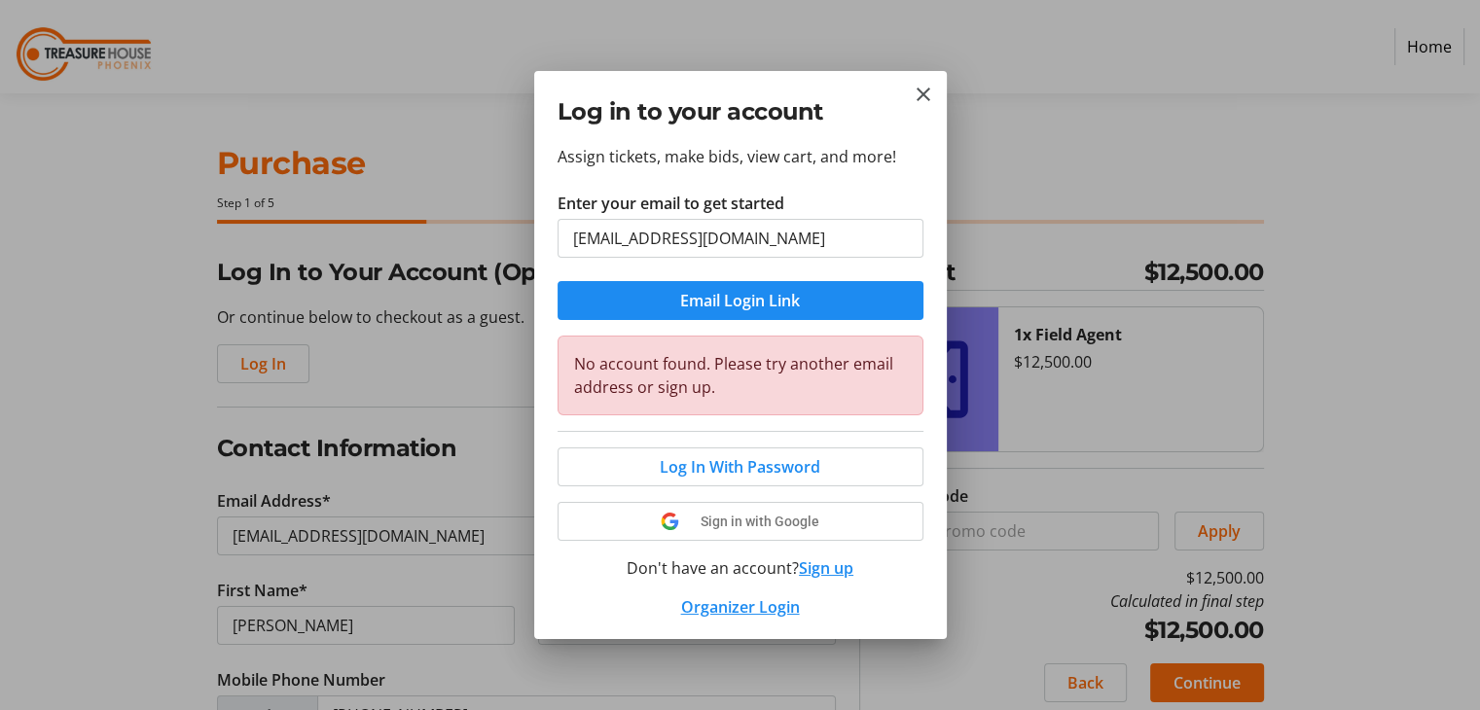
click at [807, 563] on button "Sign up" at bounding box center [826, 567] width 54 height 23
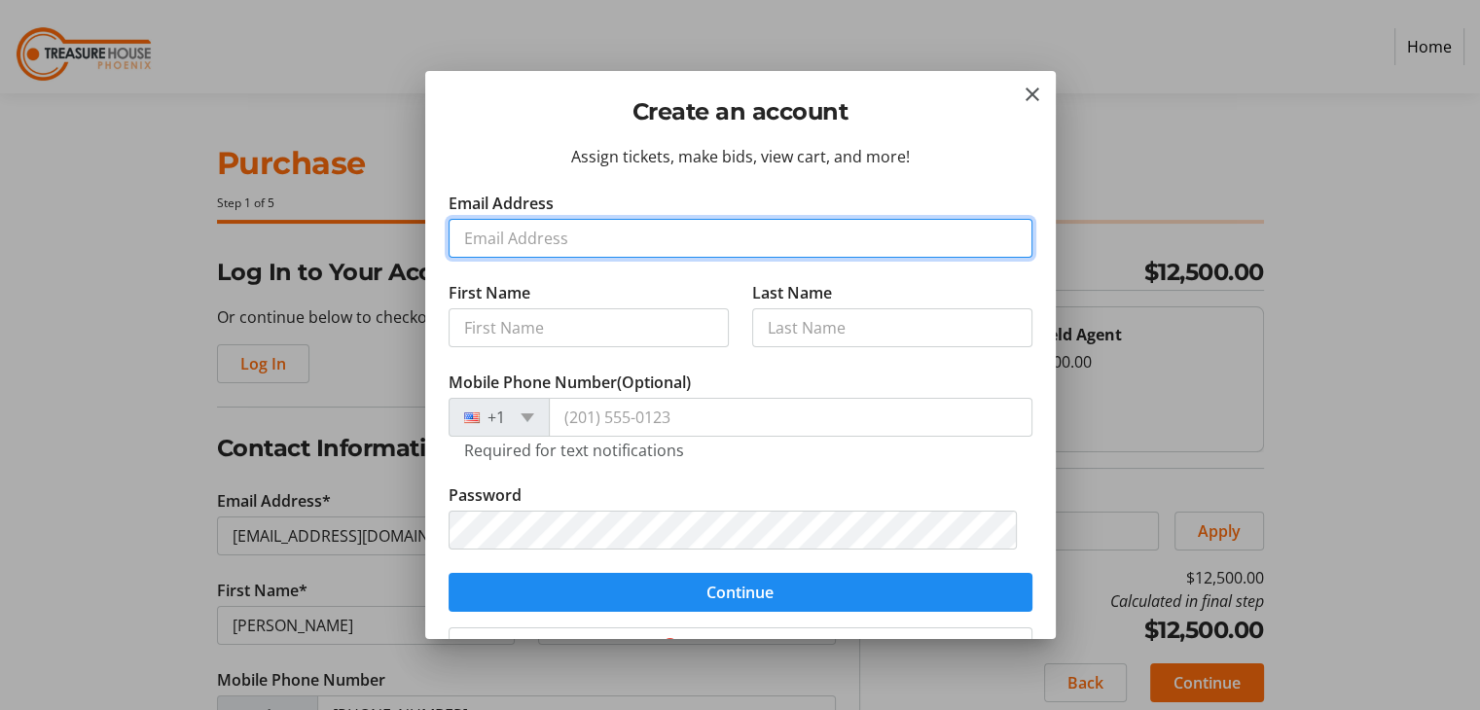
click at [521, 246] on input "Email Address" at bounding box center [740, 238] width 584 height 39
type input "[EMAIL_ADDRESS][DOMAIN_NAME]"
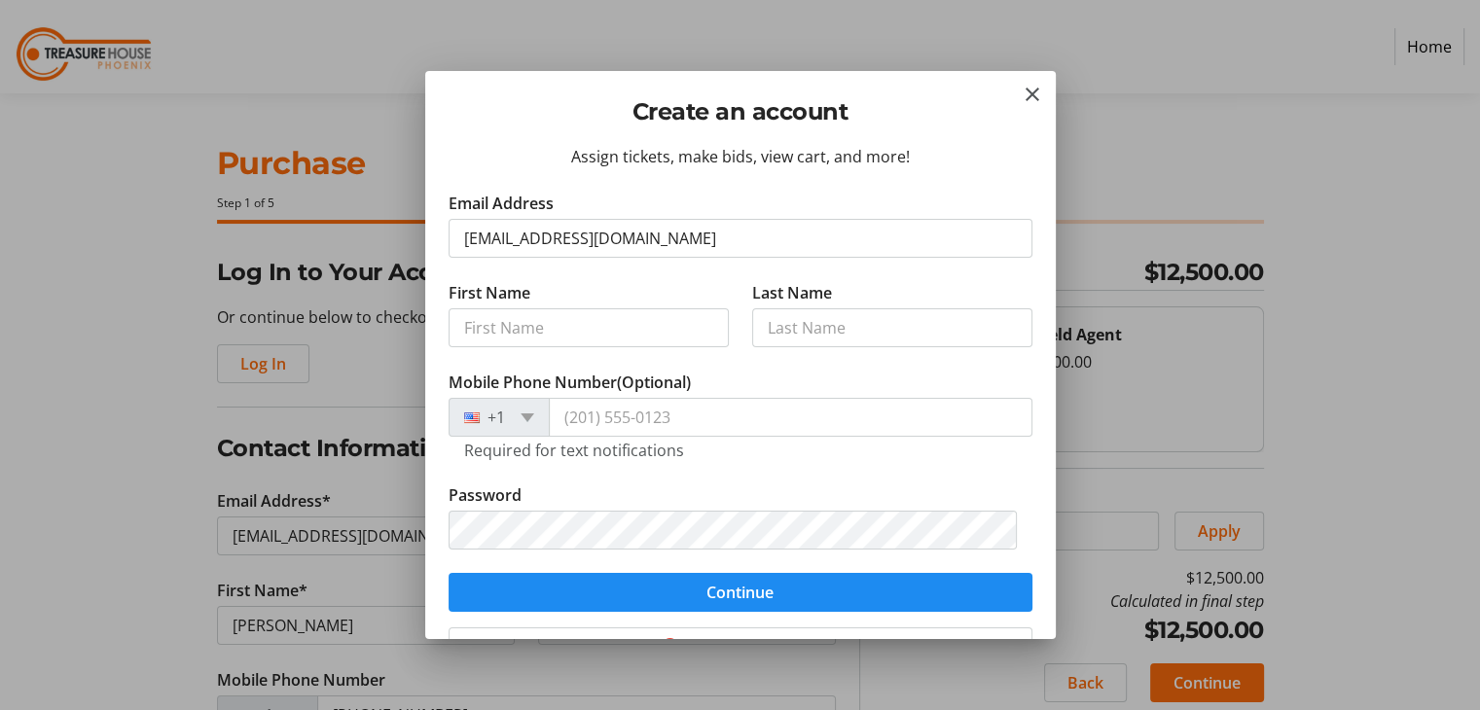
click at [556, 349] on tr-form-field "First Name" at bounding box center [588, 325] width 280 height 89
click at [553, 334] on input "First Name" at bounding box center [588, 327] width 280 height 39
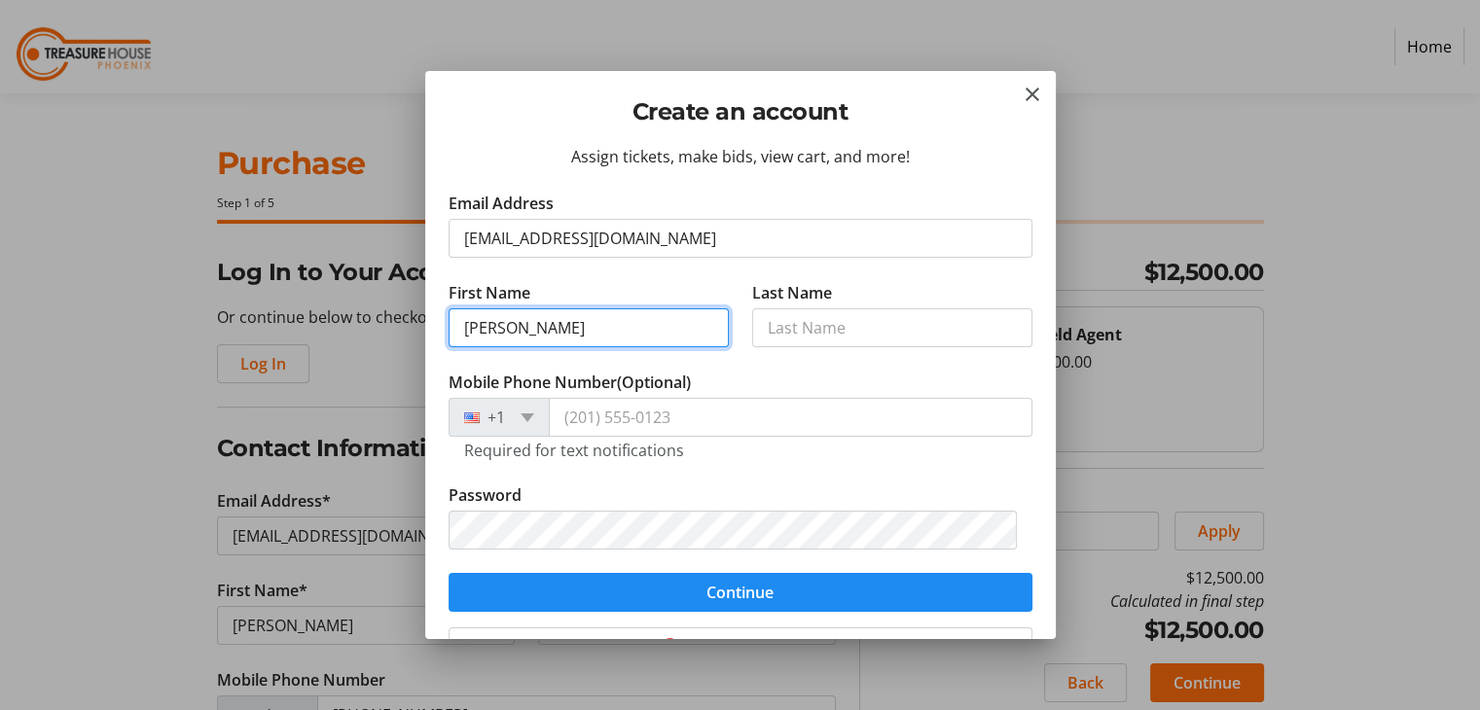
type input "[PERSON_NAME]"
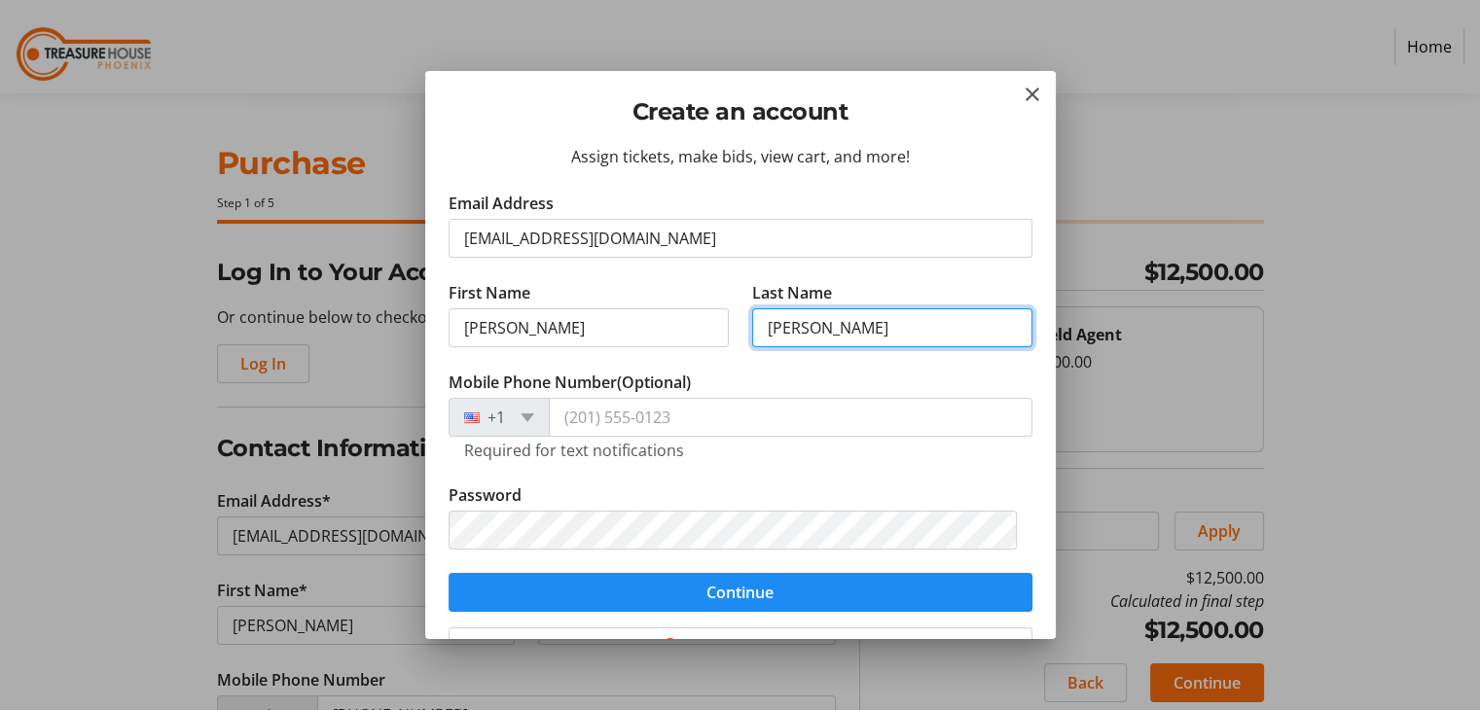
type input "[PERSON_NAME]"
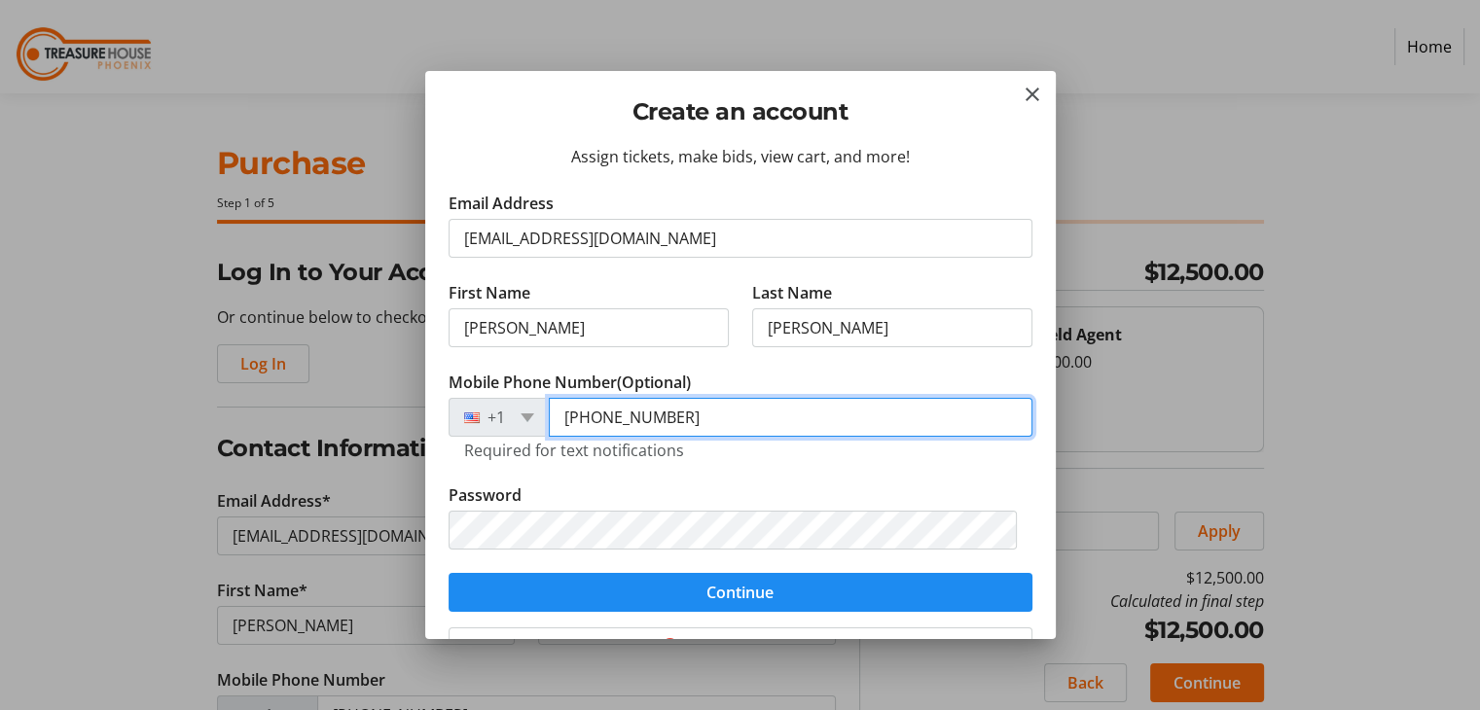
type input "[PHONE_NUMBER]"
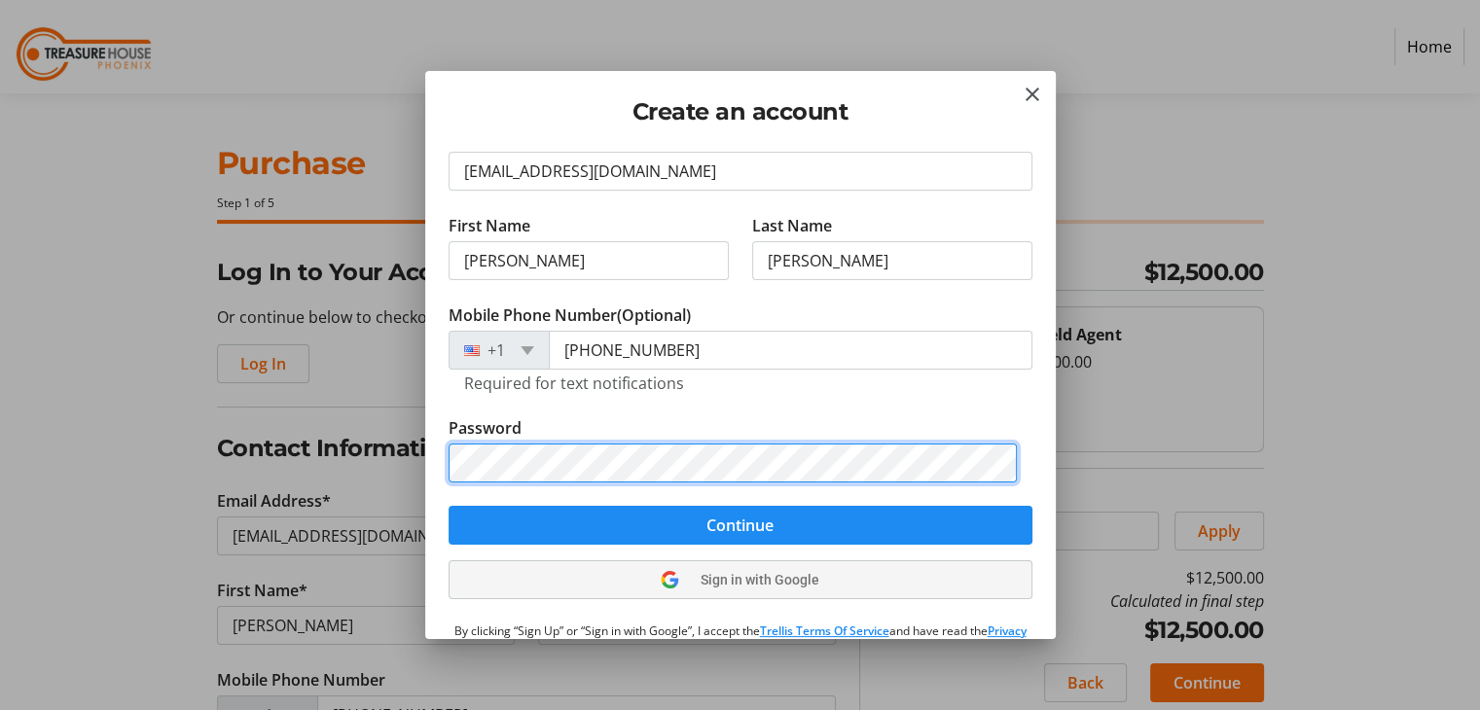
scroll to position [97, 0]
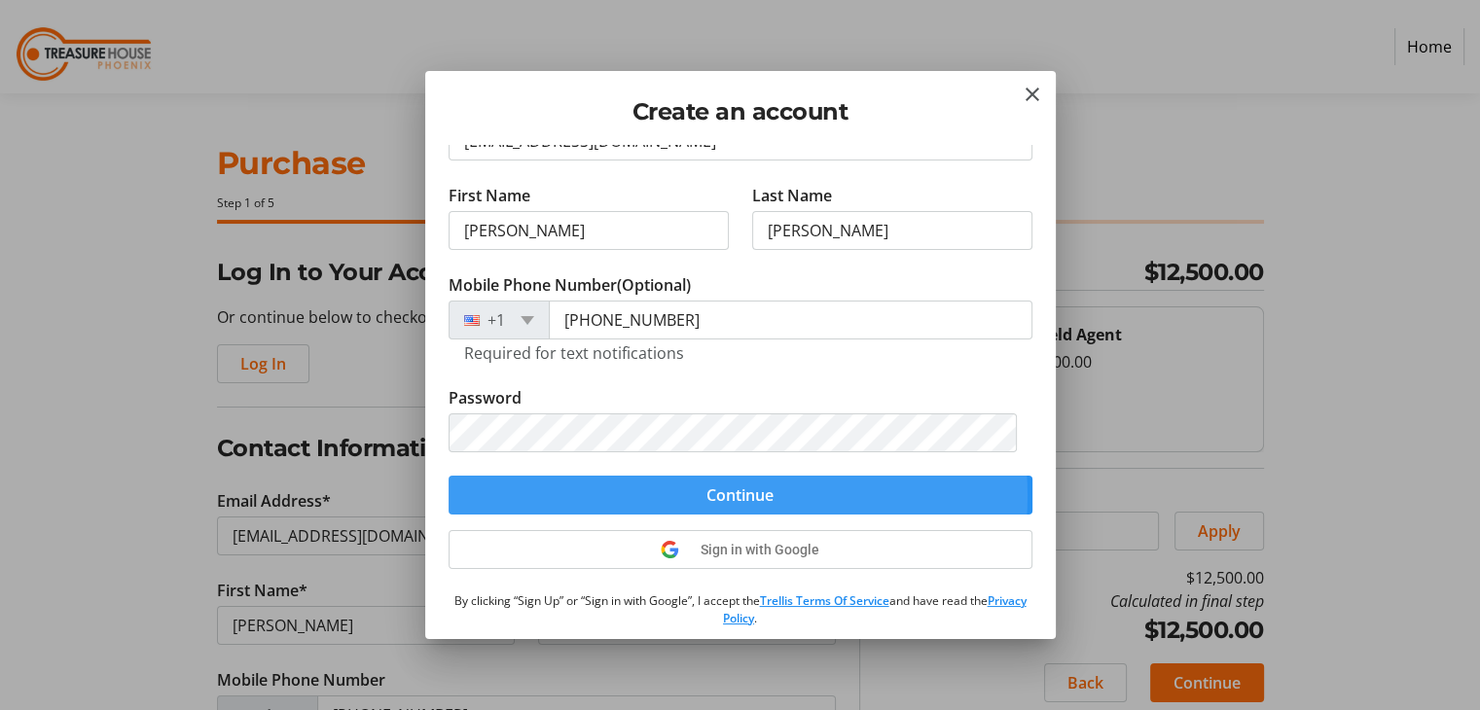
click at [737, 495] on span "Continue" at bounding box center [739, 494] width 67 height 23
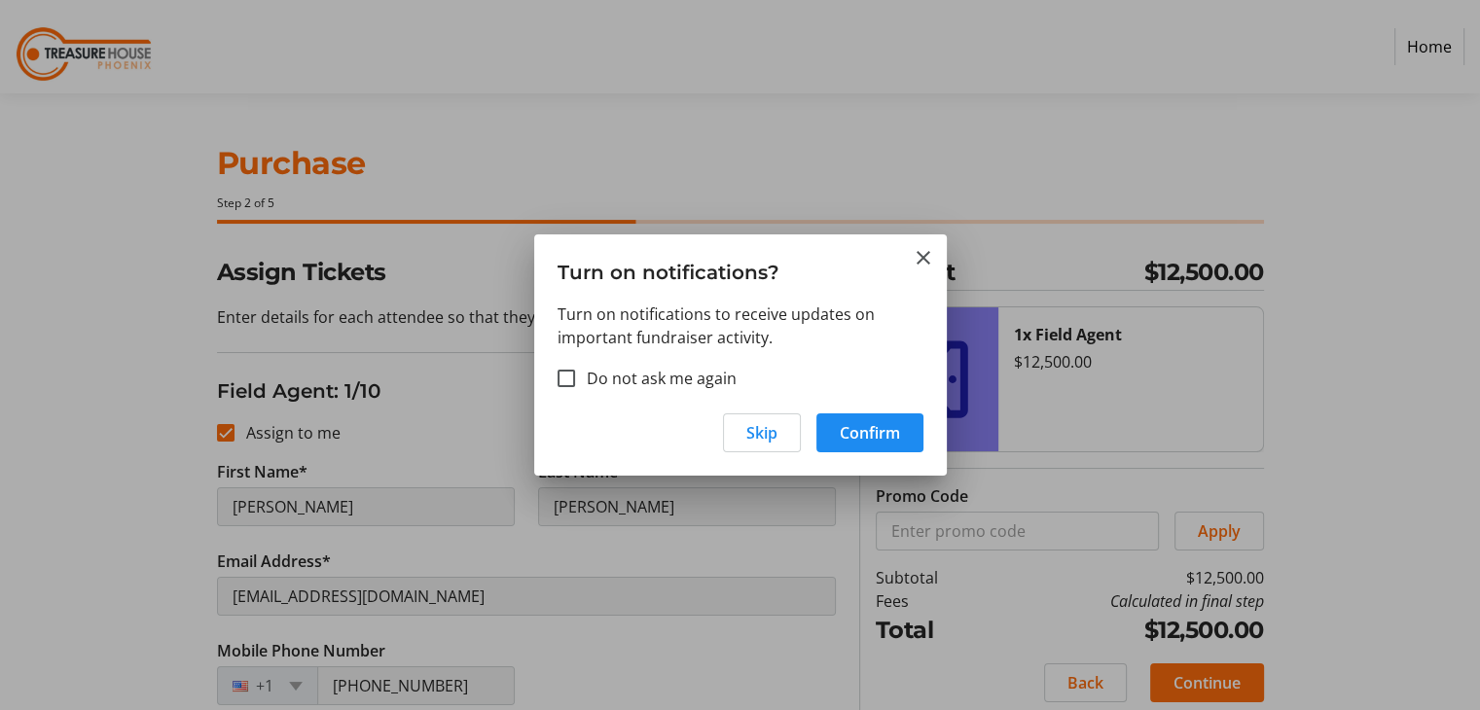
click at [689, 382] on label "Do not ask me again" at bounding box center [655, 378] width 161 height 23
click at [575, 382] on input "Do not ask me again" at bounding box center [566, 379] width 18 height 18
click at [689, 382] on label "Do not ask me again" at bounding box center [655, 378] width 161 height 23
click at [575, 382] on input "Do not ask me again" at bounding box center [566, 379] width 18 height 18
checkbox input "false"
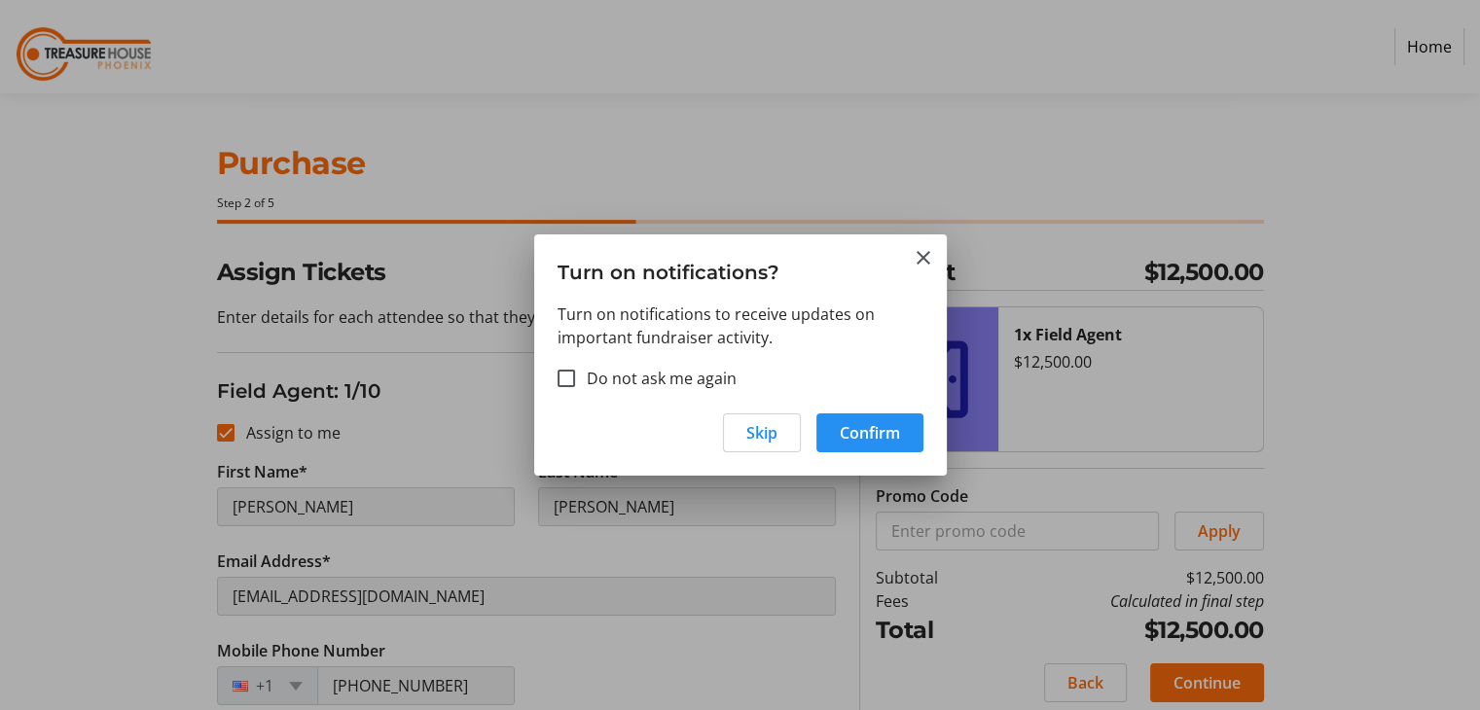
click at [879, 427] on span "Confirm" at bounding box center [870, 432] width 60 height 23
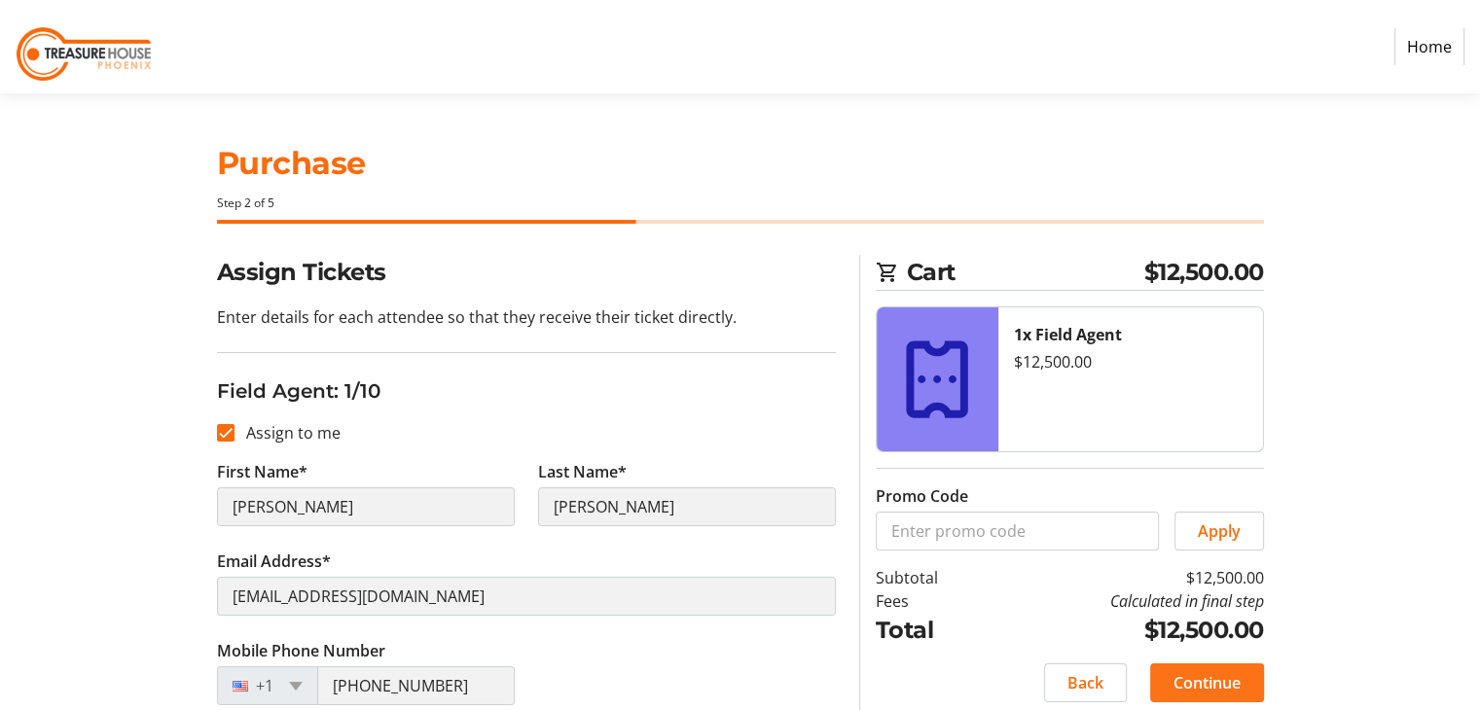
click at [1227, 685] on span "Continue" at bounding box center [1206, 682] width 67 height 23
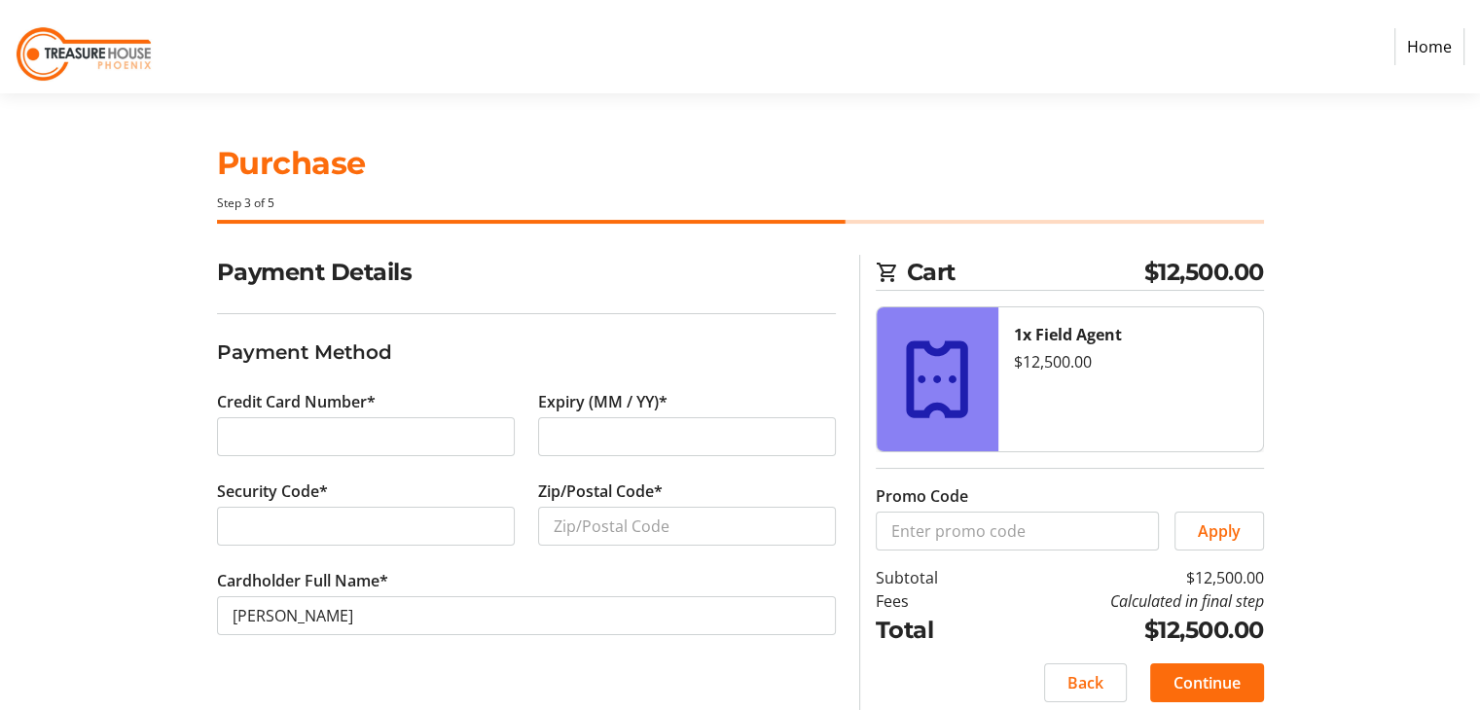
scroll to position [15, 0]
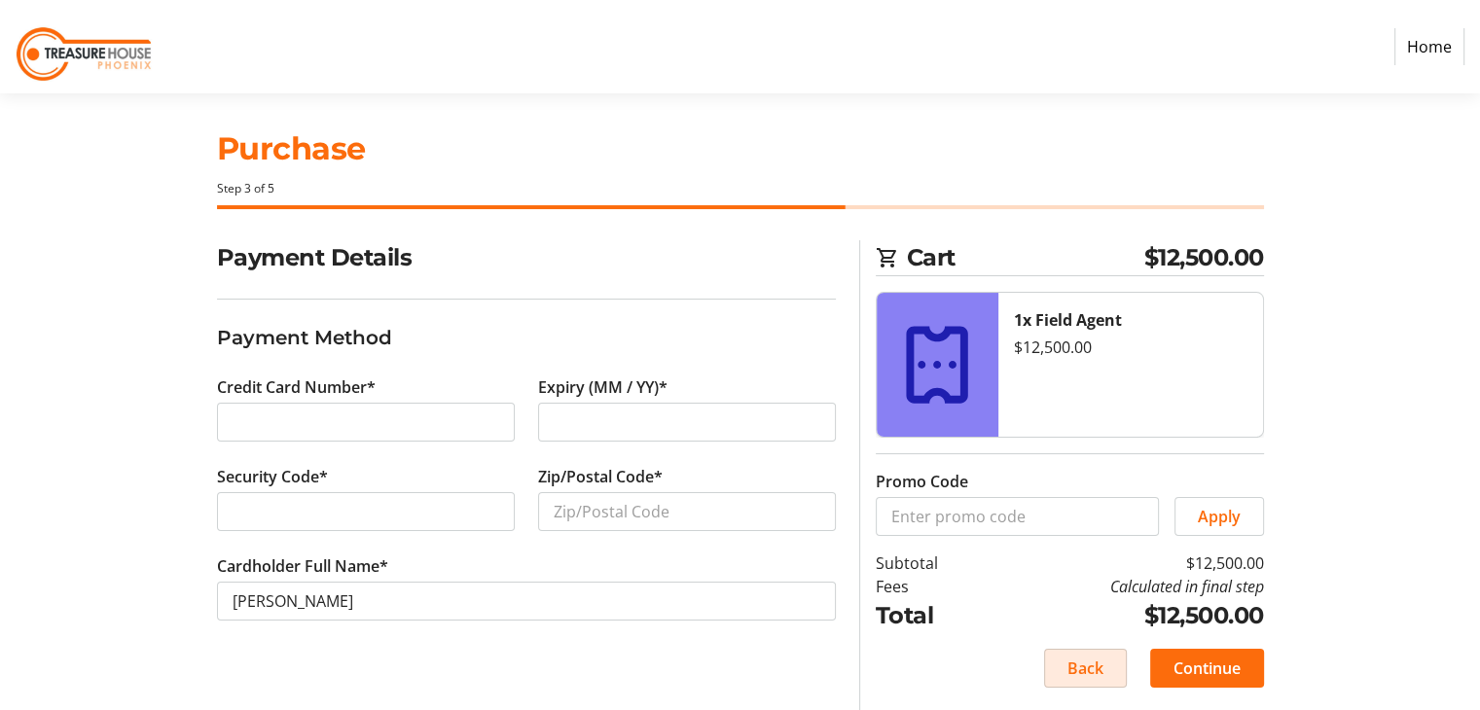
click at [1102, 661] on span at bounding box center [1085, 668] width 81 height 47
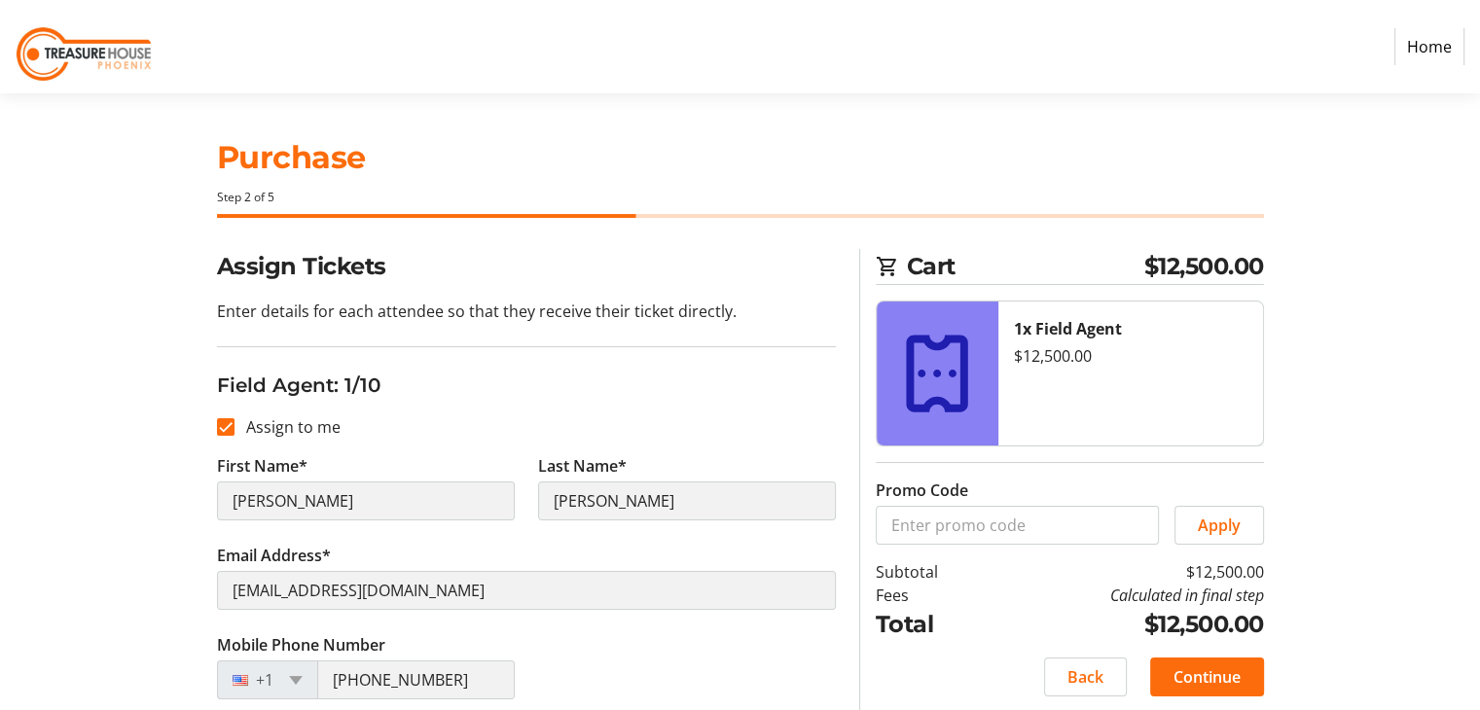
scroll to position [97, 0]
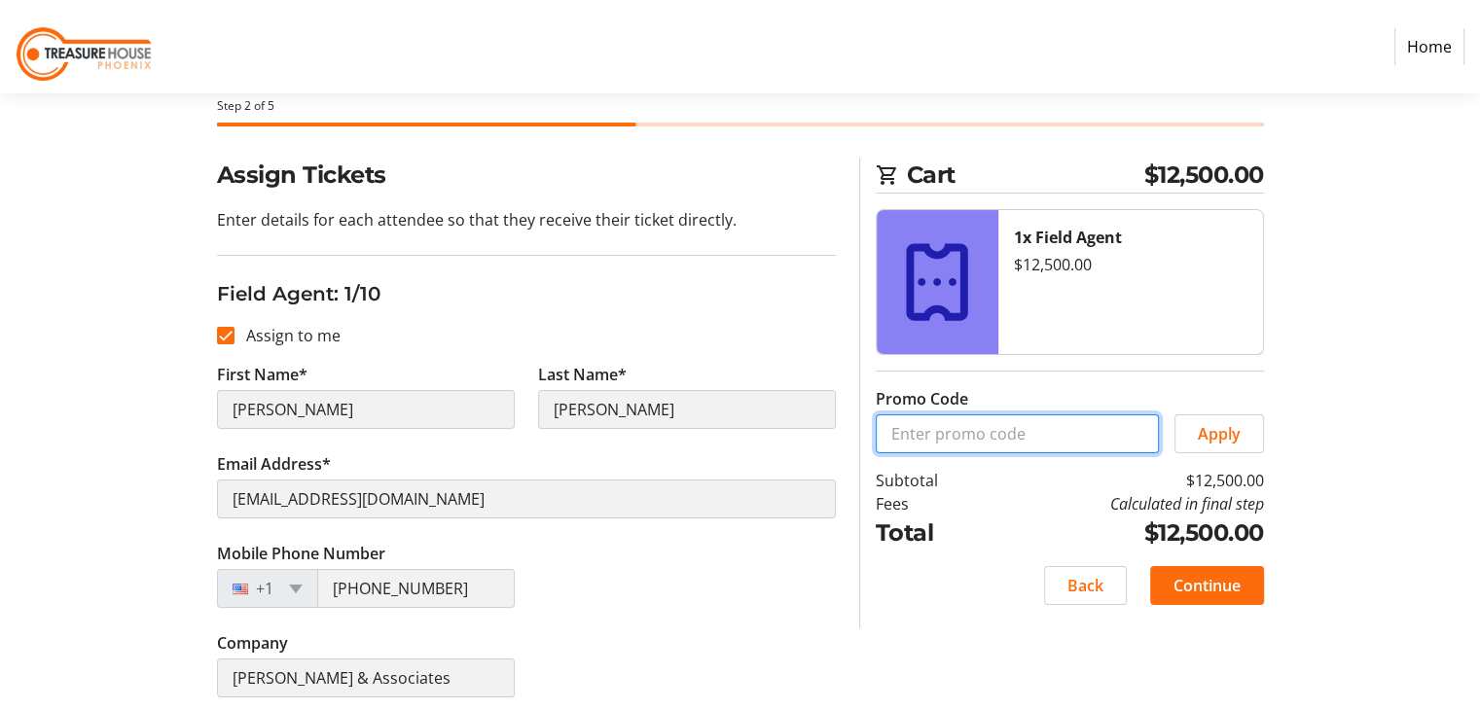
click at [1020, 438] on input "Promo Code" at bounding box center [1017, 433] width 283 height 39
click at [1073, 582] on span "Back" at bounding box center [1085, 585] width 36 height 23
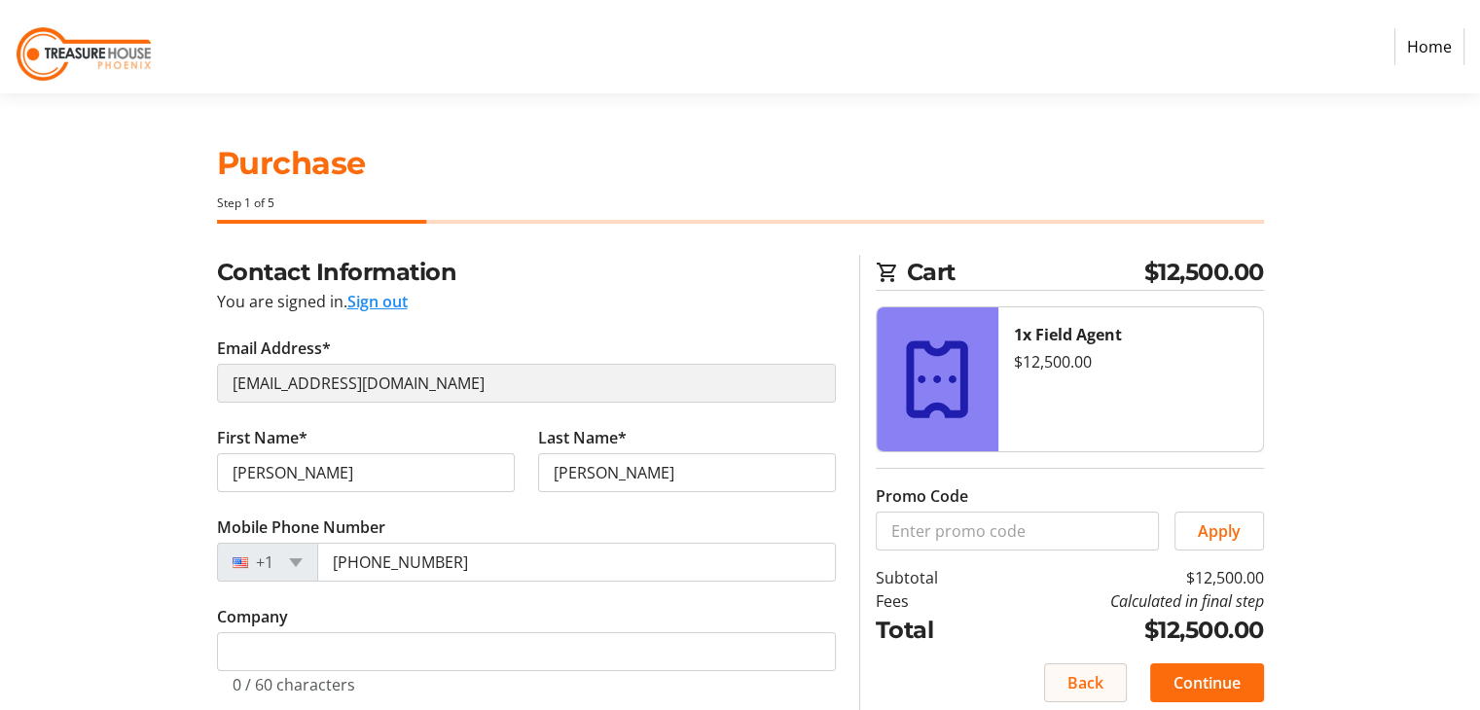
click at [1088, 678] on span "Back" at bounding box center [1085, 682] width 36 height 23
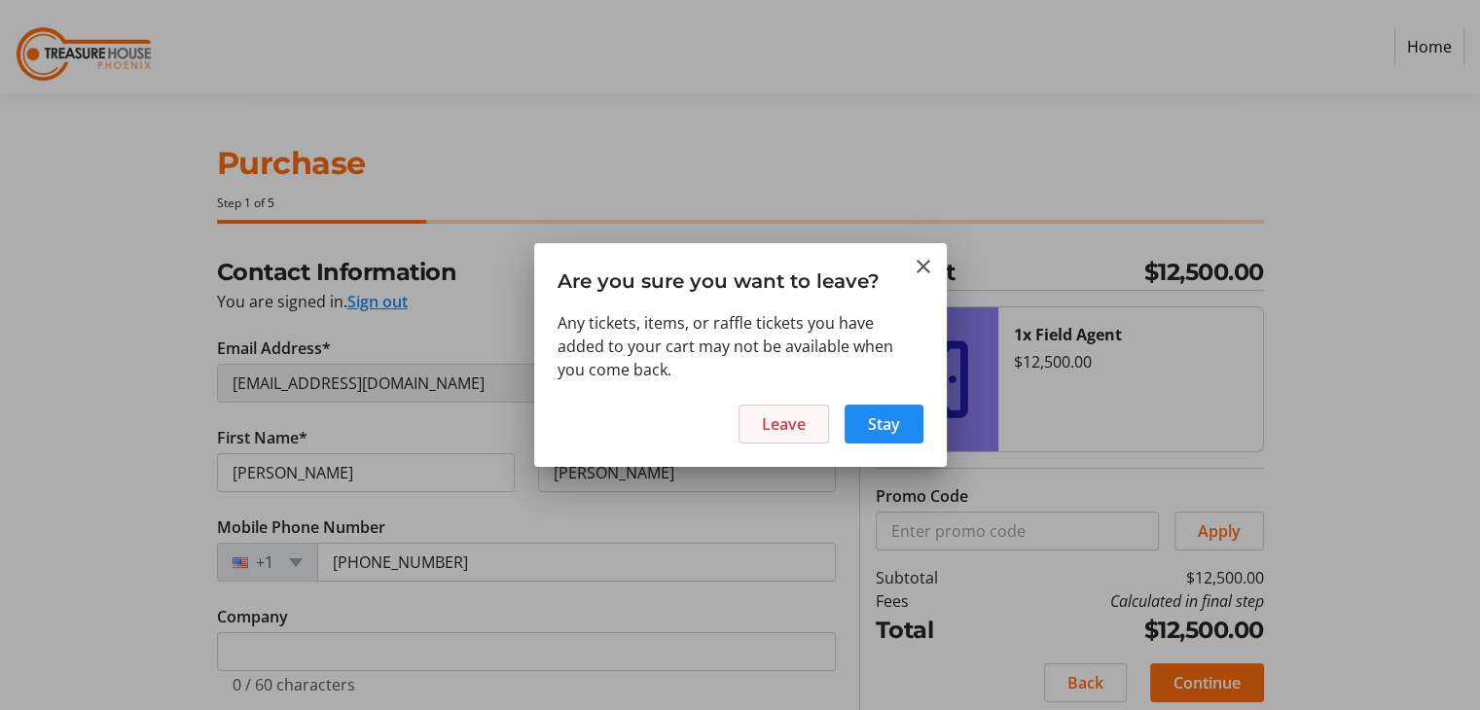
click at [804, 425] on span "Leave" at bounding box center [784, 423] width 44 height 23
